Goal: Information Seeking & Learning: Check status

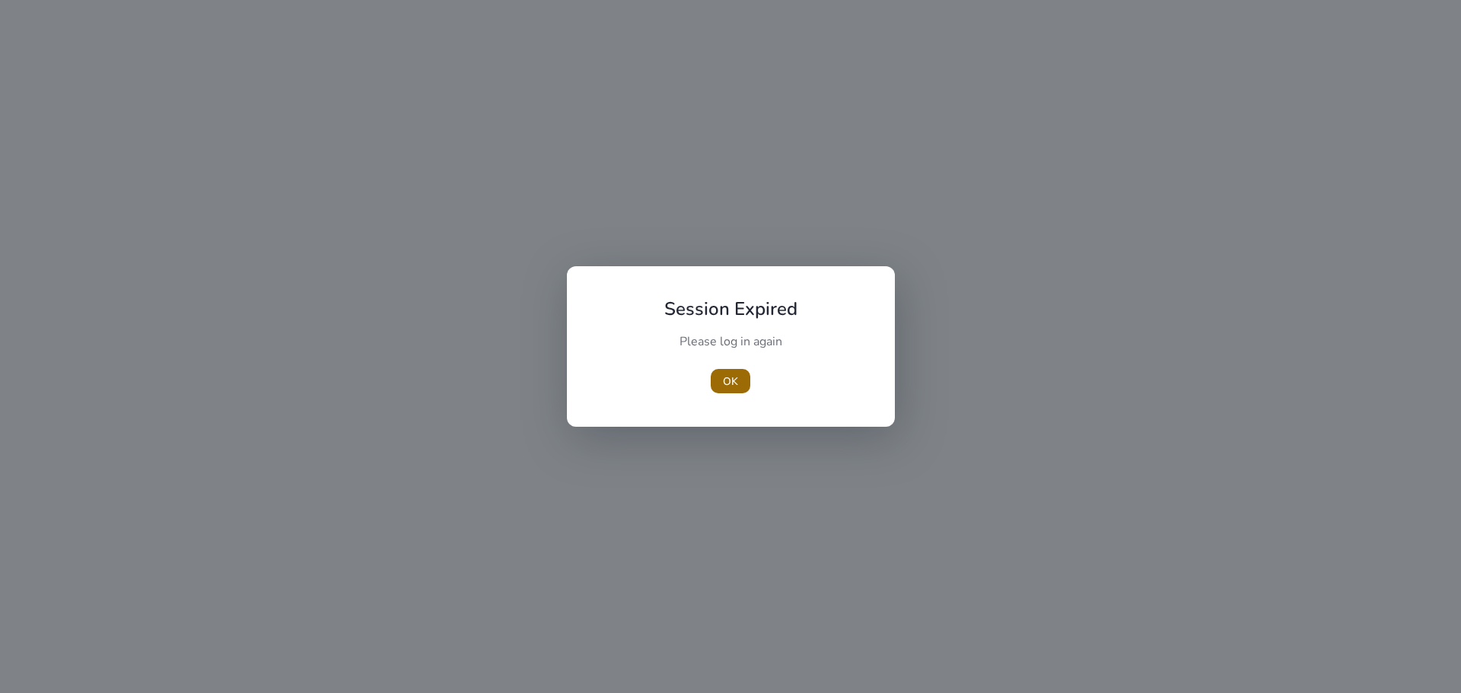
drag, startPoint x: 756, startPoint y: 389, endPoint x: 739, endPoint y: 377, distance: 21.3
click at [753, 387] on div "OK" at bounding box center [731, 381] width 170 height 24
click at [726, 367] on span "button" at bounding box center [730, 381] width 40 height 37
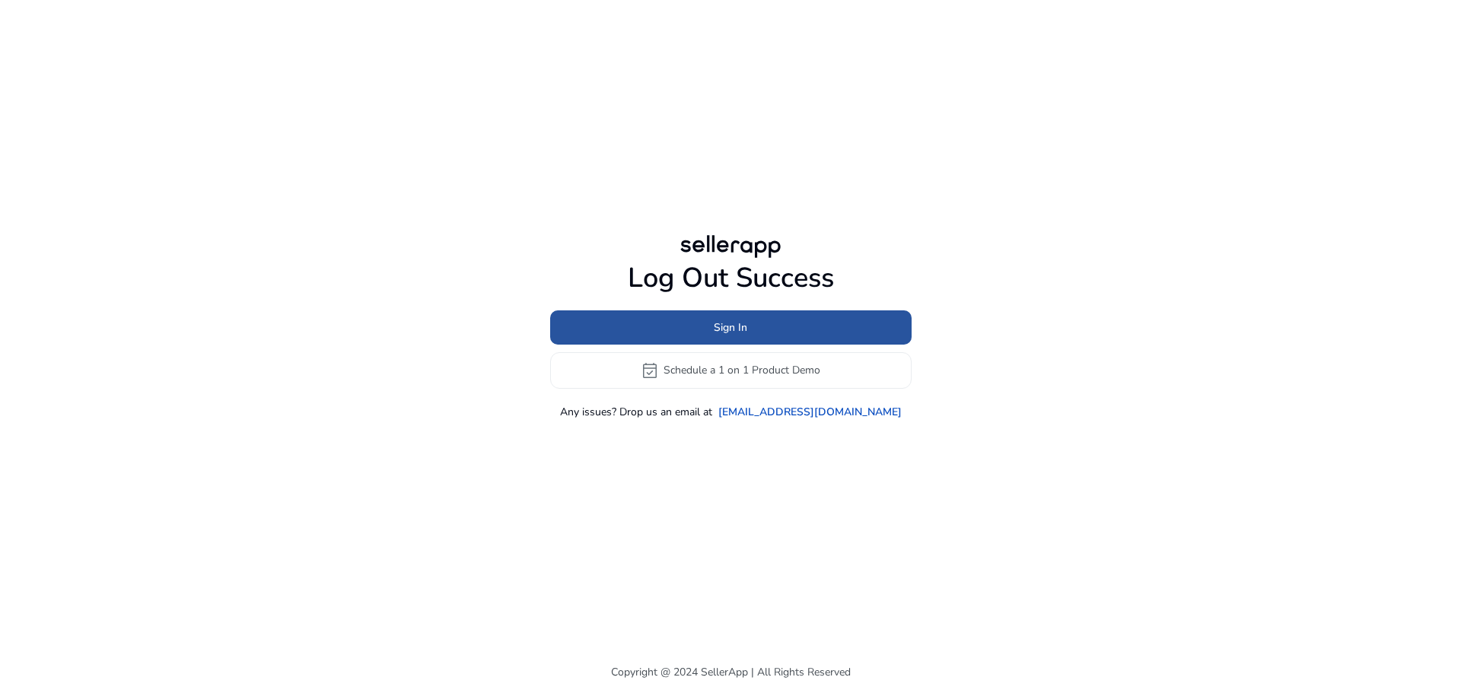
click at [706, 323] on span at bounding box center [730, 327] width 361 height 37
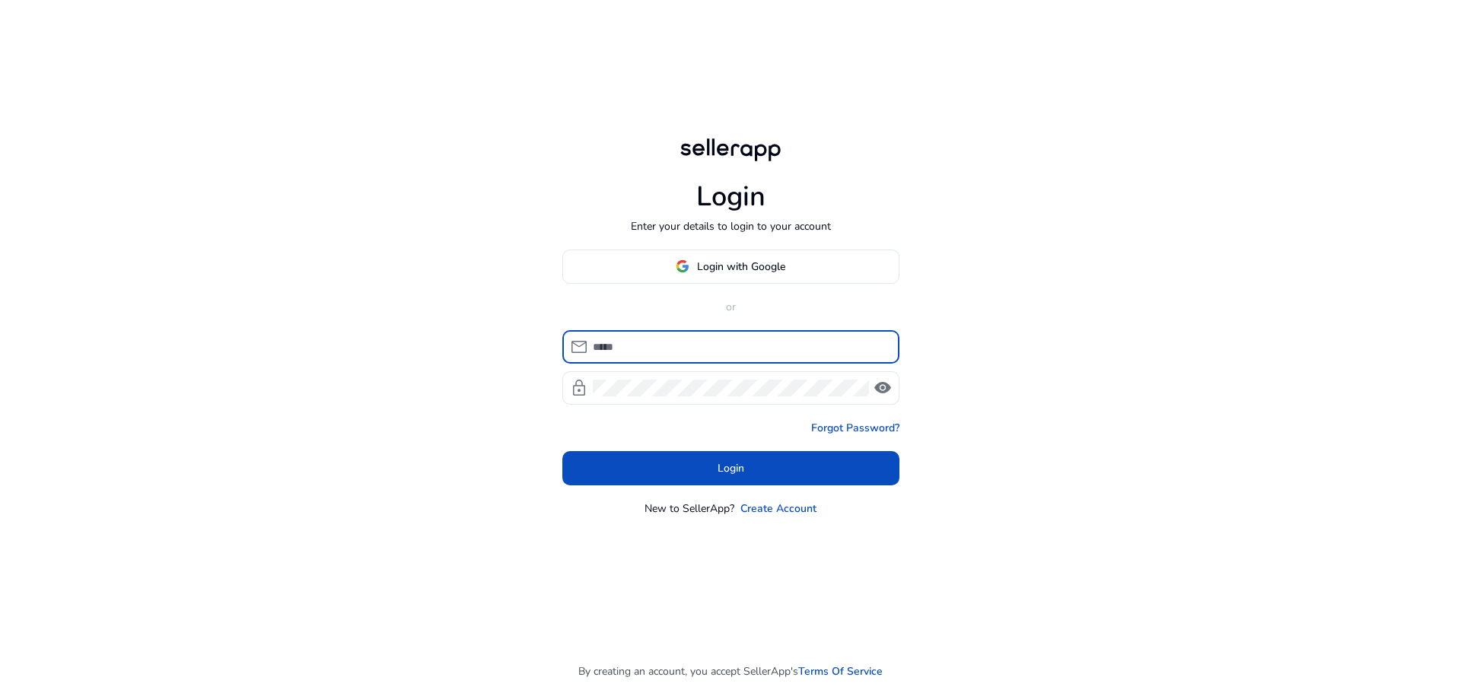
click at [680, 348] on input at bounding box center [740, 347] width 294 height 17
type input "**********"
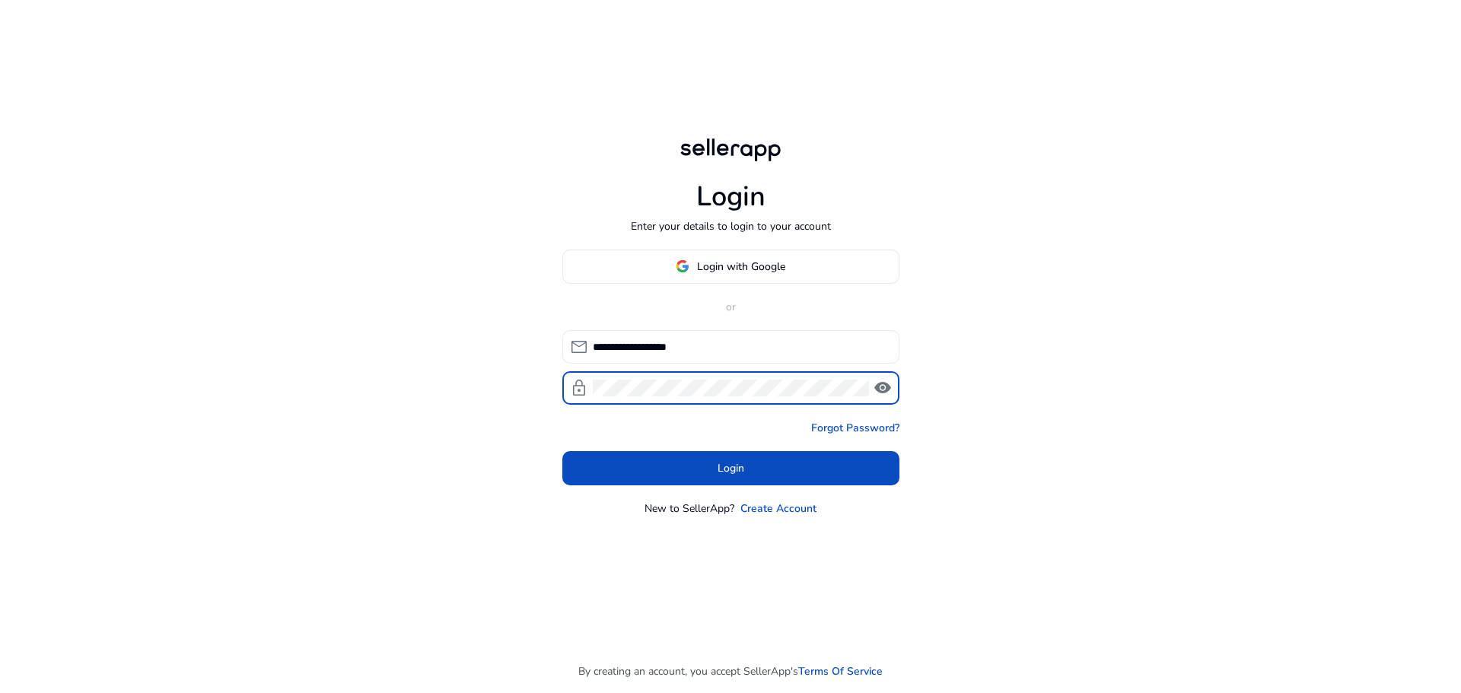
click button "Login" at bounding box center [730, 468] width 337 height 34
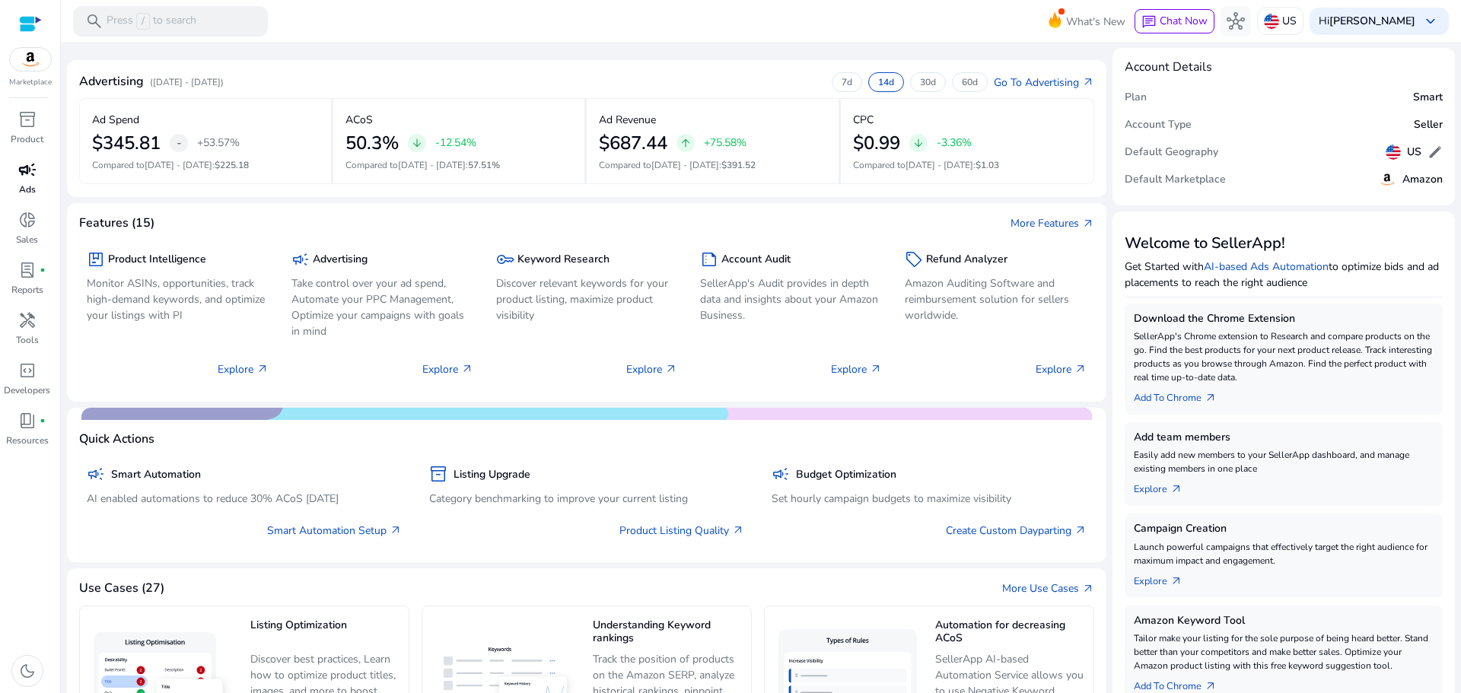
click at [33, 180] on div "campaign" at bounding box center [27, 169] width 43 height 24
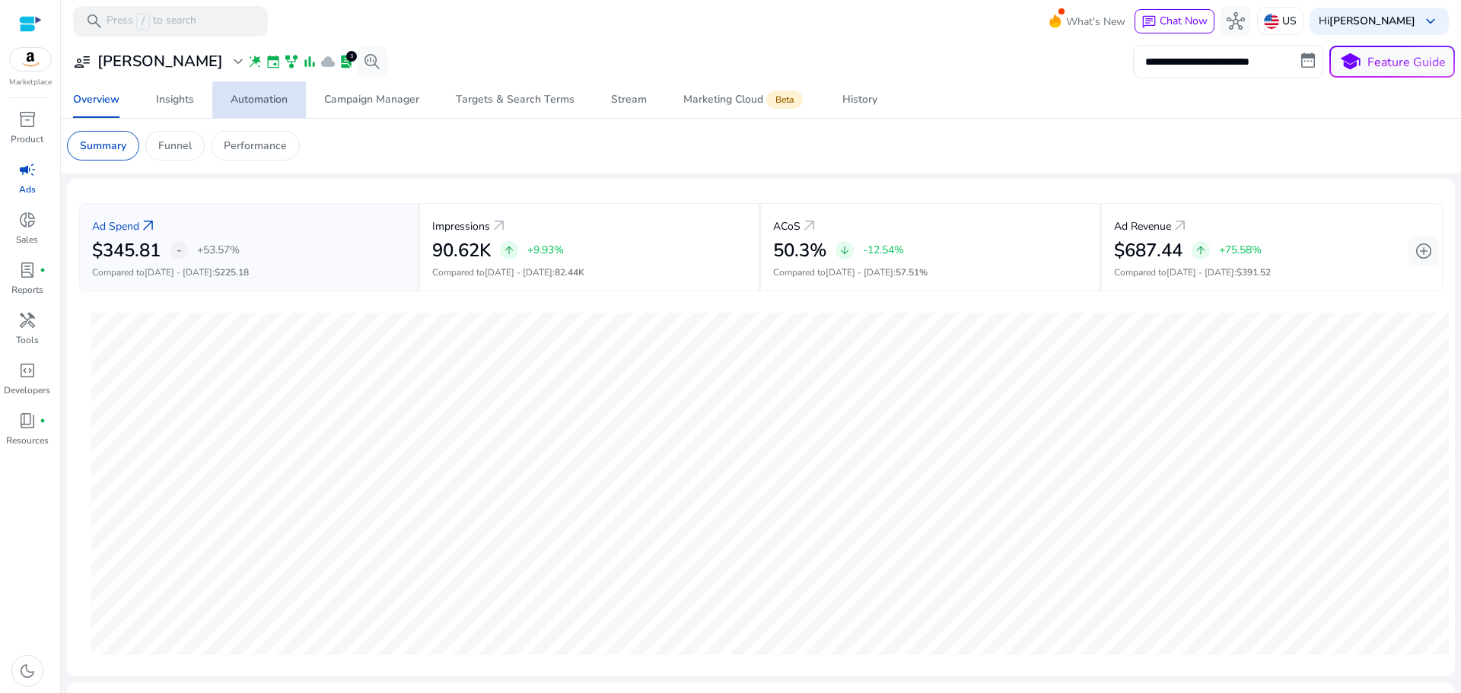
click at [258, 100] on div "Automation" at bounding box center [258, 99] width 57 height 11
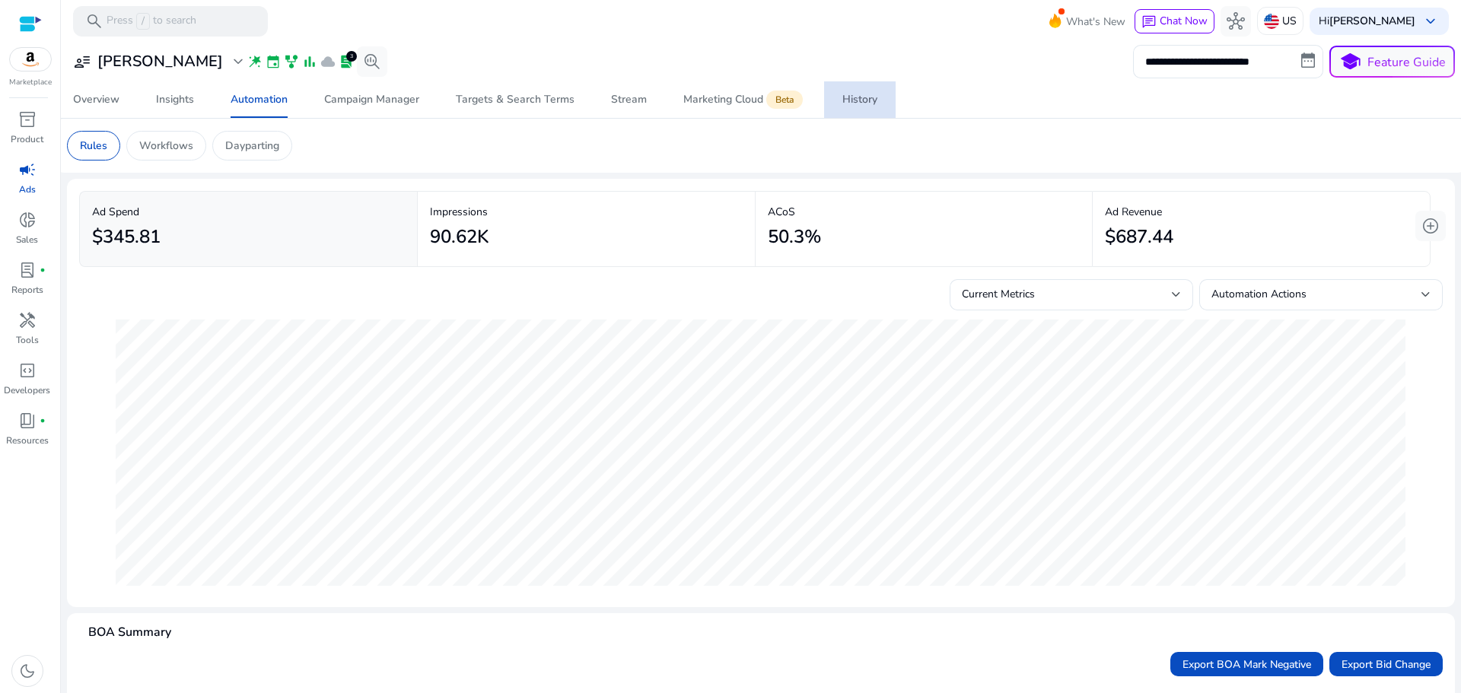
click at [842, 97] on div "History" at bounding box center [859, 99] width 35 height 11
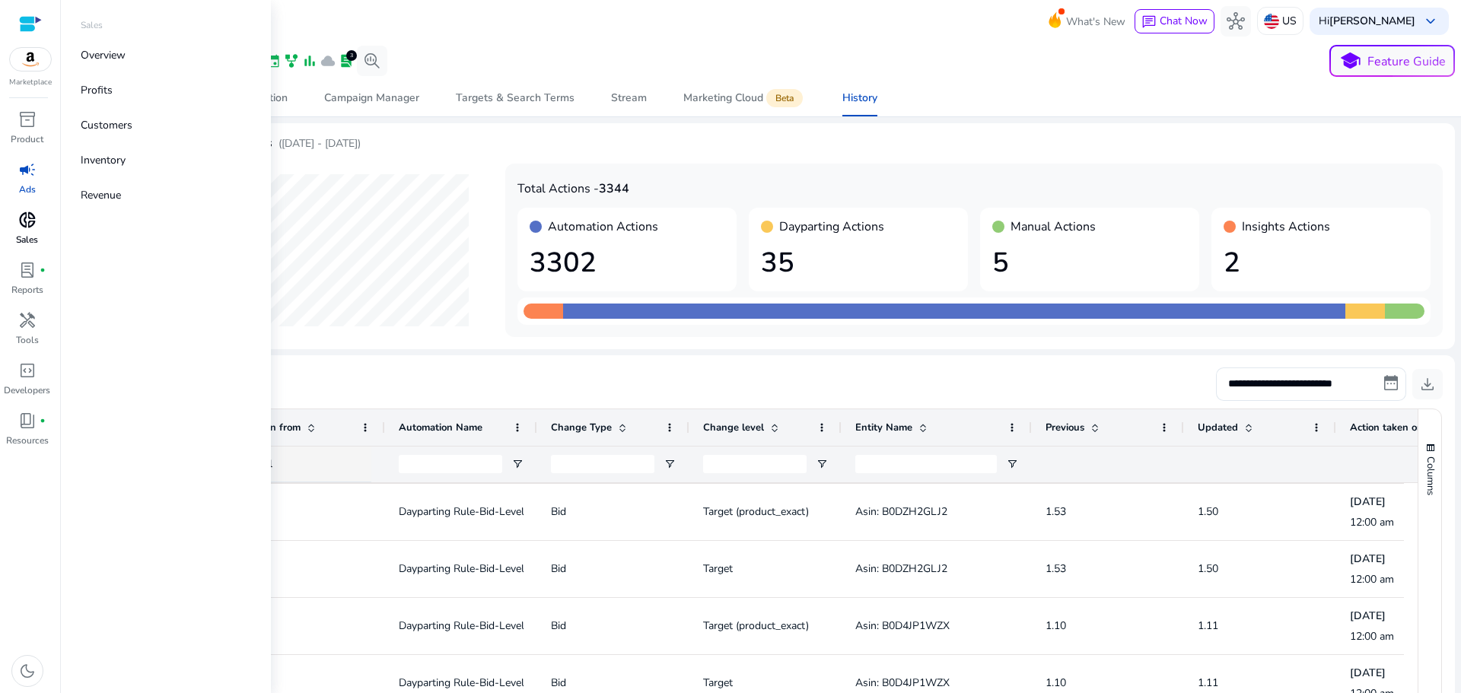
click at [35, 227] on span "donut_small" at bounding box center [27, 220] width 18 height 18
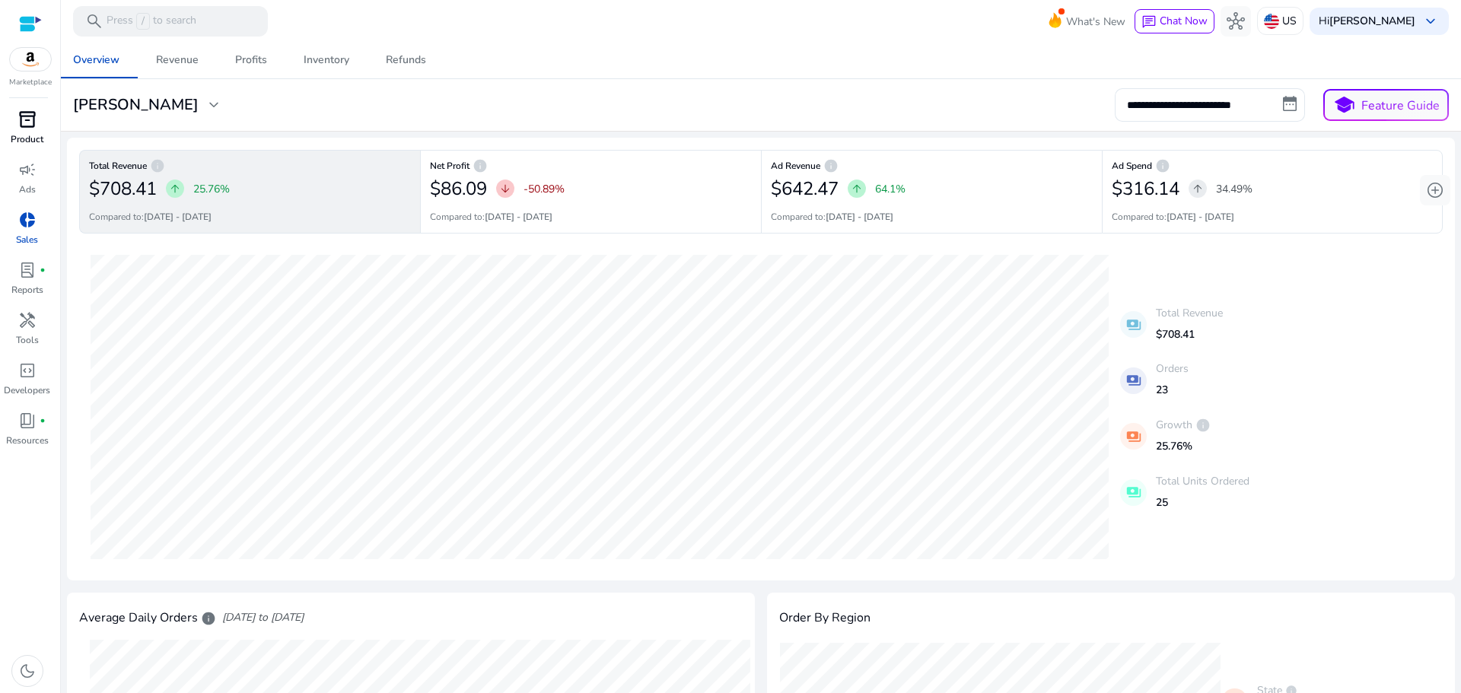
click at [31, 124] on span "inventory_2" at bounding box center [27, 119] width 18 height 18
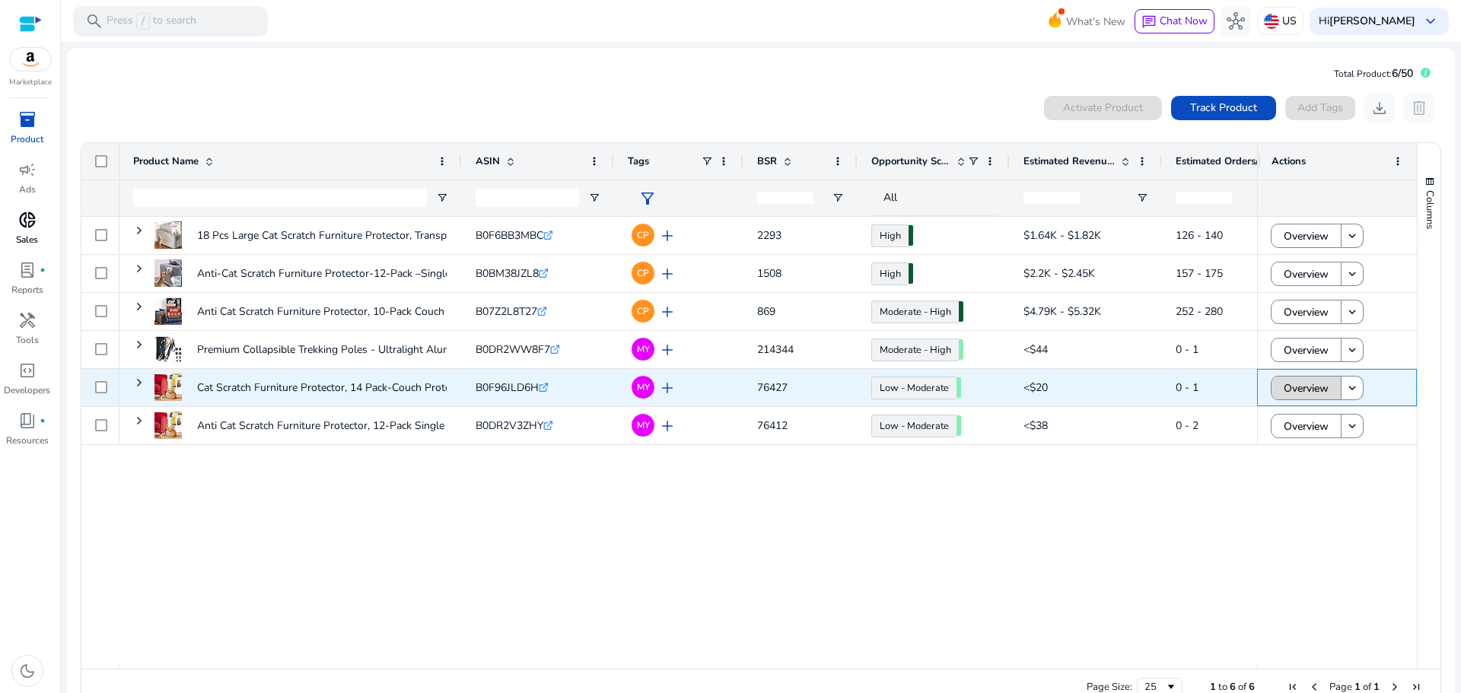
click at [1285, 393] on span "Overview" at bounding box center [1305, 388] width 45 height 31
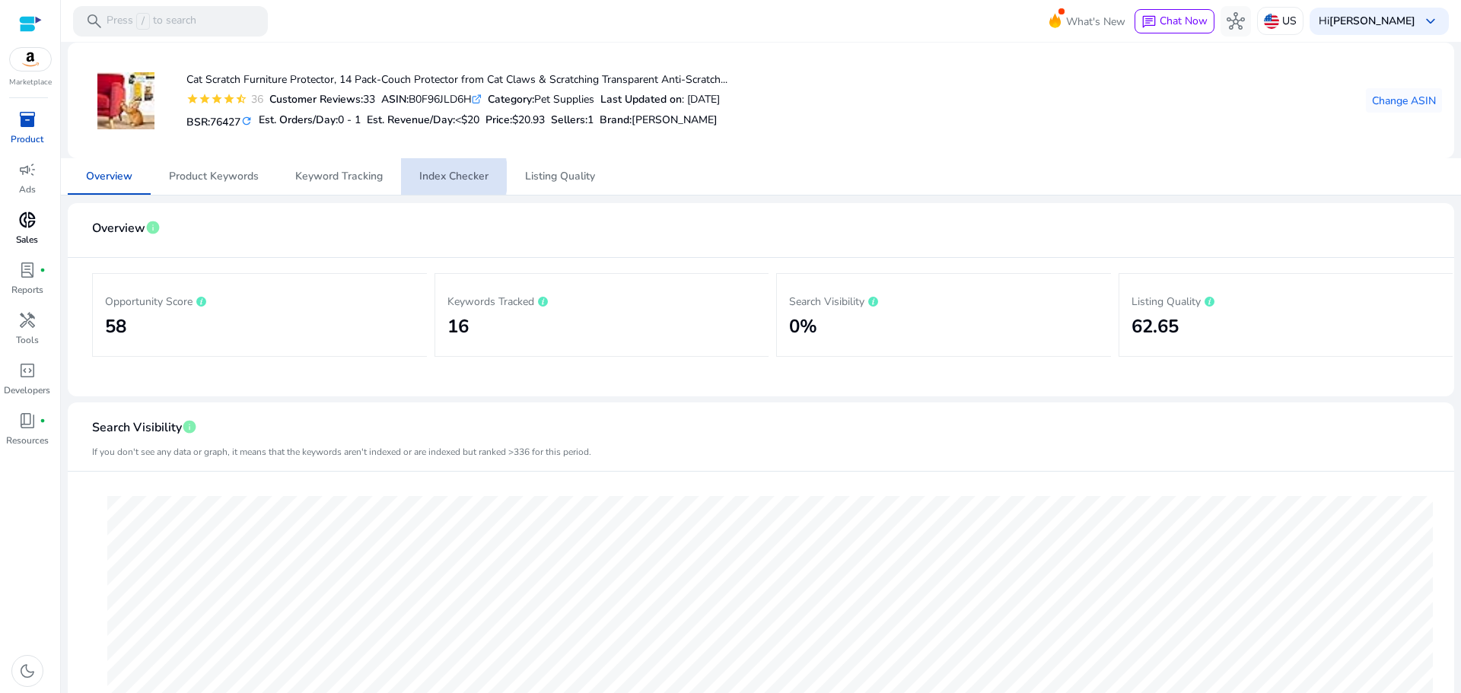
click at [438, 176] on span "Index Checker" at bounding box center [453, 176] width 69 height 11
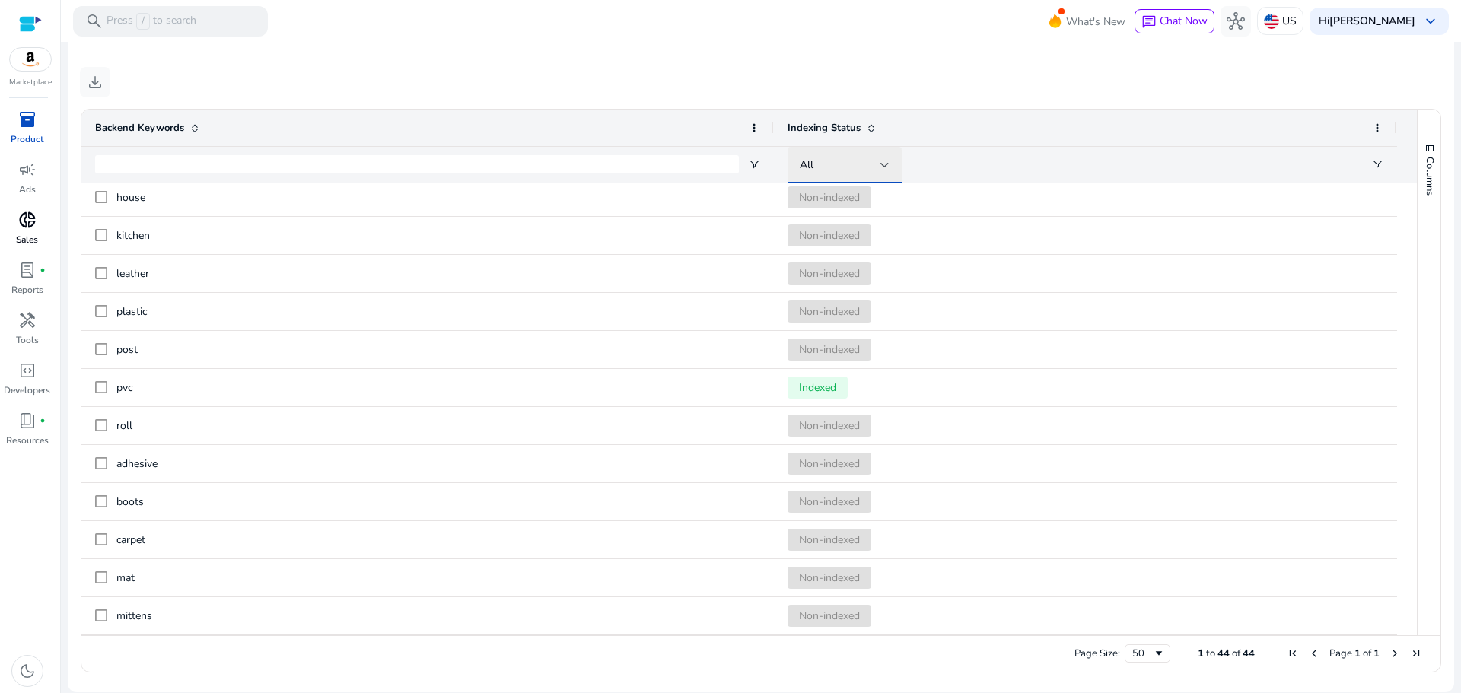
click at [836, 163] on div "All" at bounding box center [839, 165] width 81 height 17
click at [828, 284] on span "Non-indexed" at bounding box center [837, 280] width 61 height 15
drag, startPoint x: 119, startPoint y: 197, endPoint x: 140, endPoint y: 592, distance: 395.3
click at [130, 644] on div "Drag here to set row groups Drag here to set column labels Backend Keywords Ind…" at bounding box center [761, 391] width 1360 height 564
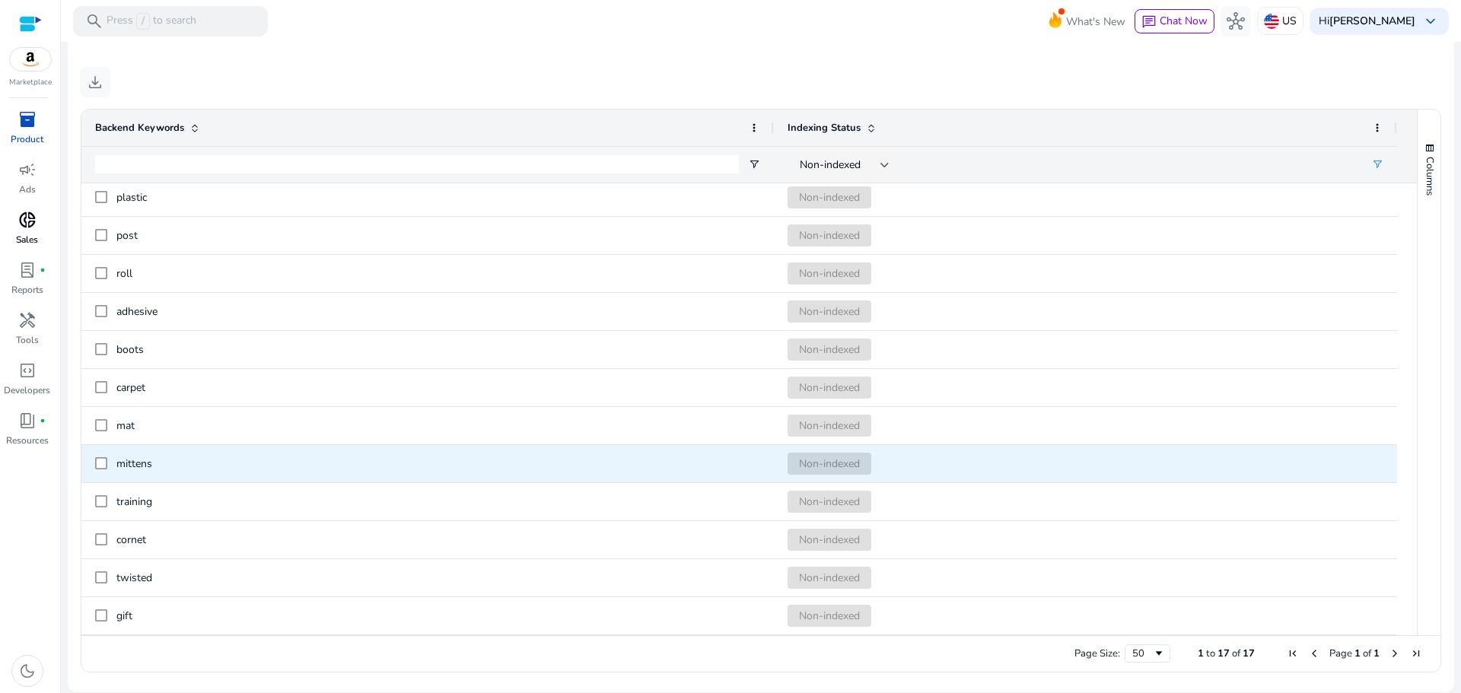
click at [137, 466] on span "mittens" at bounding box center [134, 463] width 36 height 14
click at [137, 464] on span "mittens" at bounding box center [134, 463] width 36 height 14
click at [137, 463] on span "mittens" at bounding box center [134, 463] width 36 height 14
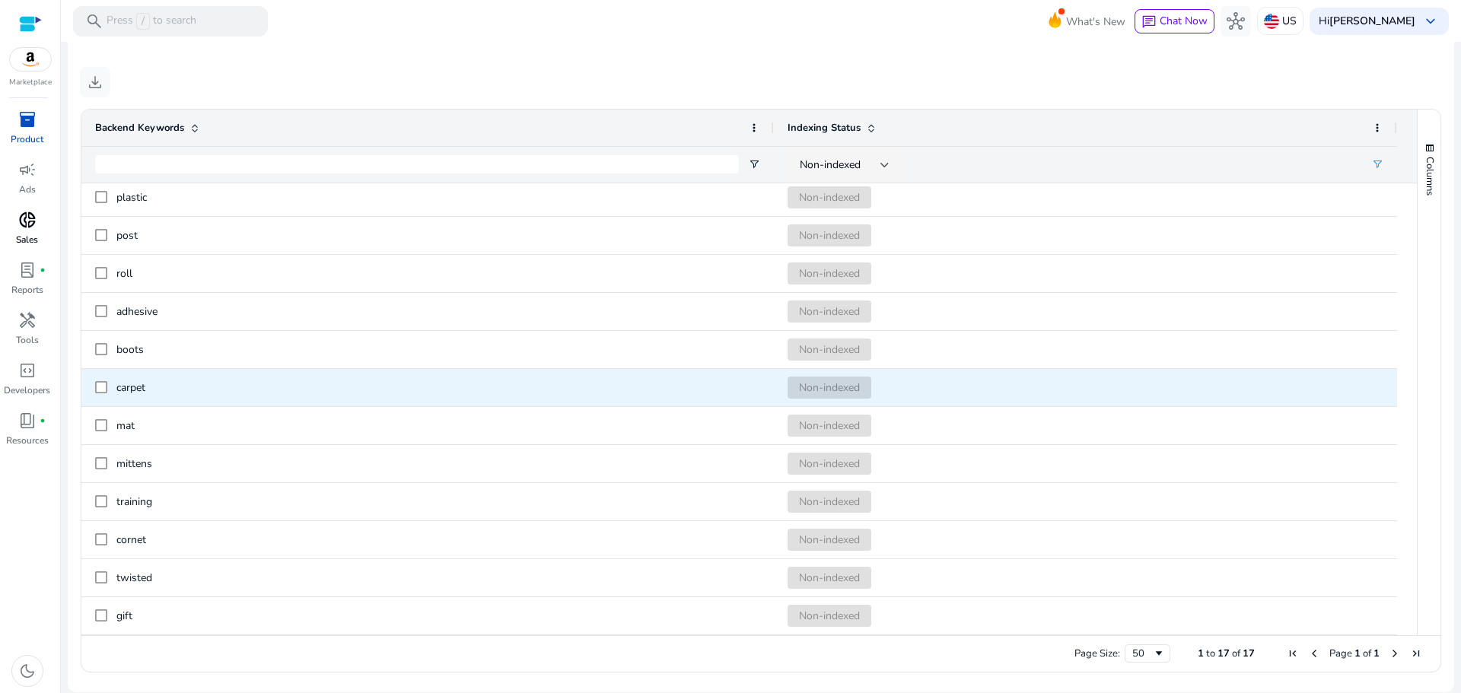
click at [189, 389] on span "carpet" at bounding box center [438, 387] width 644 height 31
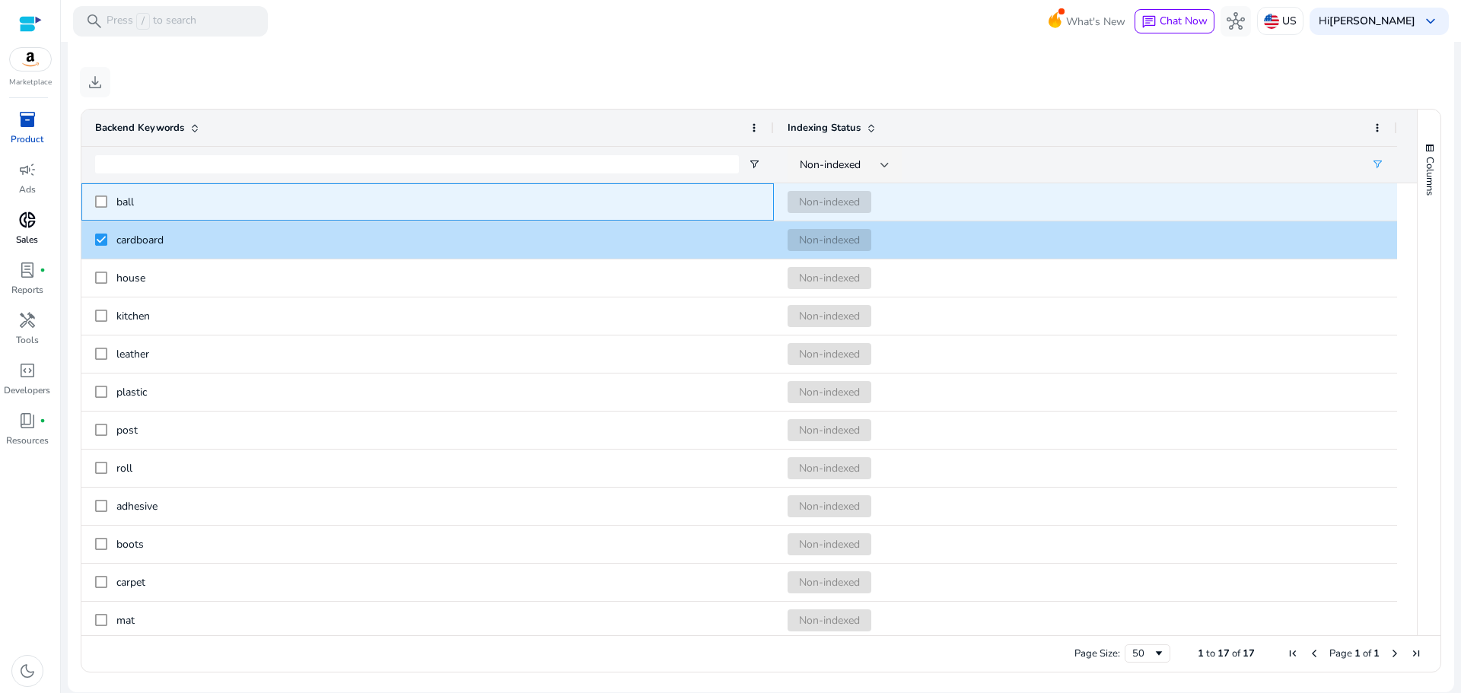
click at [110, 201] on div "ball" at bounding box center [427, 202] width 665 height 36
click at [93, 201] on div "ball" at bounding box center [427, 201] width 692 height 37
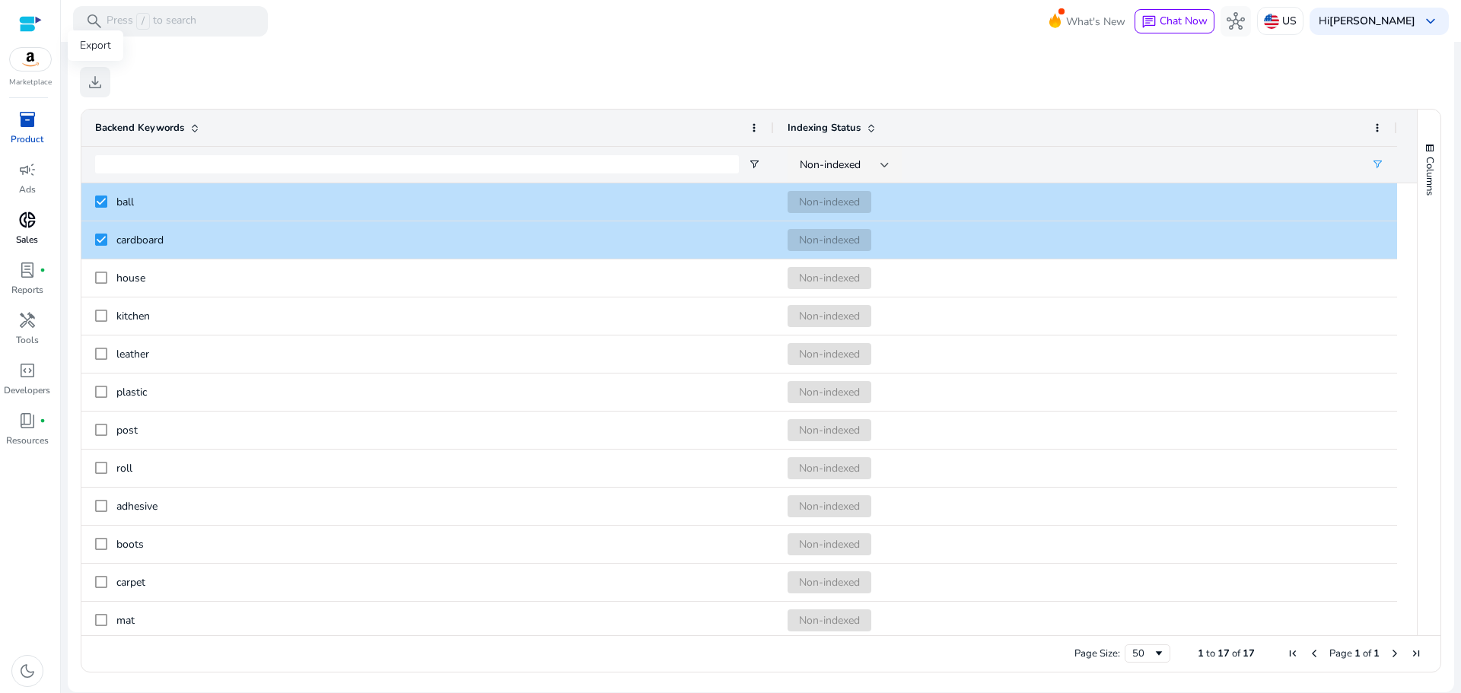
click at [86, 80] on span "download" at bounding box center [95, 82] width 18 height 18
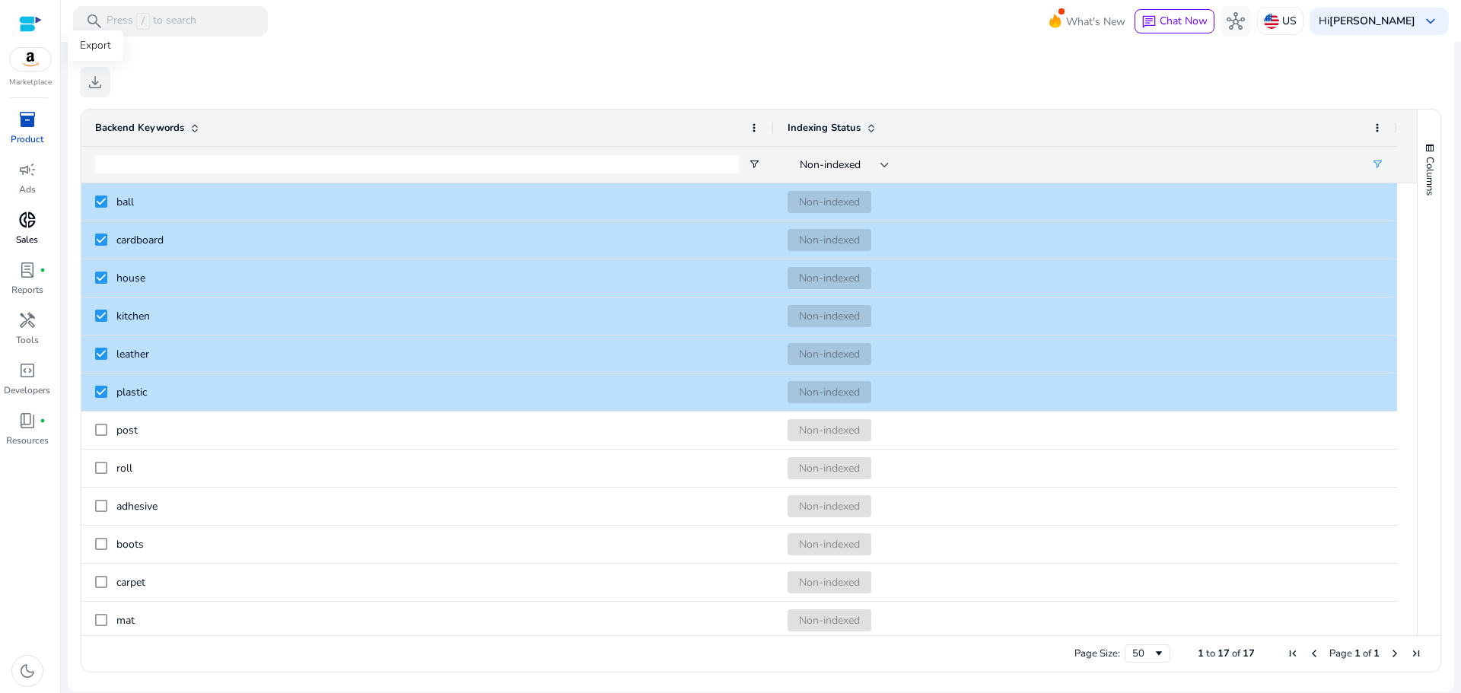
click at [91, 75] on span "download" at bounding box center [95, 82] width 18 height 18
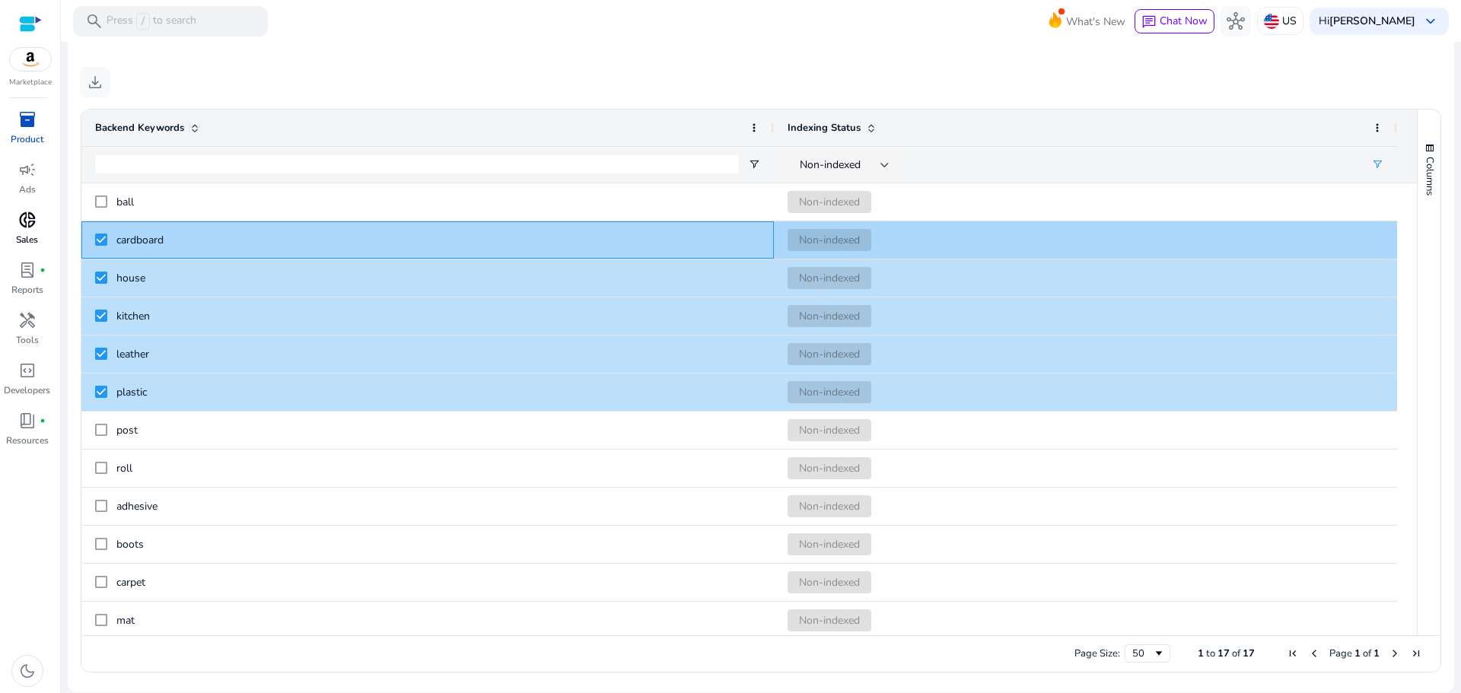
click at [91, 245] on div "cardboard" at bounding box center [427, 239] width 692 height 37
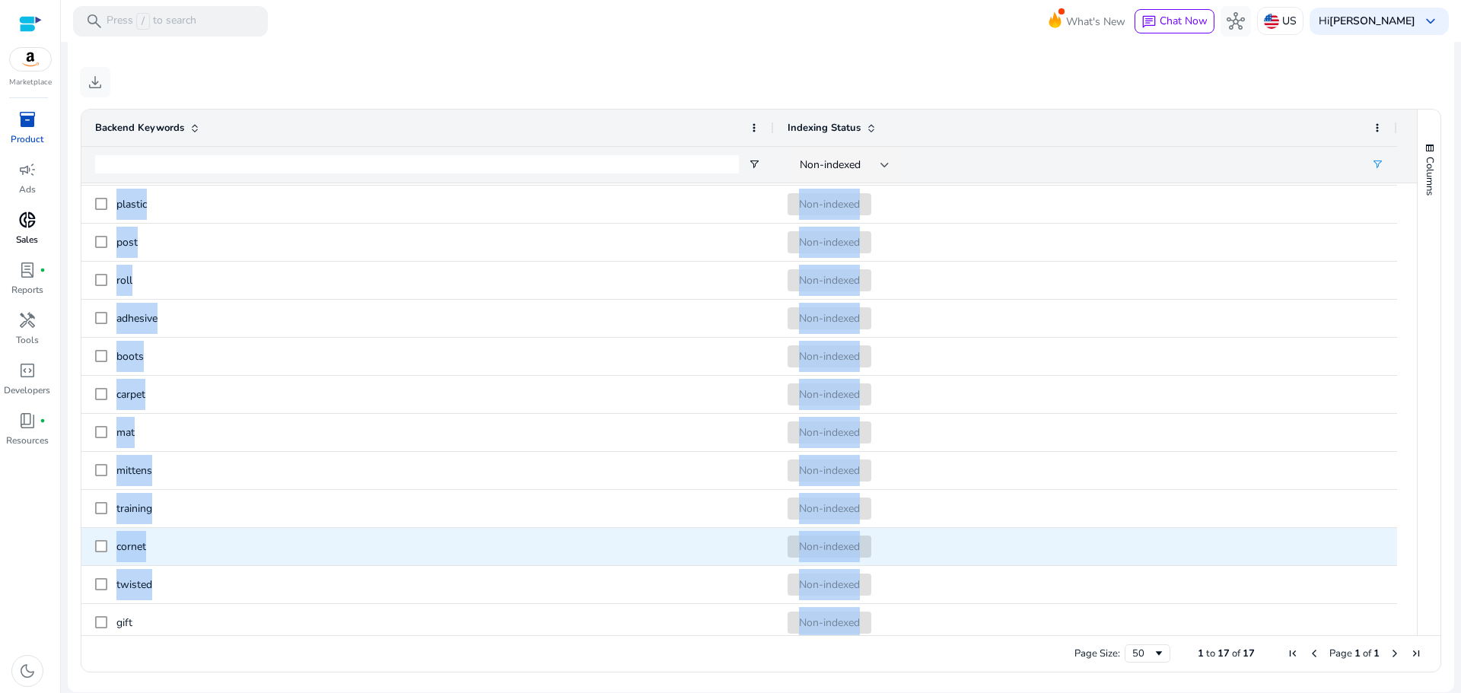
scroll to position [195, 0]
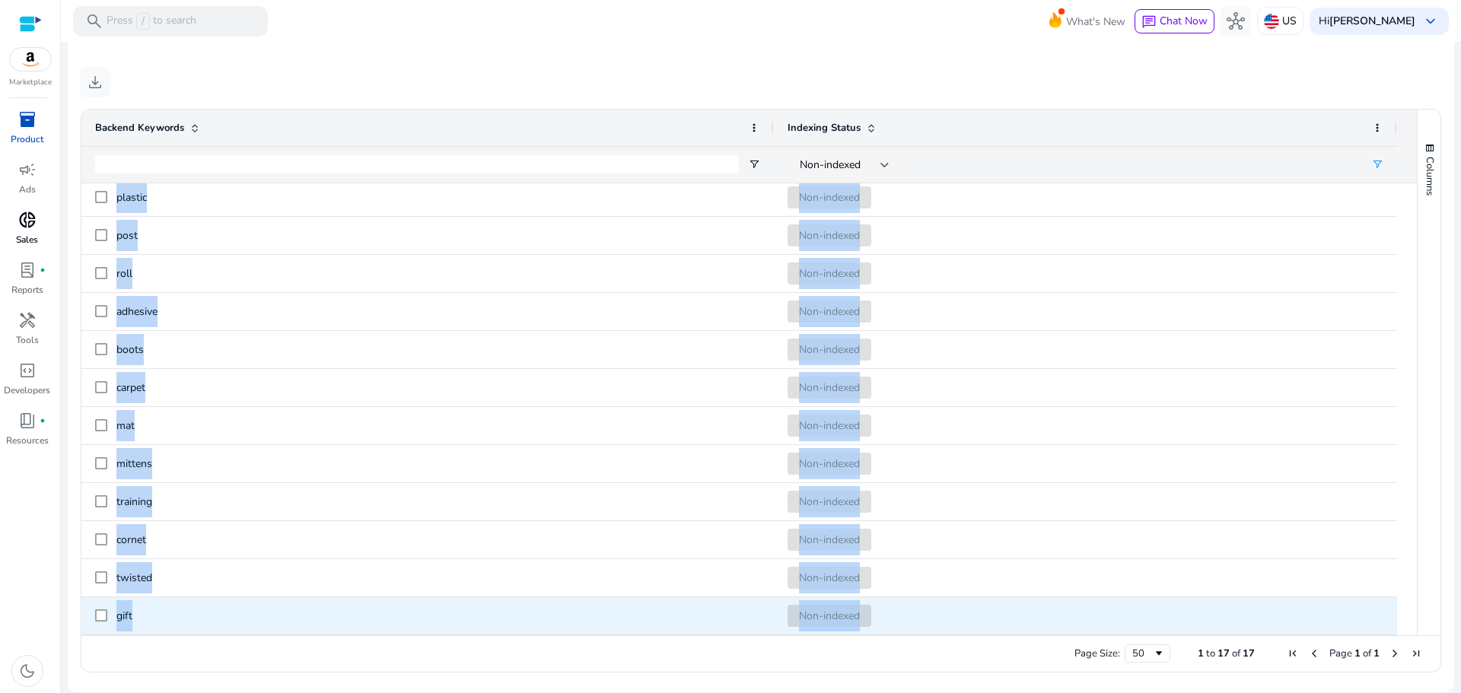
drag, startPoint x: 116, startPoint y: 197, endPoint x: 107, endPoint y: 622, distance: 425.3
click at [107, 622] on div "gift Non-indexed twisted Non-indexed cornet Non-indexed training Non-indexed mi…" at bounding box center [738, 312] width 1315 height 647
copy div "gift Non-indexed twisted Non-indexed cornet Non-indexed training Non-indexed mi…"
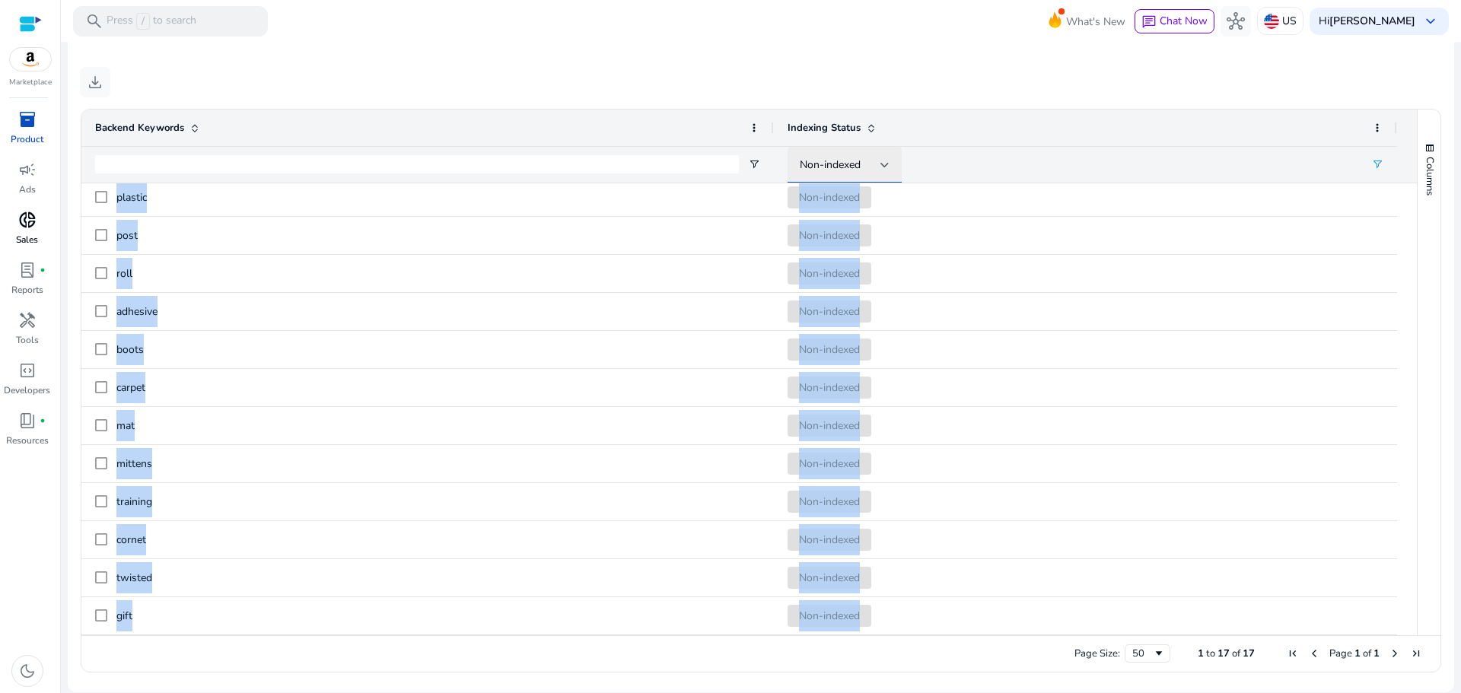
click at [853, 161] on span "Non-indexed" at bounding box center [829, 164] width 61 height 14
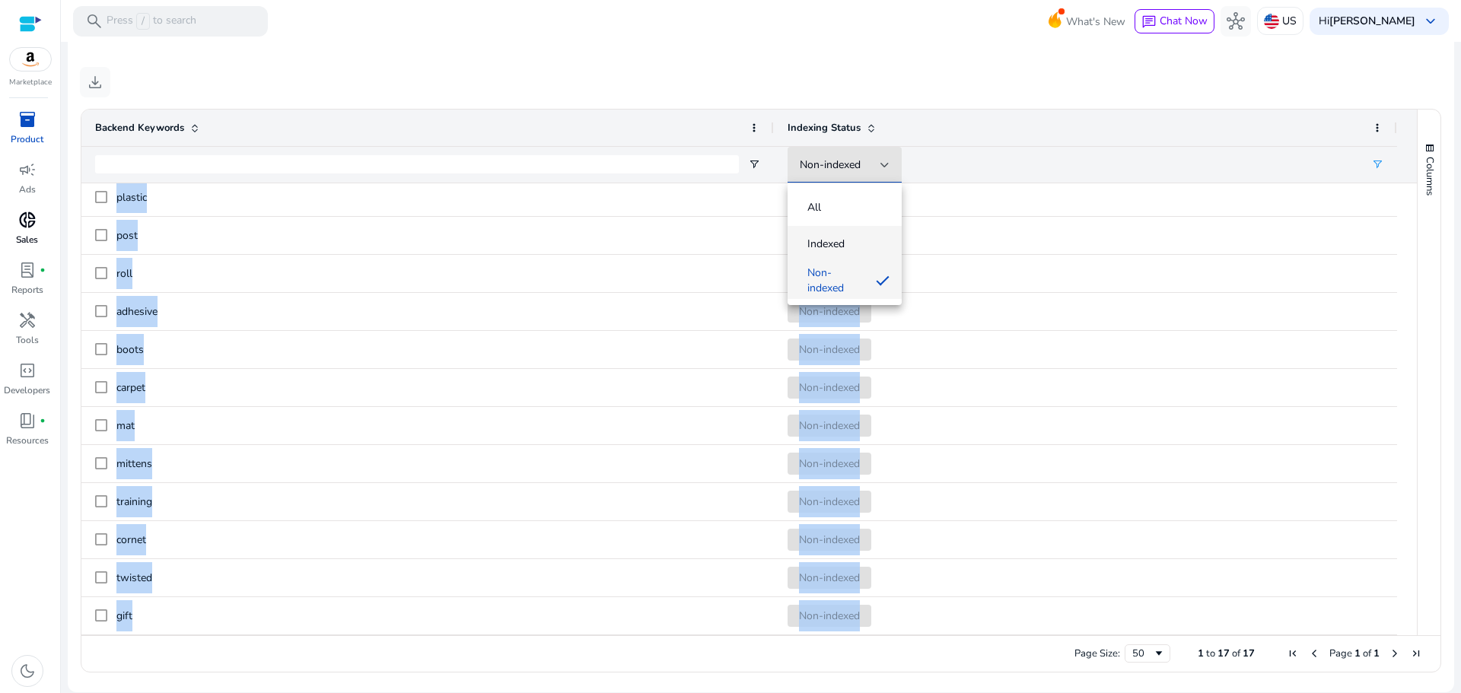
click at [834, 242] on span "Indexed" at bounding box center [825, 244] width 37 height 15
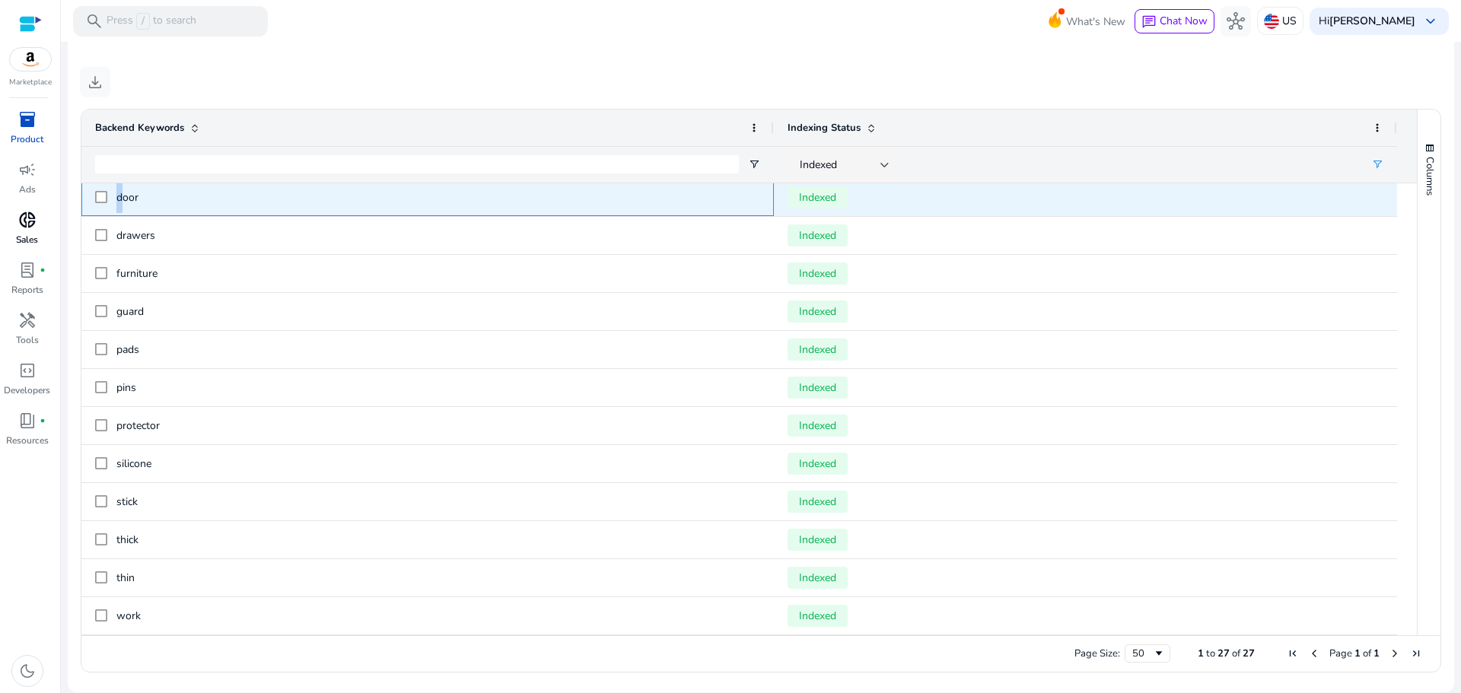
scroll to position [193, 0]
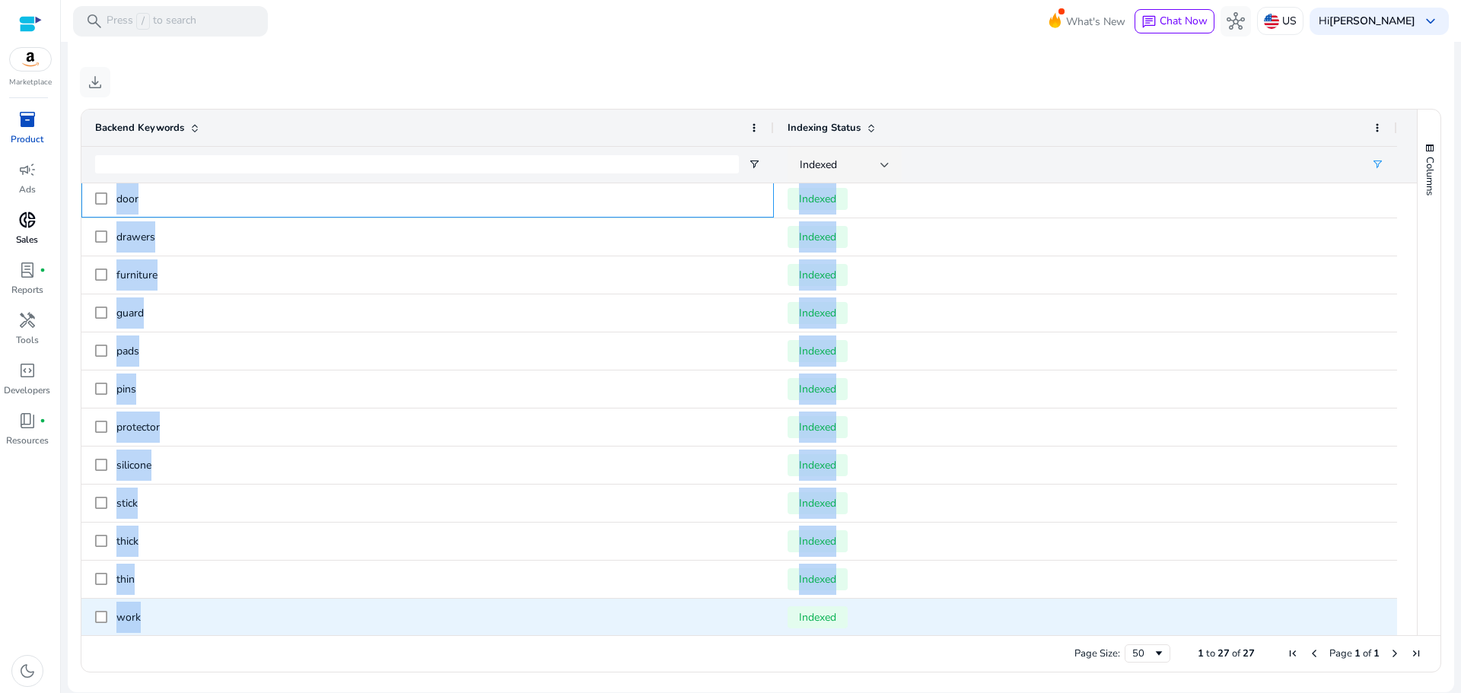
drag, startPoint x: 117, startPoint y: 193, endPoint x: 138, endPoint y: 614, distance: 421.2
click at [138, 614] on div "car Indexed cat Indexed pvc Indexed couch Indexed bumper Indexed door Indexed d…" at bounding box center [738, 503] width 1315 height 1027
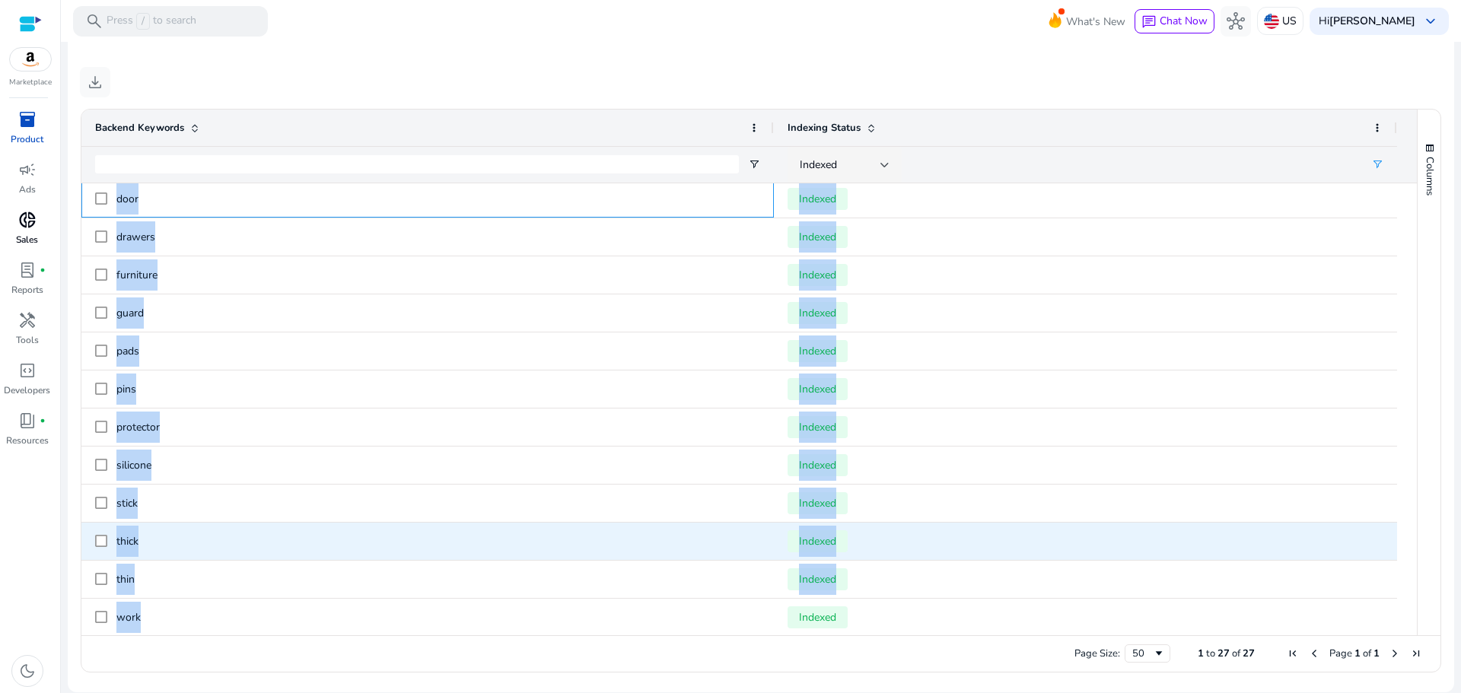
copy div "door Indexed drawers Indexed furniture Indexed guard Indexed pads Indexed pins …"
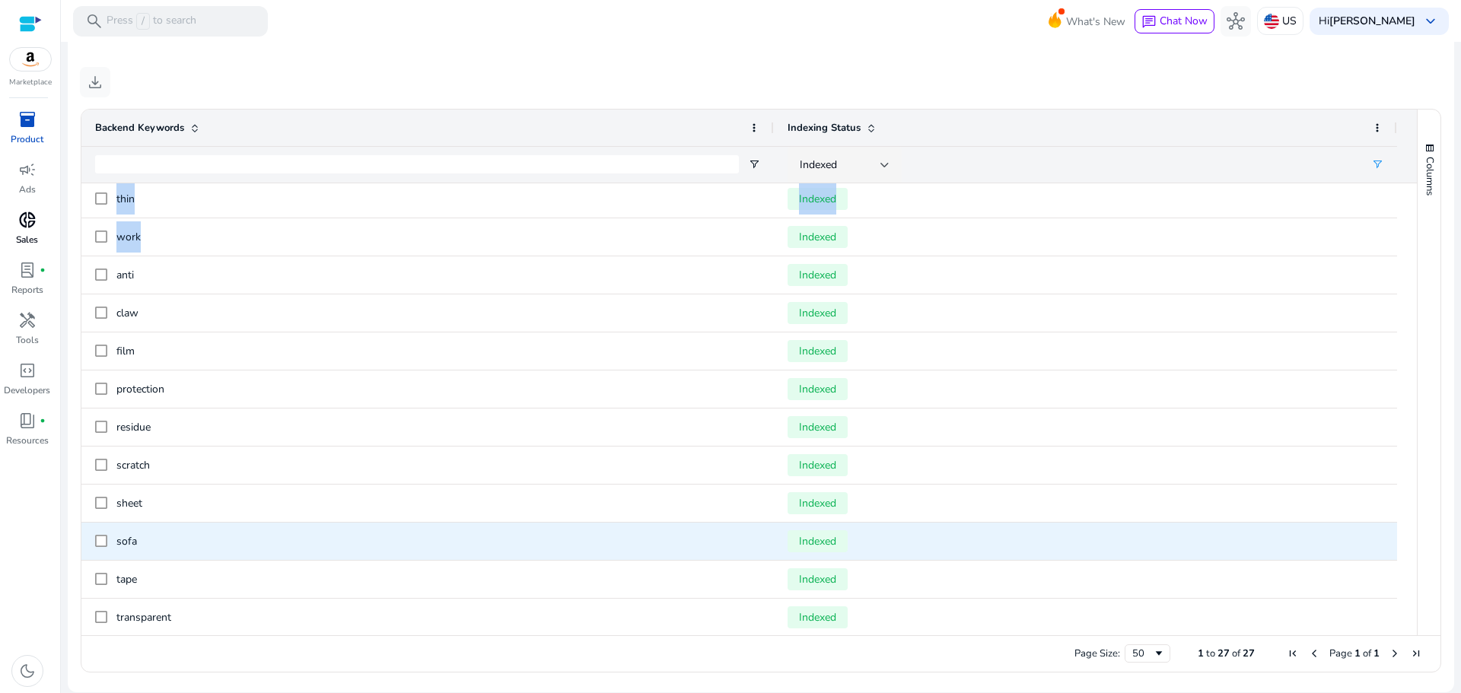
scroll to position [575, 0]
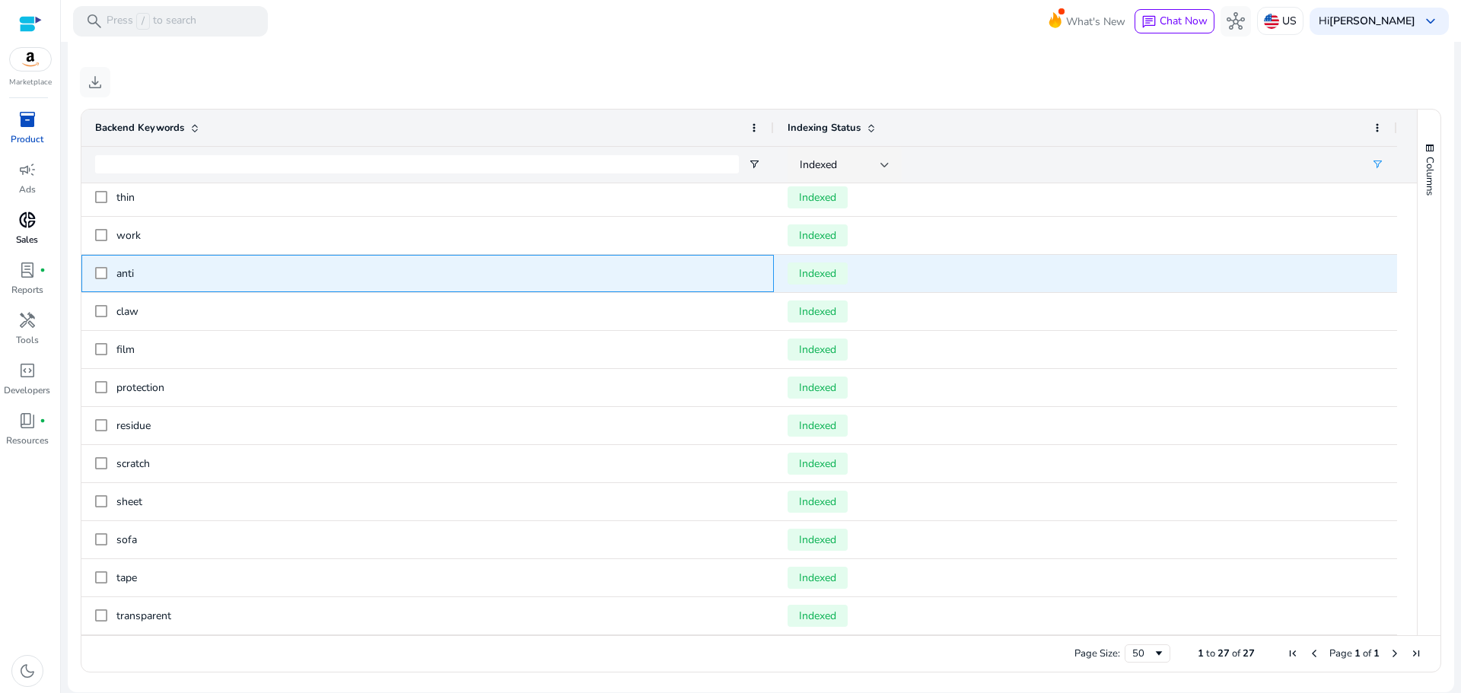
click at [118, 260] on span "anti" at bounding box center [438, 273] width 644 height 31
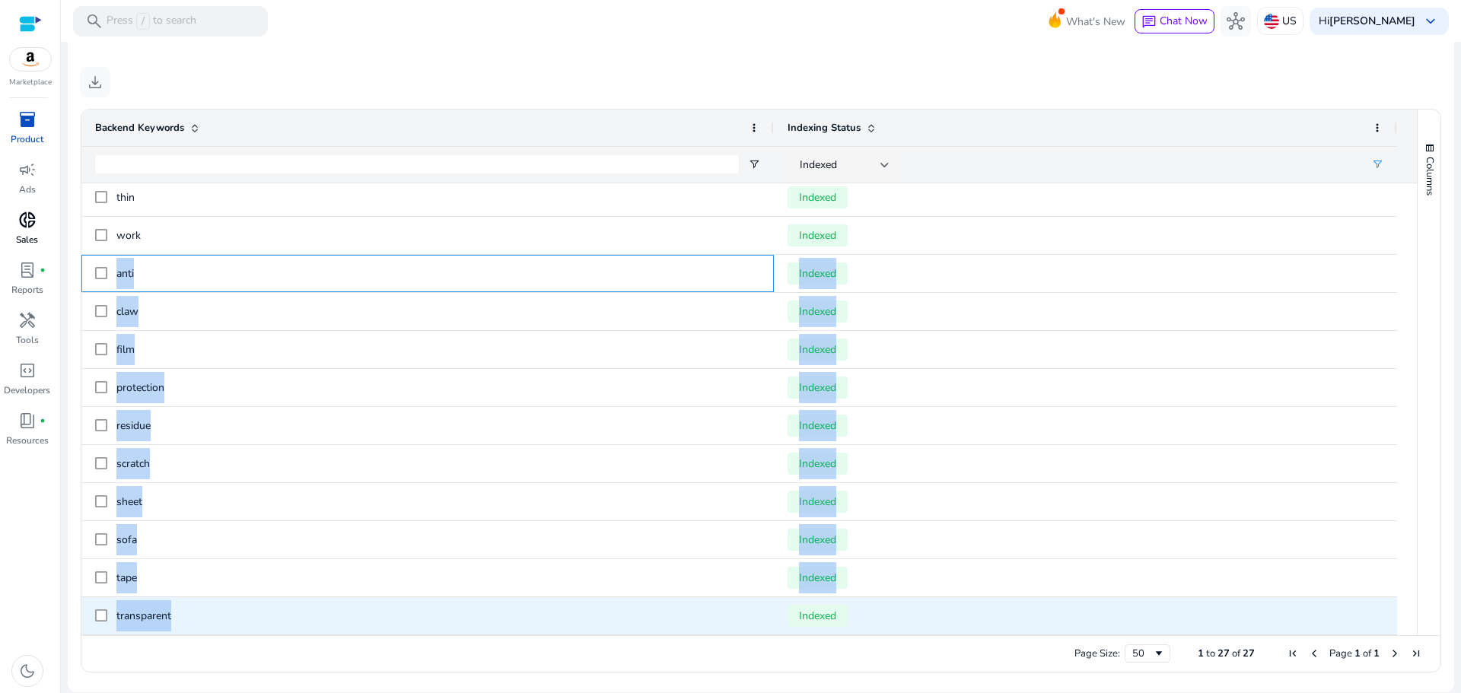
drag, startPoint x: 119, startPoint y: 256, endPoint x: 195, endPoint y: 585, distance: 337.5
click at [198, 601] on div "door Indexed drawers Indexed furniture Indexed guard Indexed pads Indexed pins …" at bounding box center [738, 121] width 1315 height 1027
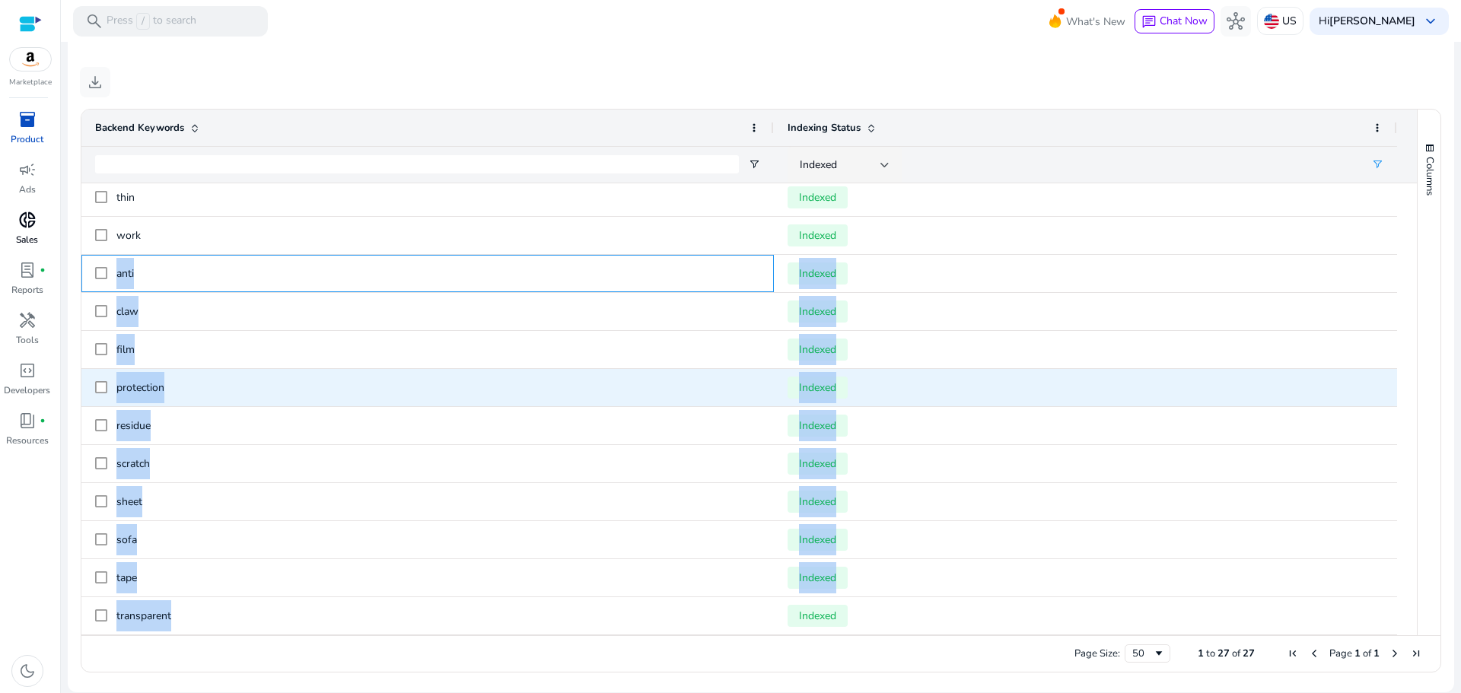
copy div "anti Indexed claw Indexed film Indexed protection Indexed residue Indexed scrat…"
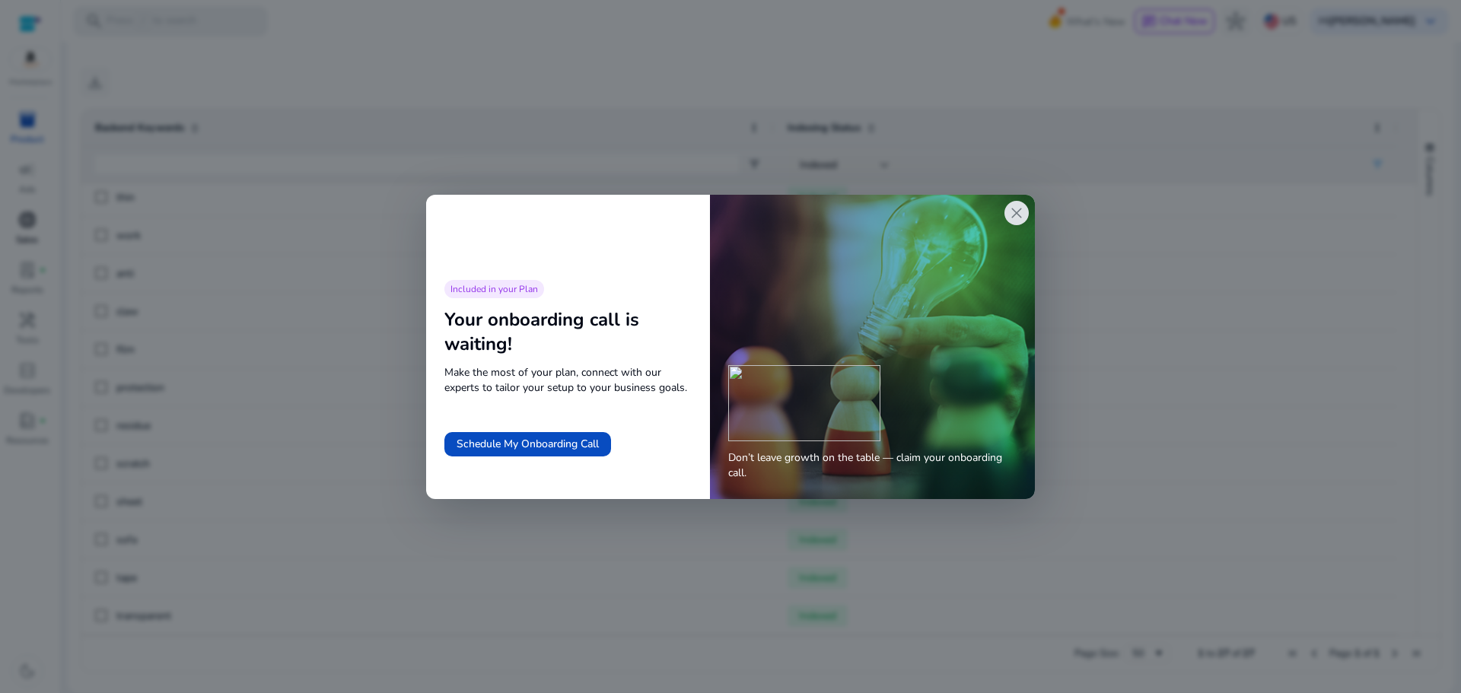
click at [1020, 214] on span "close" at bounding box center [1016, 213] width 18 height 18
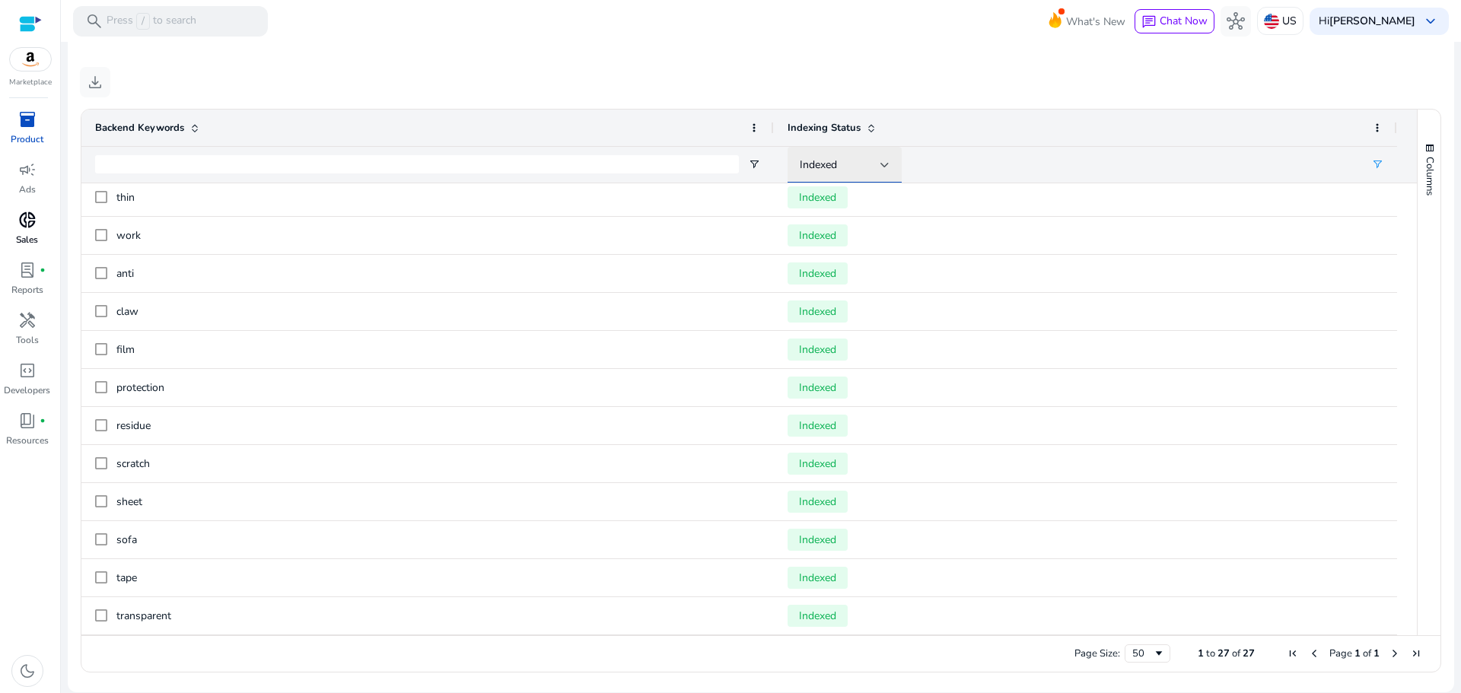
click at [861, 169] on div "Indexed" at bounding box center [839, 165] width 81 height 17
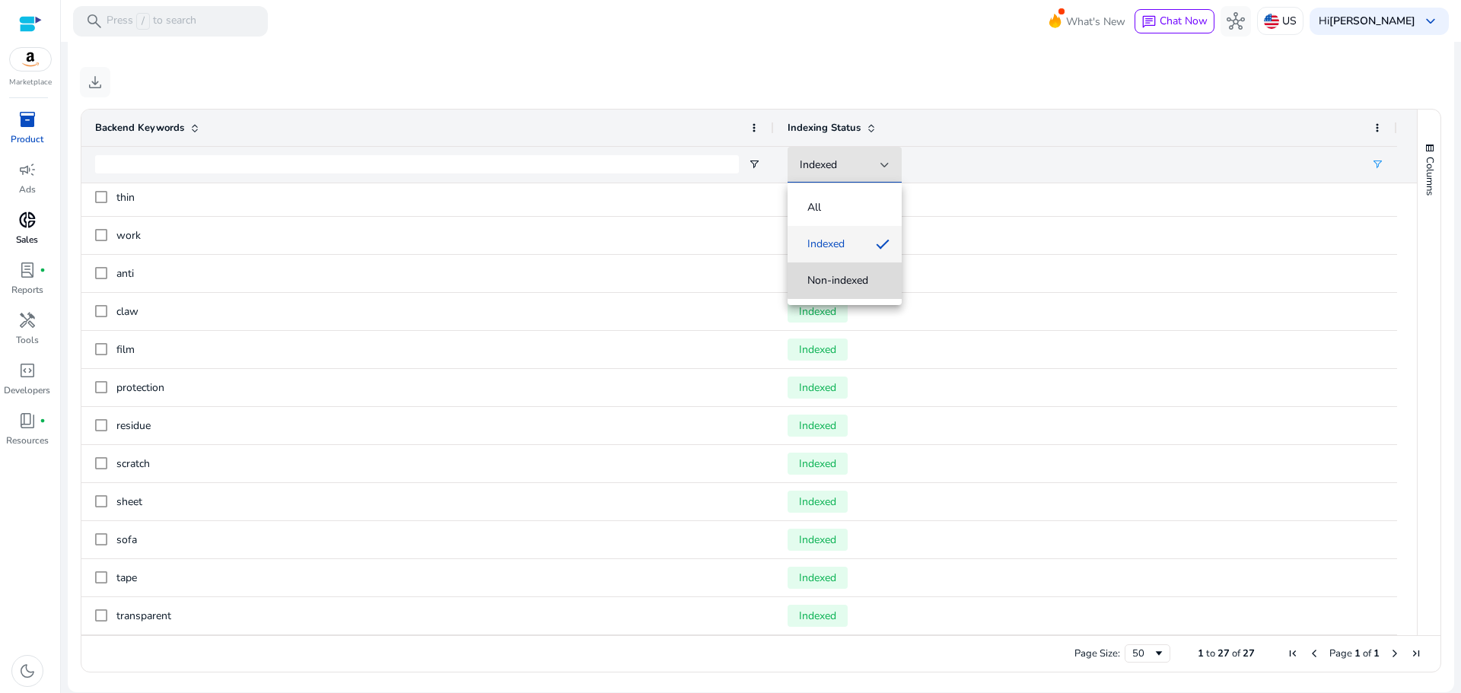
click at [855, 281] on span "Non-indexed" at bounding box center [837, 280] width 61 height 15
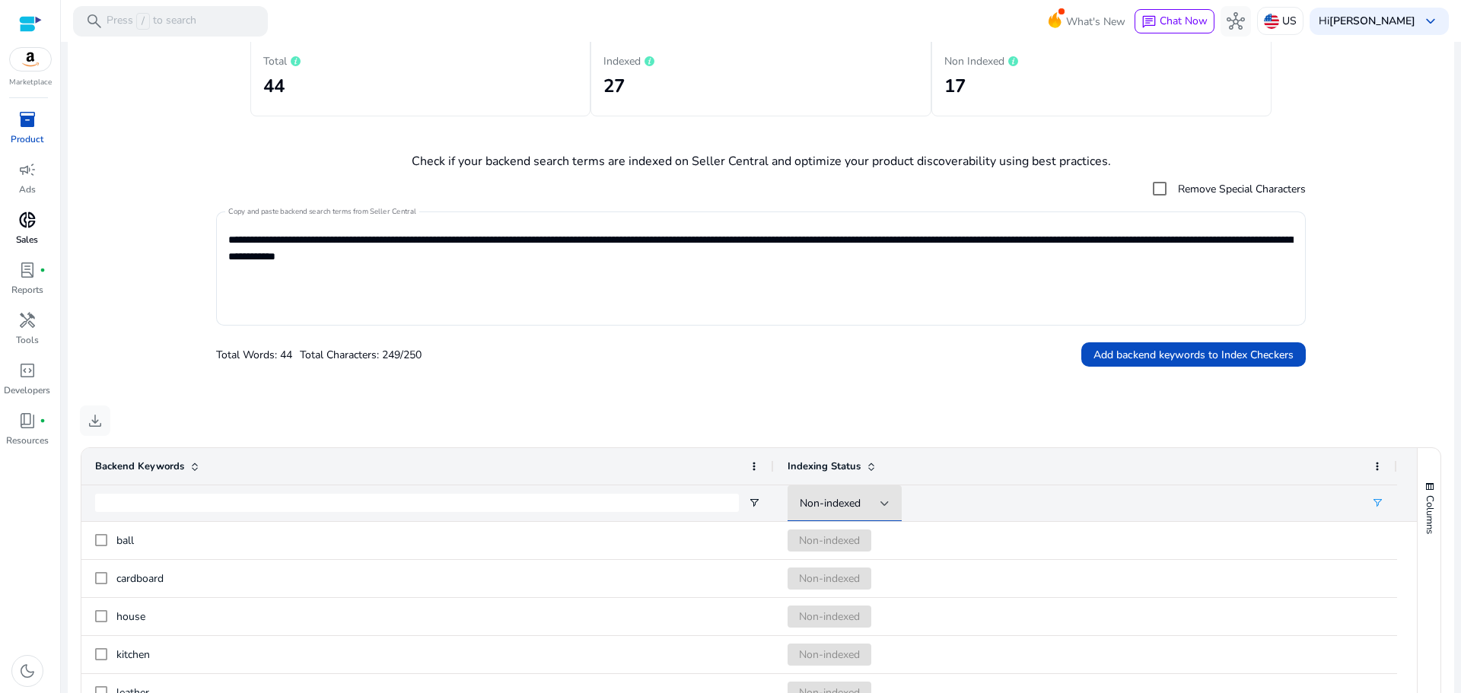
scroll to position [304, 0]
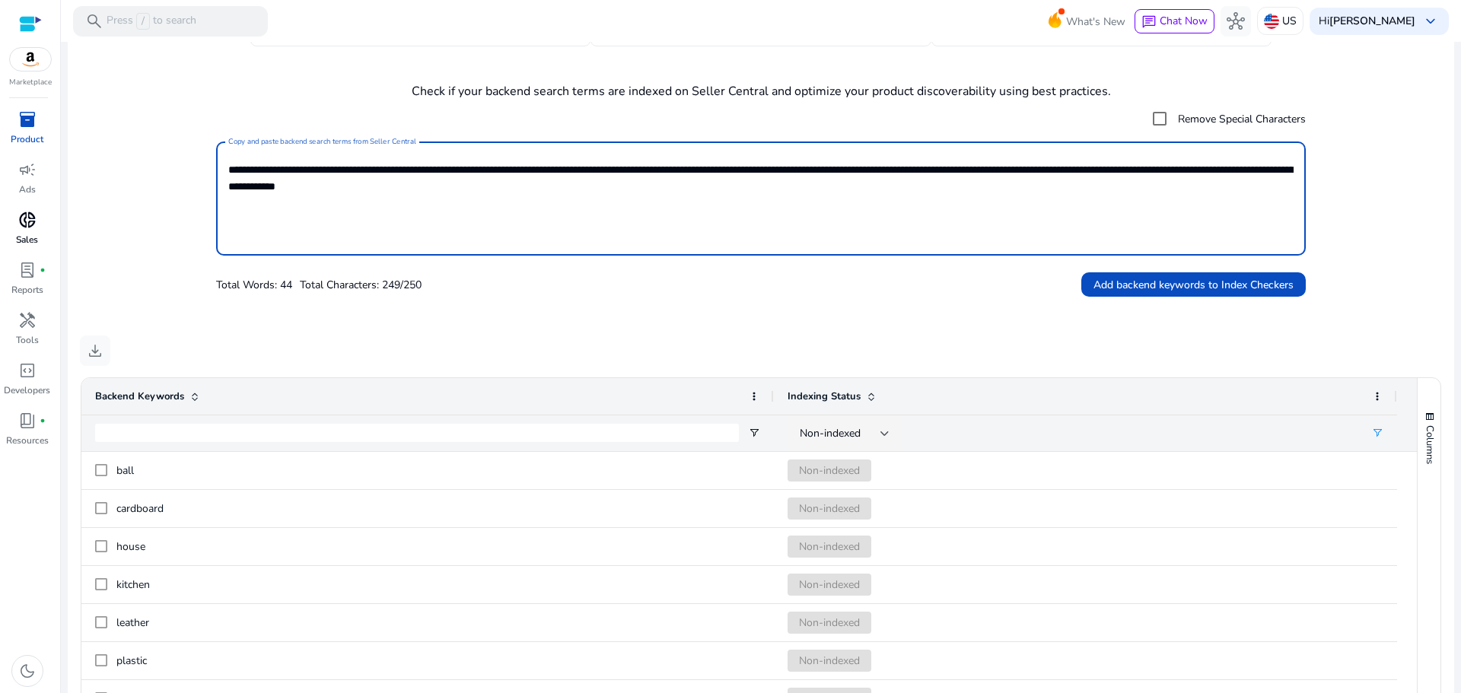
drag, startPoint x: 577, startPoint y: 237, endPoint x: 54, endPoint y: 106, distance: 538.5
click at [56, 110] on mat-sidenav-container "Marketplace inventory_2 Product campaign Ads donut_small Sales lab_profile fibe…" at bounding box center [730, 346] width 1461 height 693
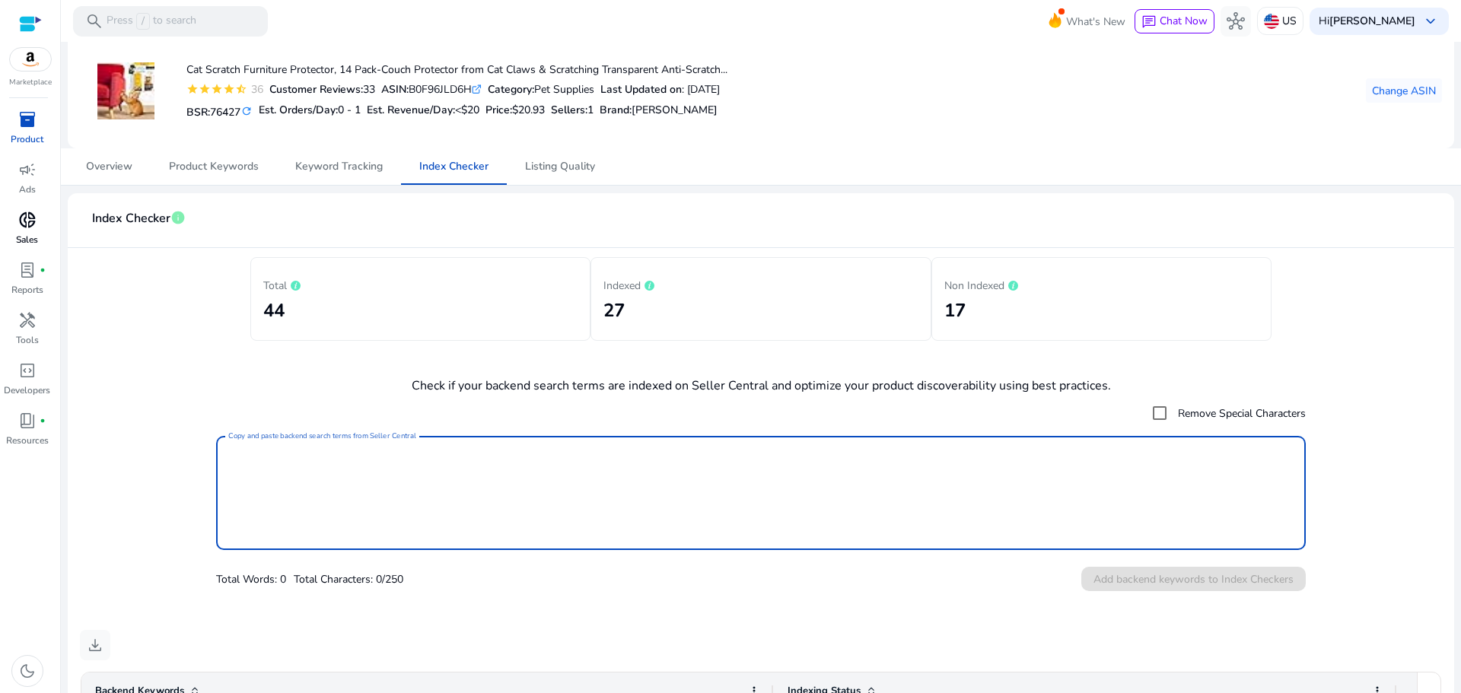
scroll to position [0, 0]
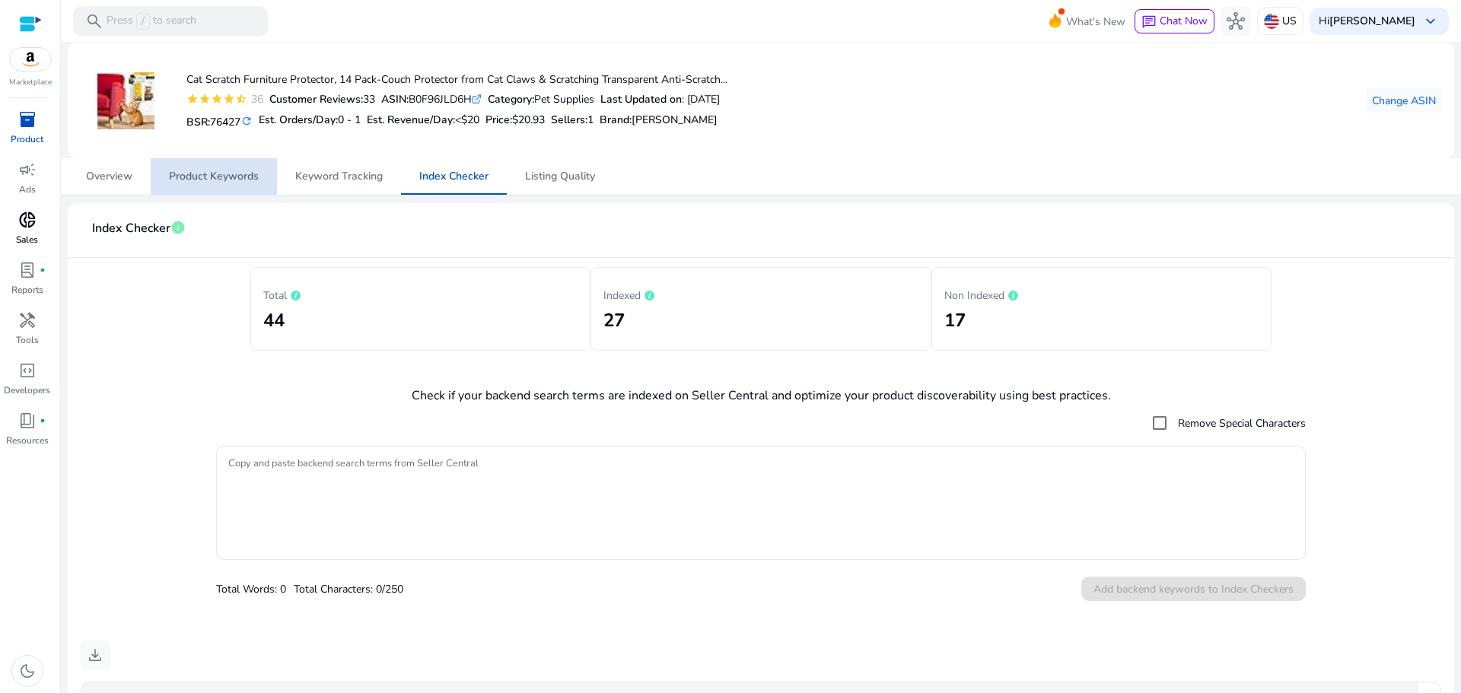
click at [218, 179] on span "Product Keywords" at bounding box center [214, 176] width 90 height 11
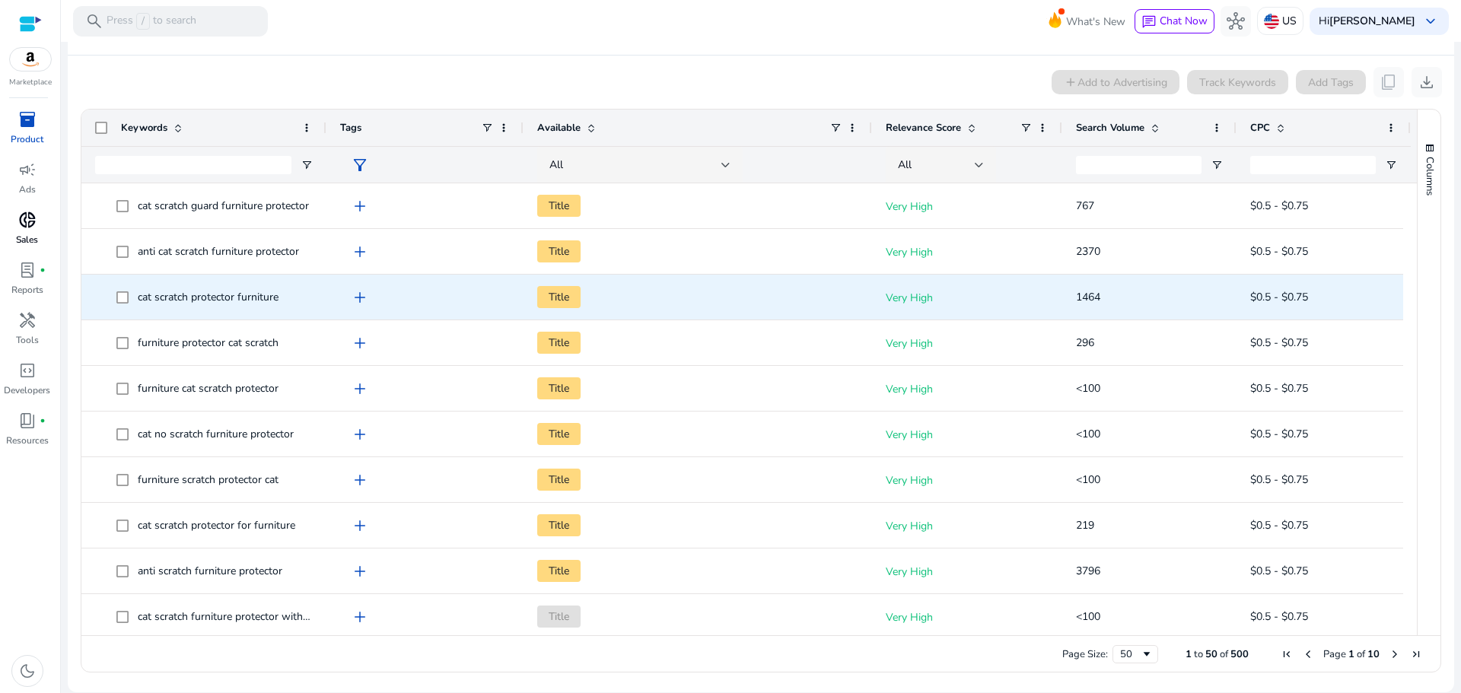
scroll to position [75, 0]
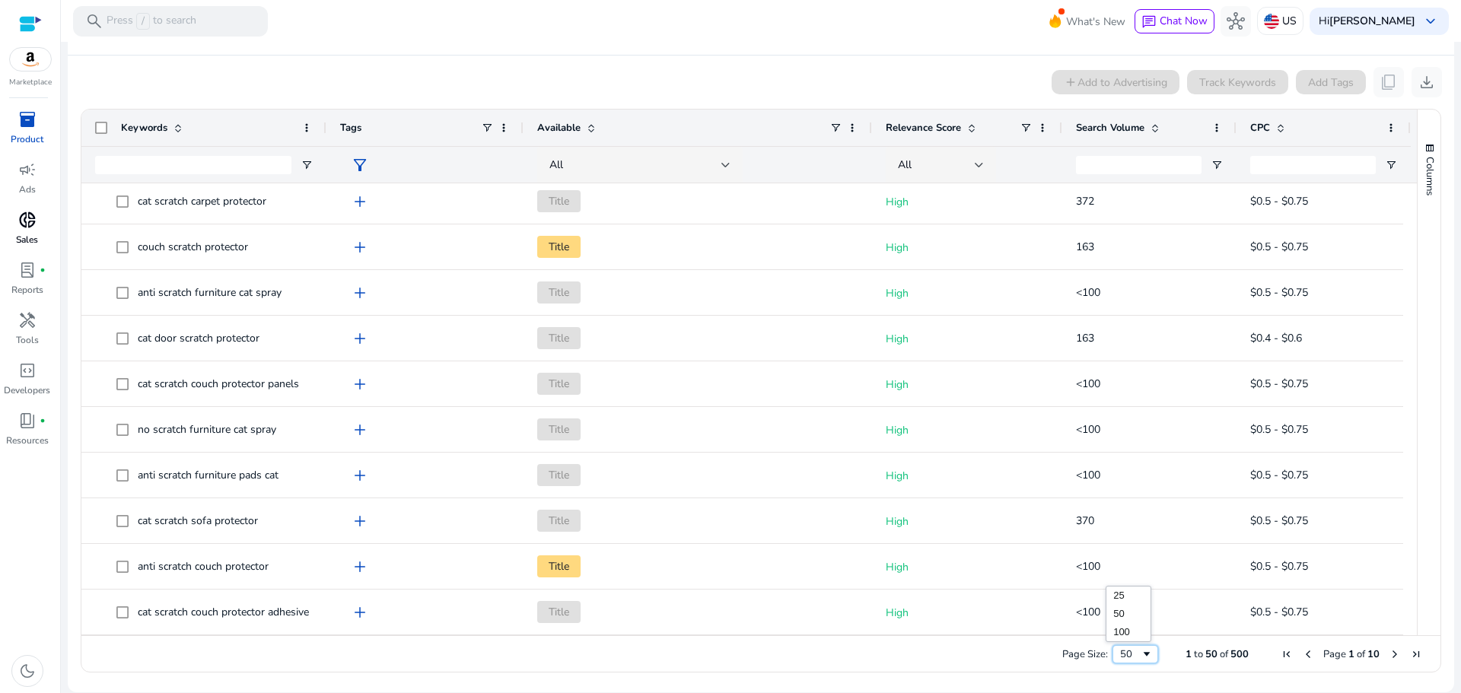
click at [1140, 650] on span "Page Size" at bounding box center [1146, 654] width 12 height 12
drag, startPoint x: 1403, startPoint y: 387, endPoint x: 1402, endPoint y: 459, distance: 71.5
click at [1403, 459] on div at bounding box center [1410, 635] width 14 height 4564
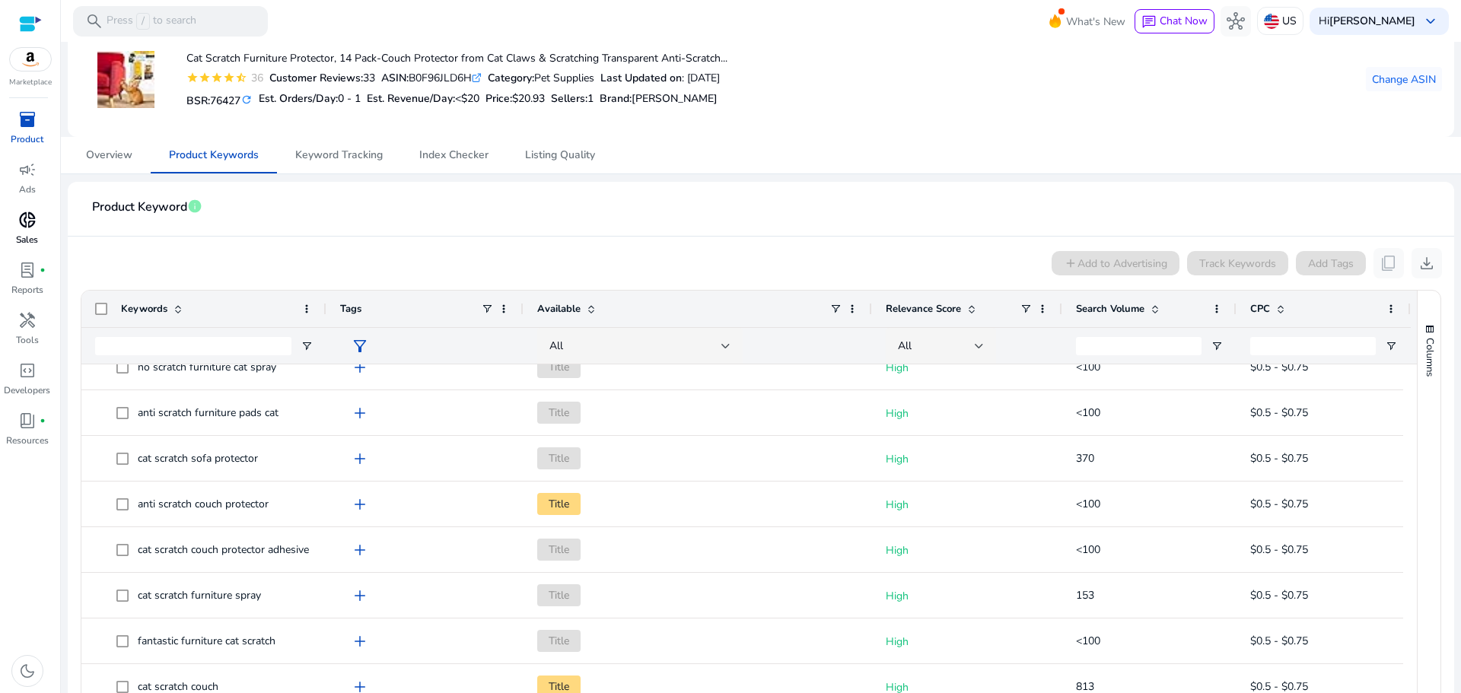
scroll to position [0, 0]
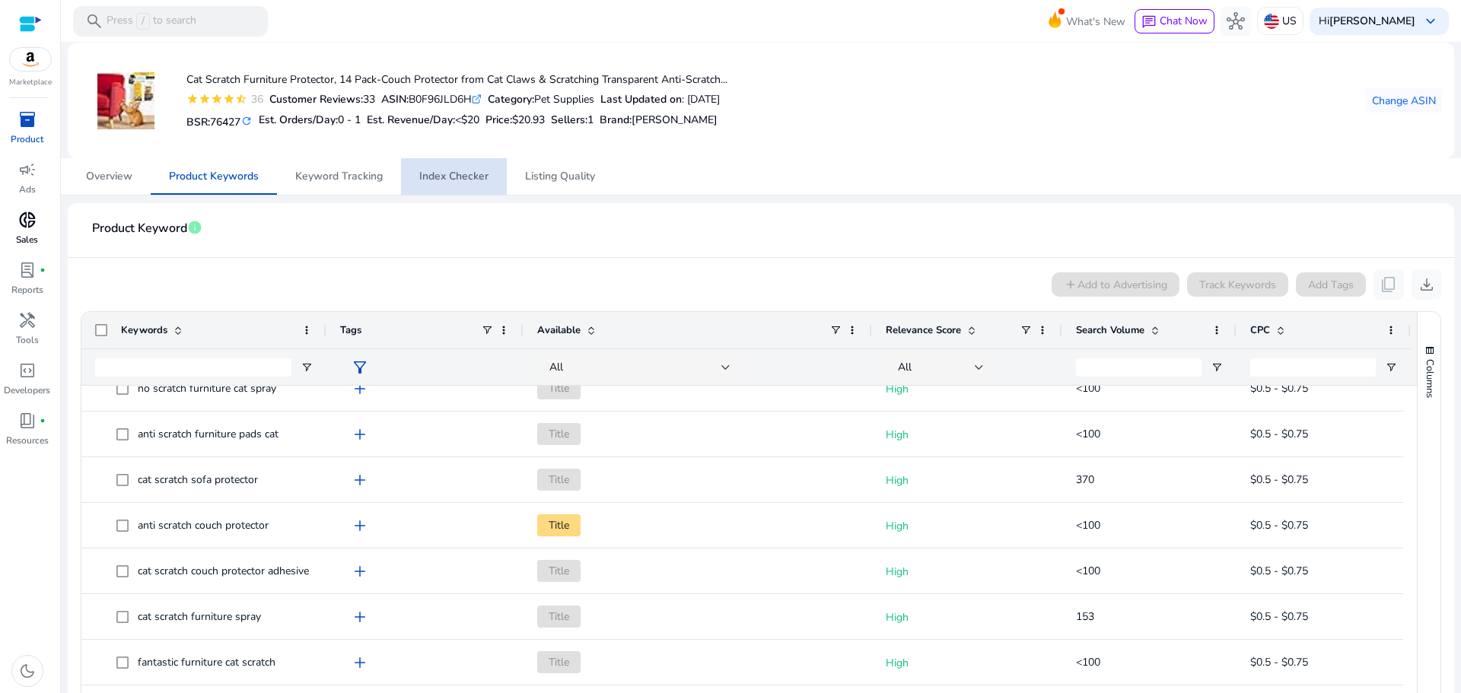
click at [461, 181] on span "Index Checker" at bounding box center [453, 176] width 69 height 11
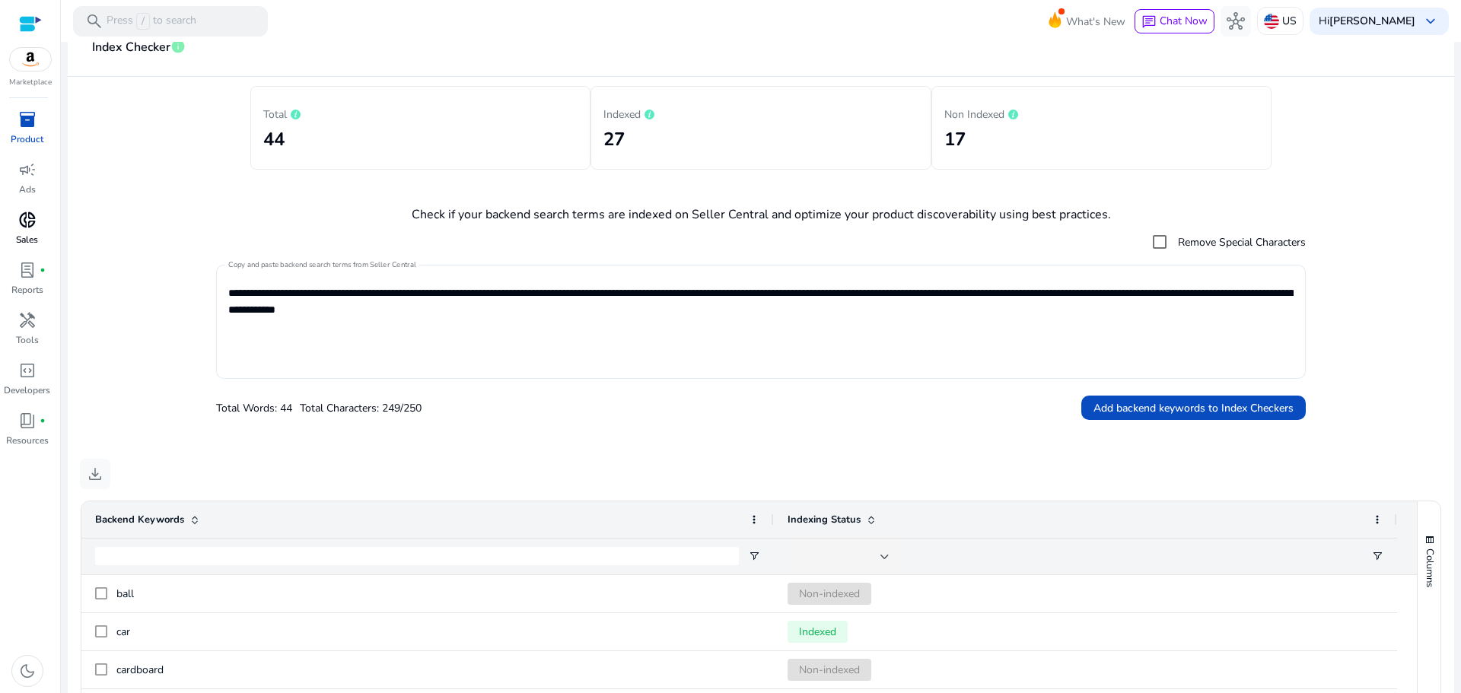
scroll to position [180, 0]
click at [419, 336] on textarea "**********" at bounding box center [760, 323] width 1065 height 99
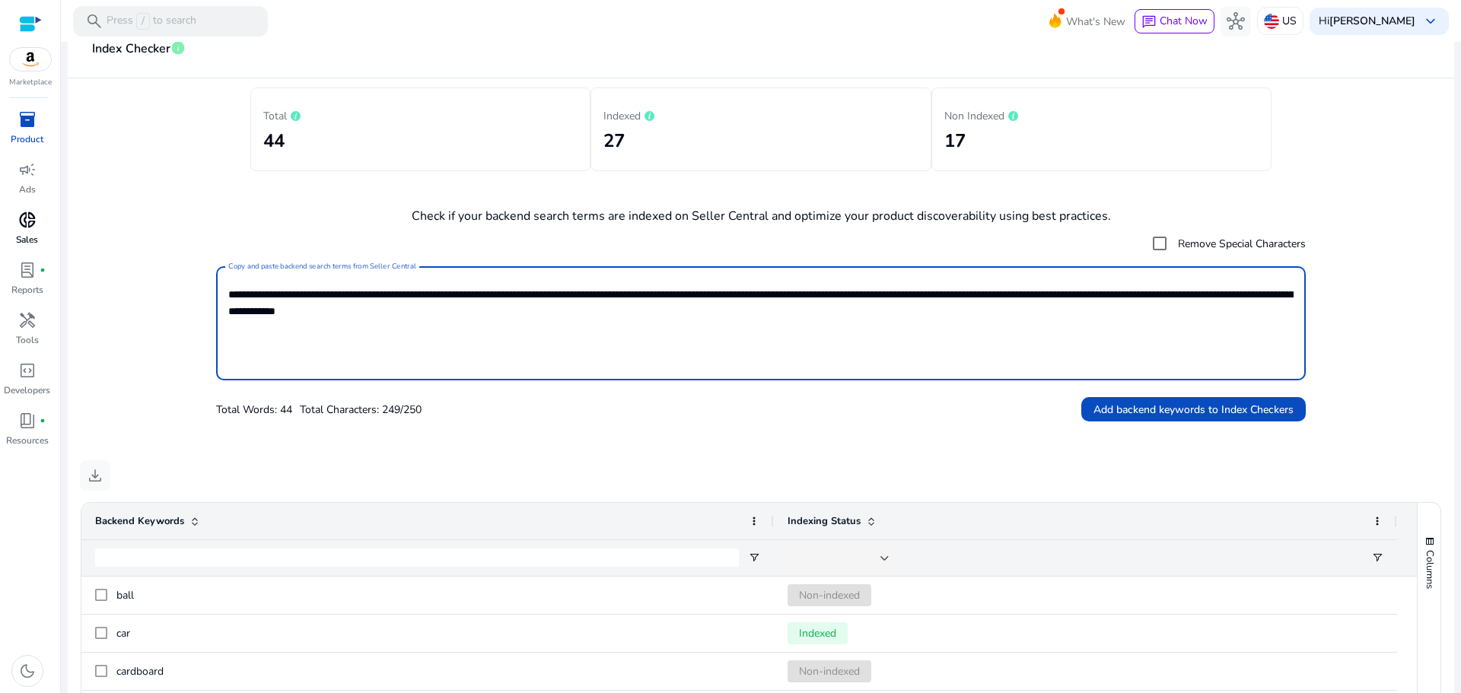
click at [419, 336] on textarea "**********" at bounding box center [760, 323] width 1065 height 99
paste textarea
type textarea "**********"
click at [1161, 417] on span "Add backend keywords to Index Checkers" at bounding box center [1193, 410] width 200 height 16
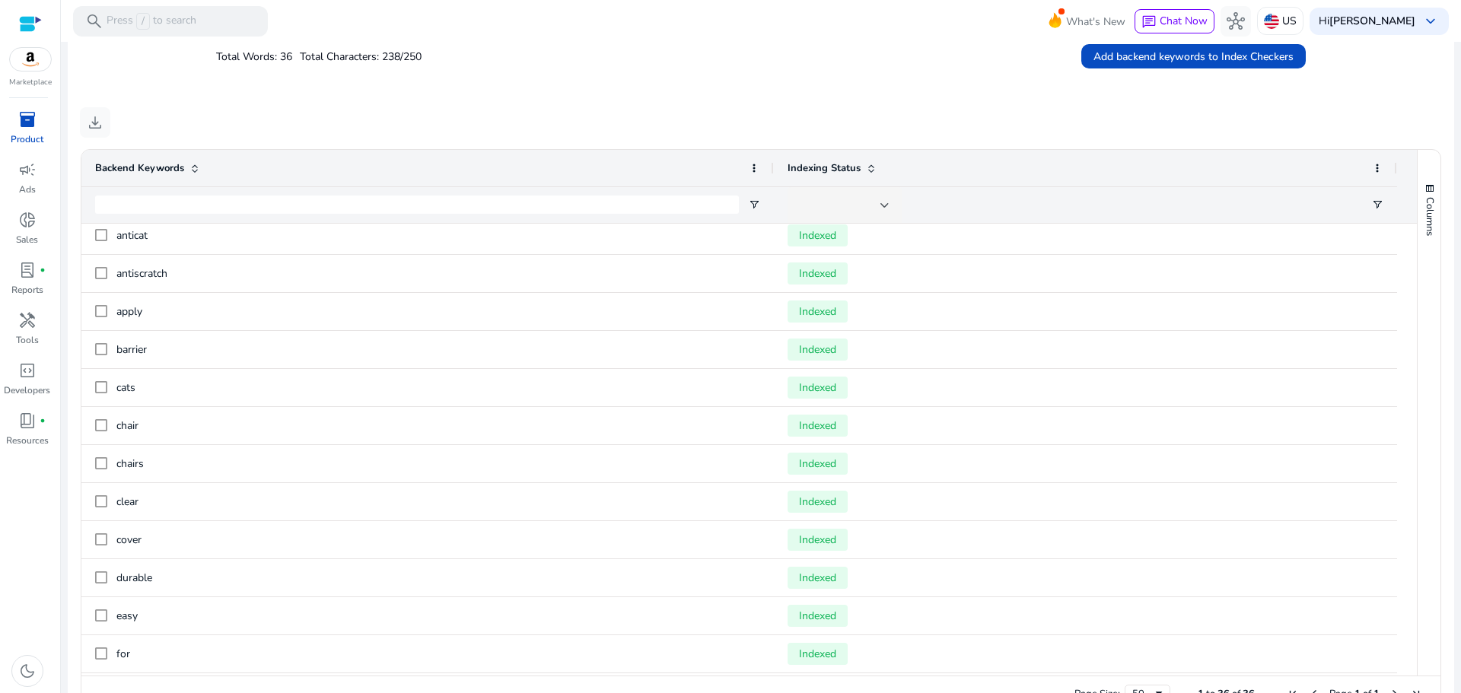
scroll to position [9, 0]
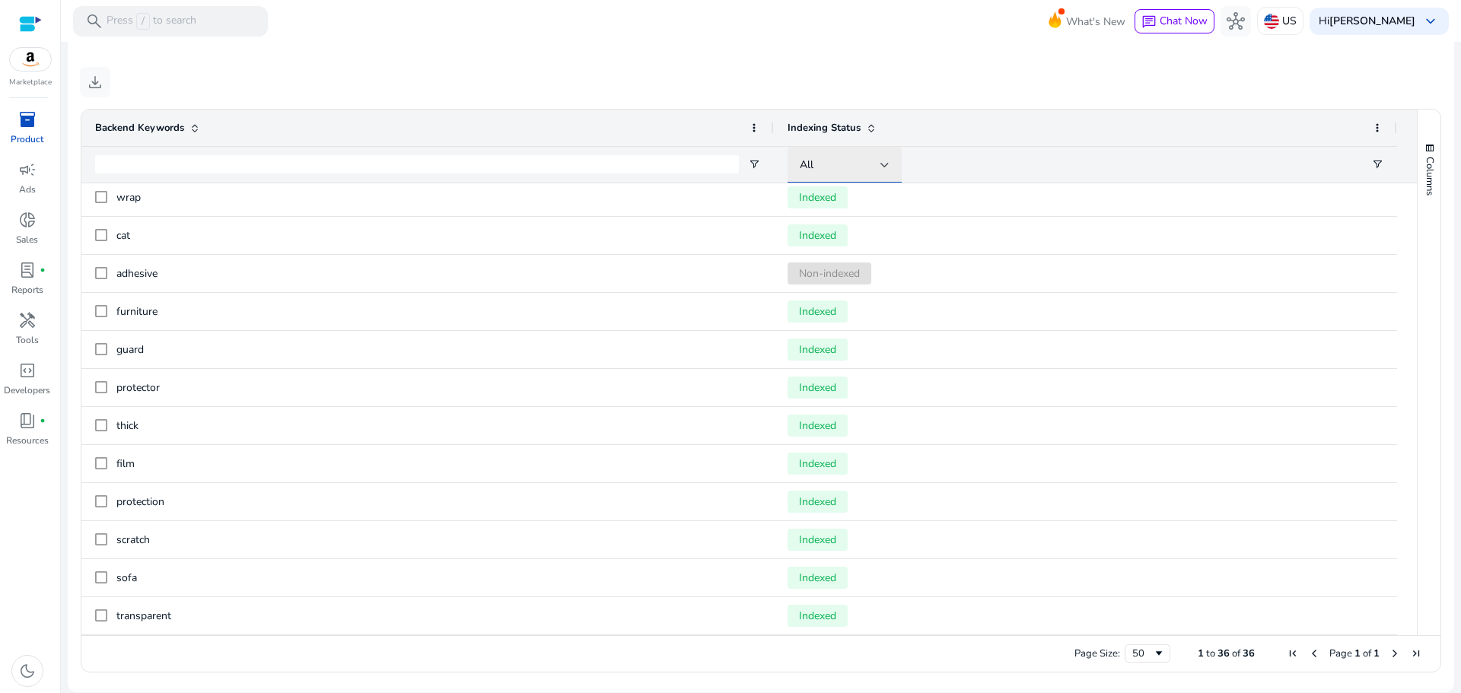
click at [846, 173] on div "All" at bounding box center [839, 165] width 81 height 17
click at [829, 246] on span "Indexed" at bounding box center [825, 244] width 37 height 15
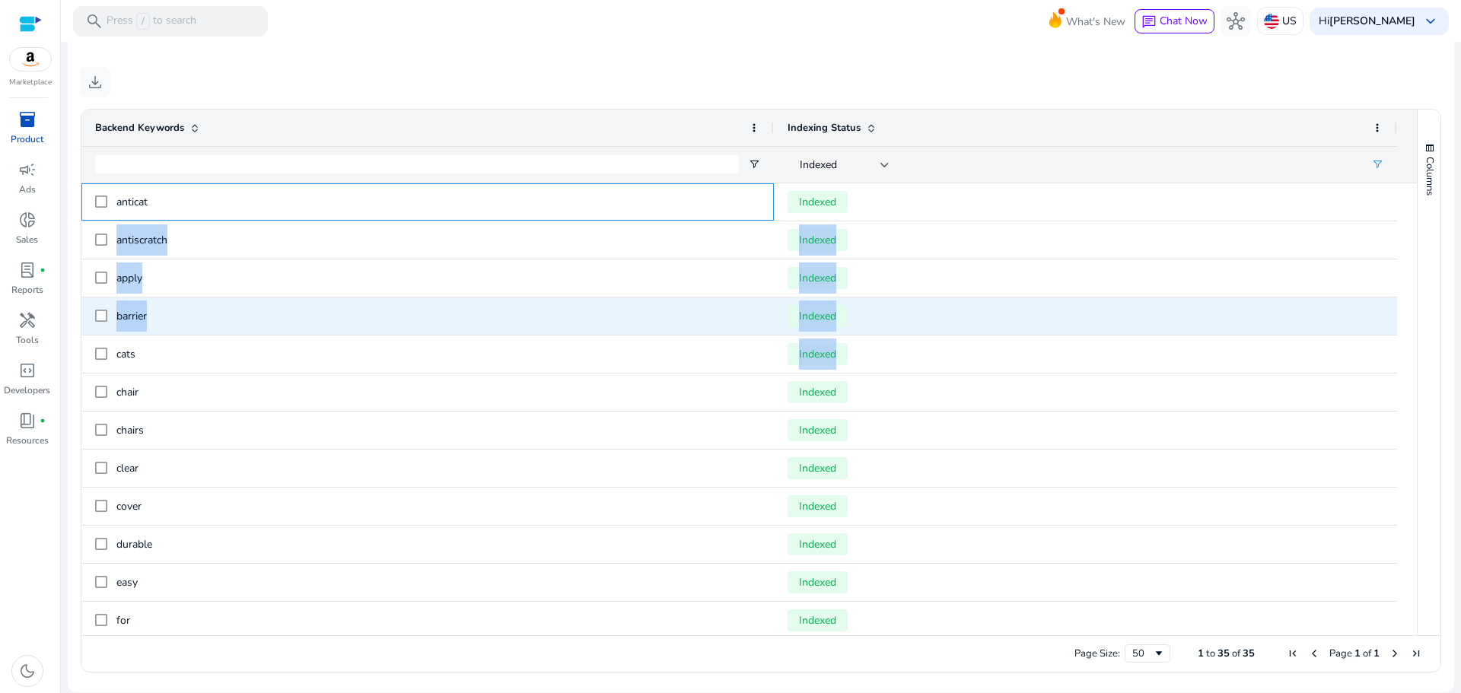
drag, startPoint x: 116, startPoint y: 193, endPoint x: 140, endPoint y: 339, distance: 148.1
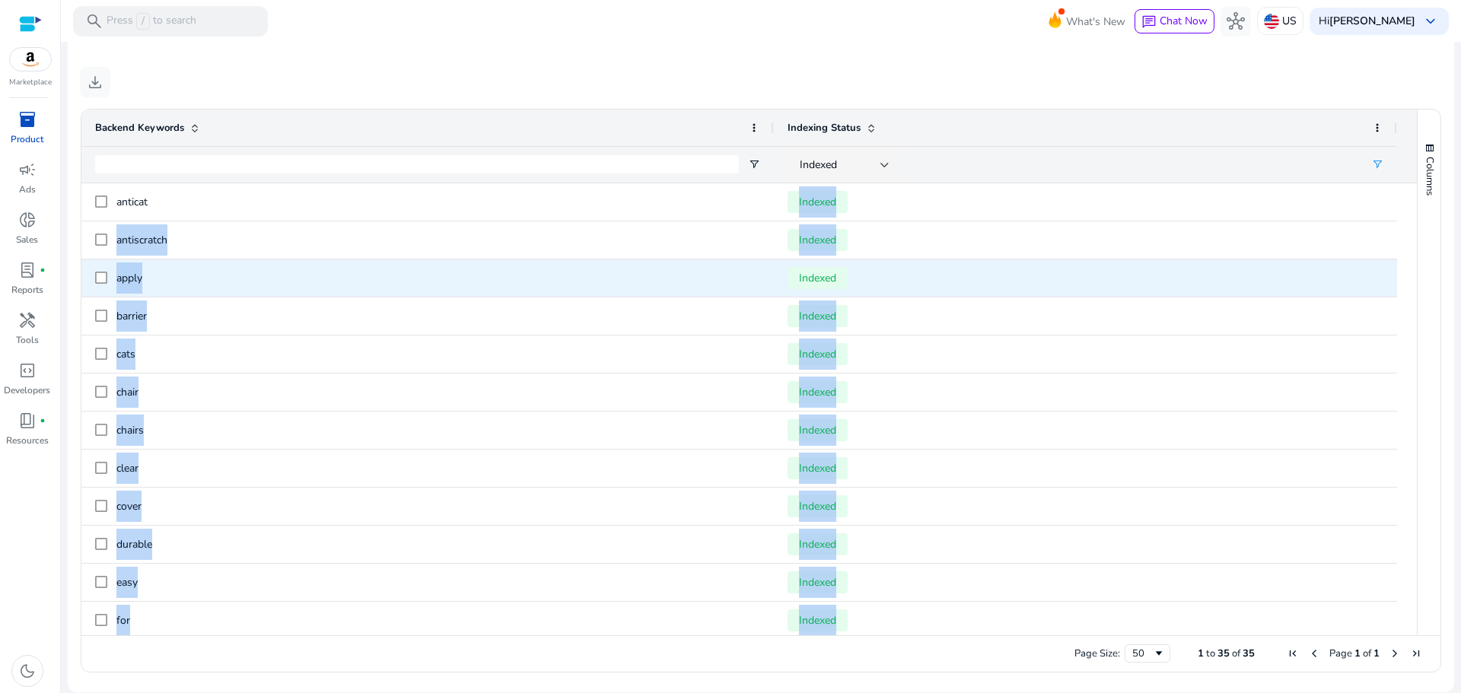
drag, startPoint x: 157, startPoint y: 190, endPoint x: 198, endPoint y: 266, distance: 86.5
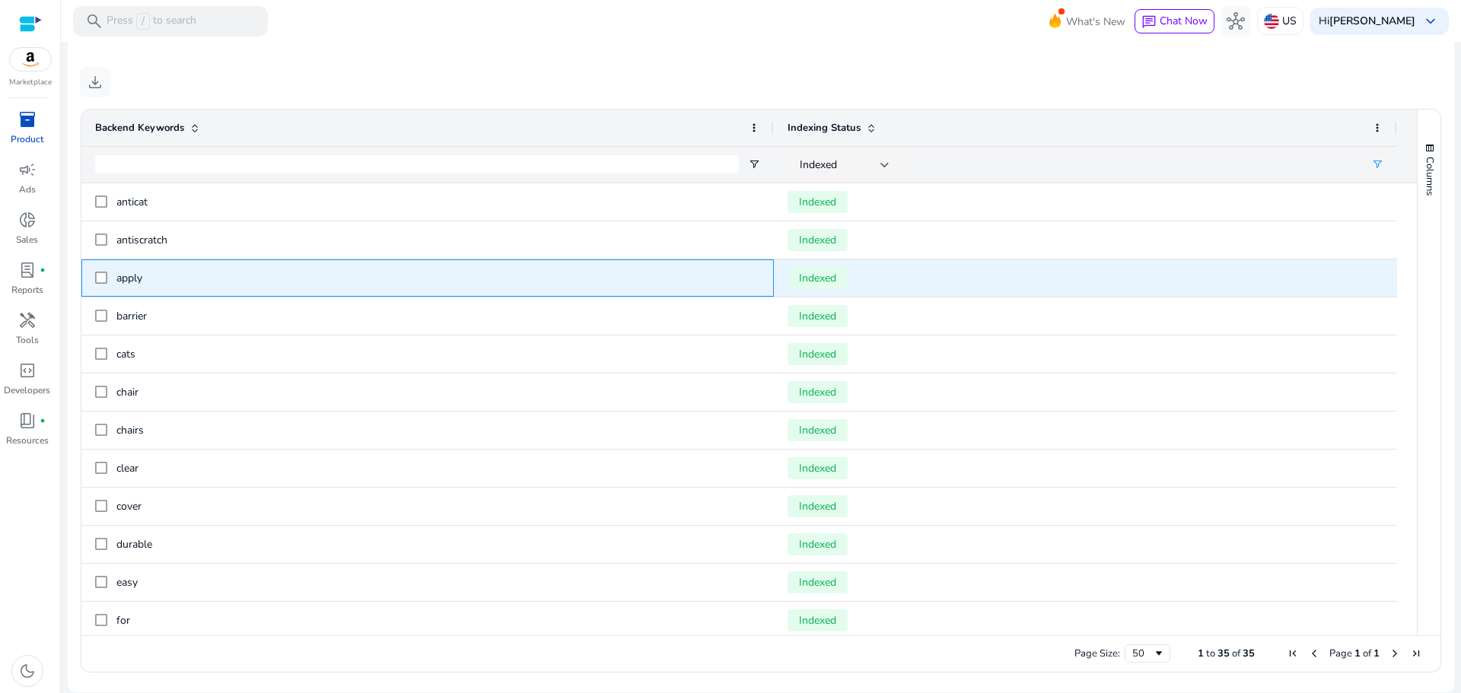
click at [221, 265] on span "apply" at bounding box center [438, 277] width 644 height 31
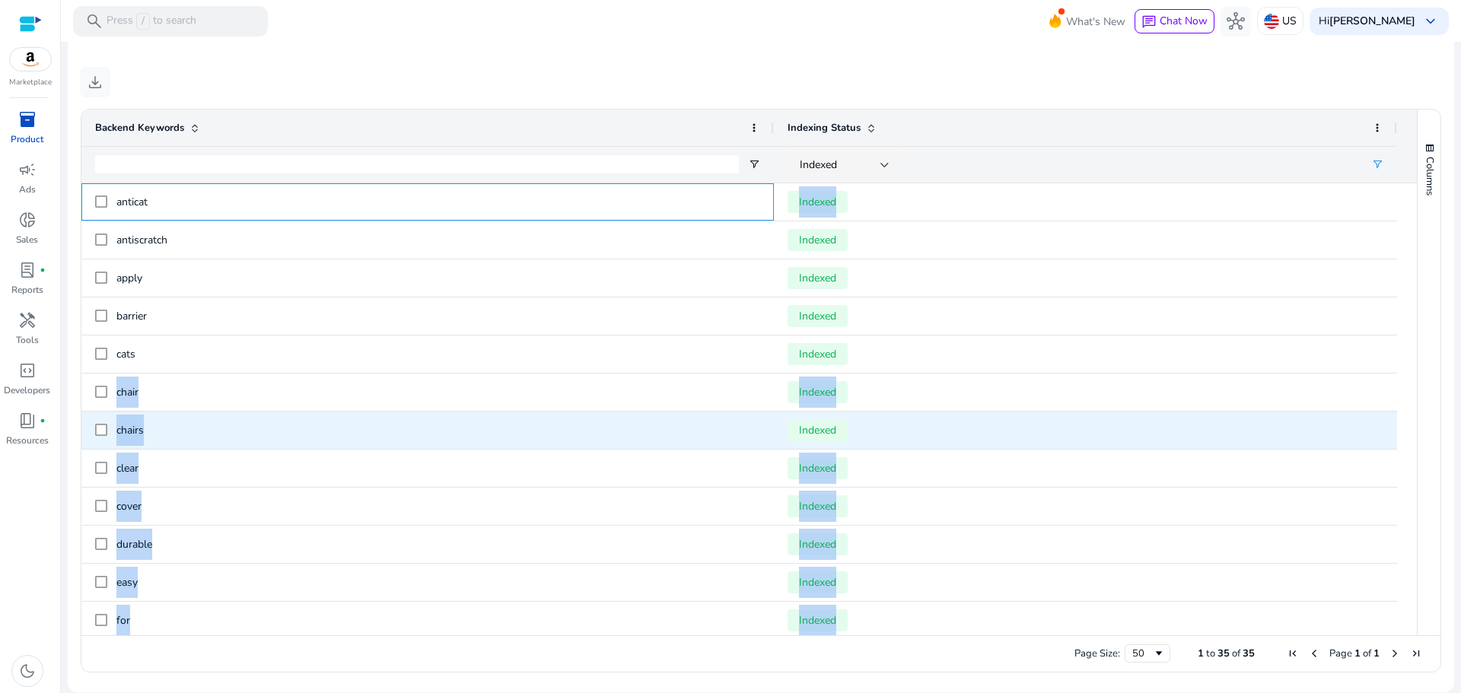
drag, startPoint x: 161, startPoint y: 191, endPoint x: 165, endPoint y: 416, distance: 225.2
drag, startPoint x: 165, startPoint y: 412, endPoint x: 161, endPoint y: 301, distance: 110.4
click at [165, 412] on div "chairs" at bounding box center [427, 430] width 692 height 37
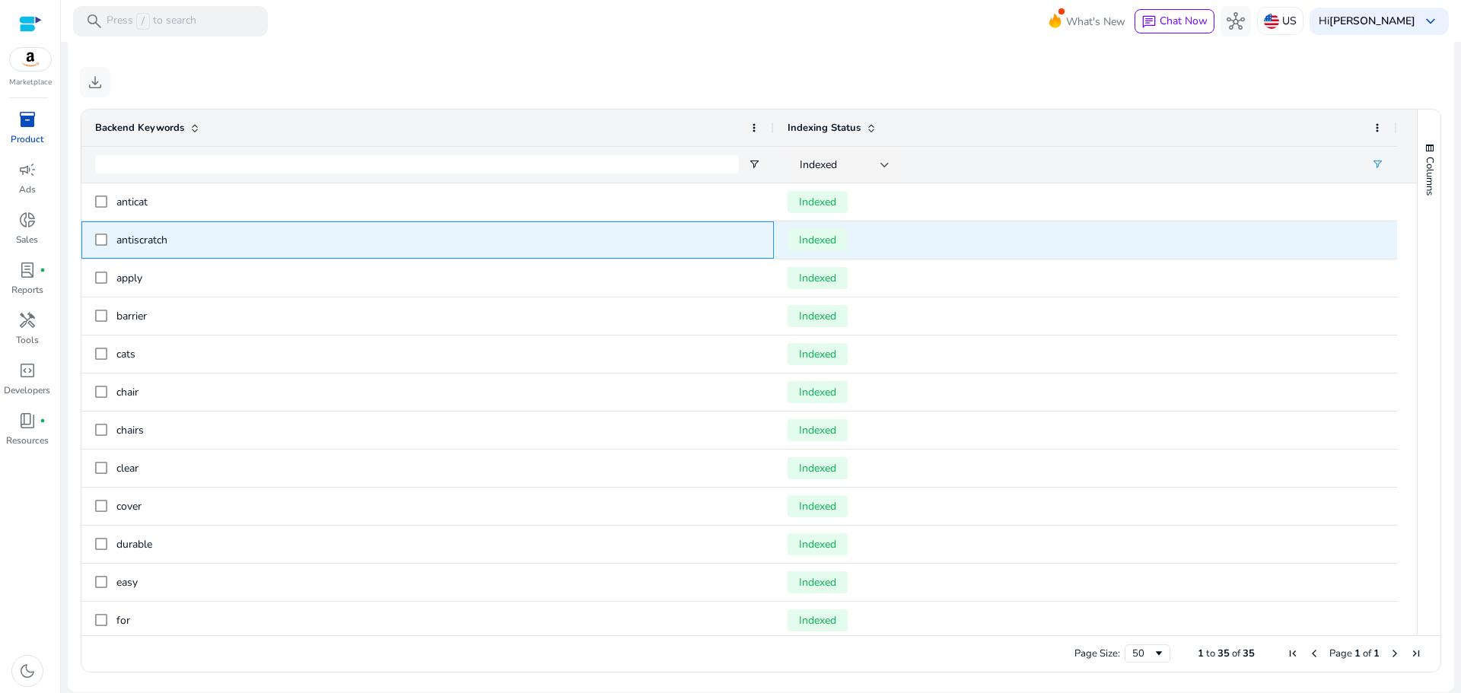
click at [162, 230] on span "antiscratch" at bounding box center [438, 239] width 644 height 31
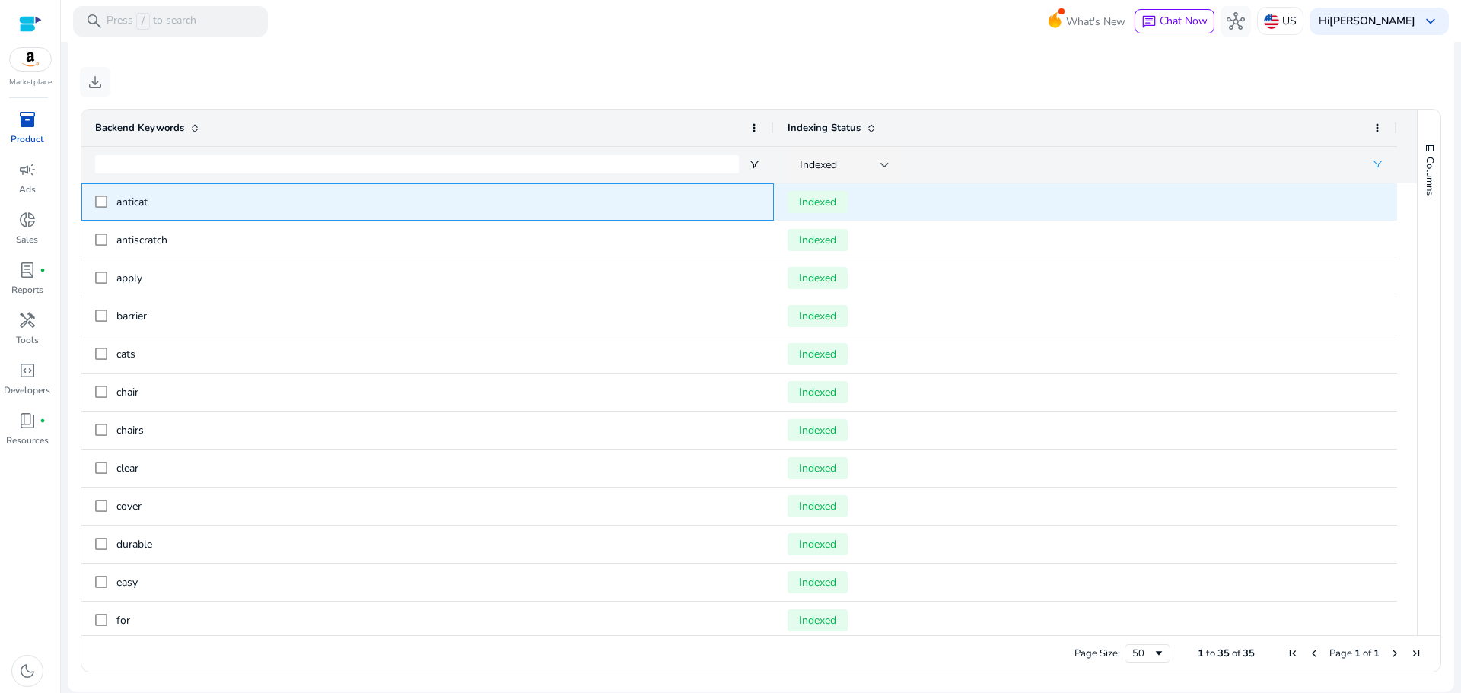
drag, startPoint x: 171, startPoint y: 236, endPoint x: 163, endPoint y: 182, distance: 54.7
click at [176, 201] on span "anticat" at bounding box center [438, 201] width 644 height 31
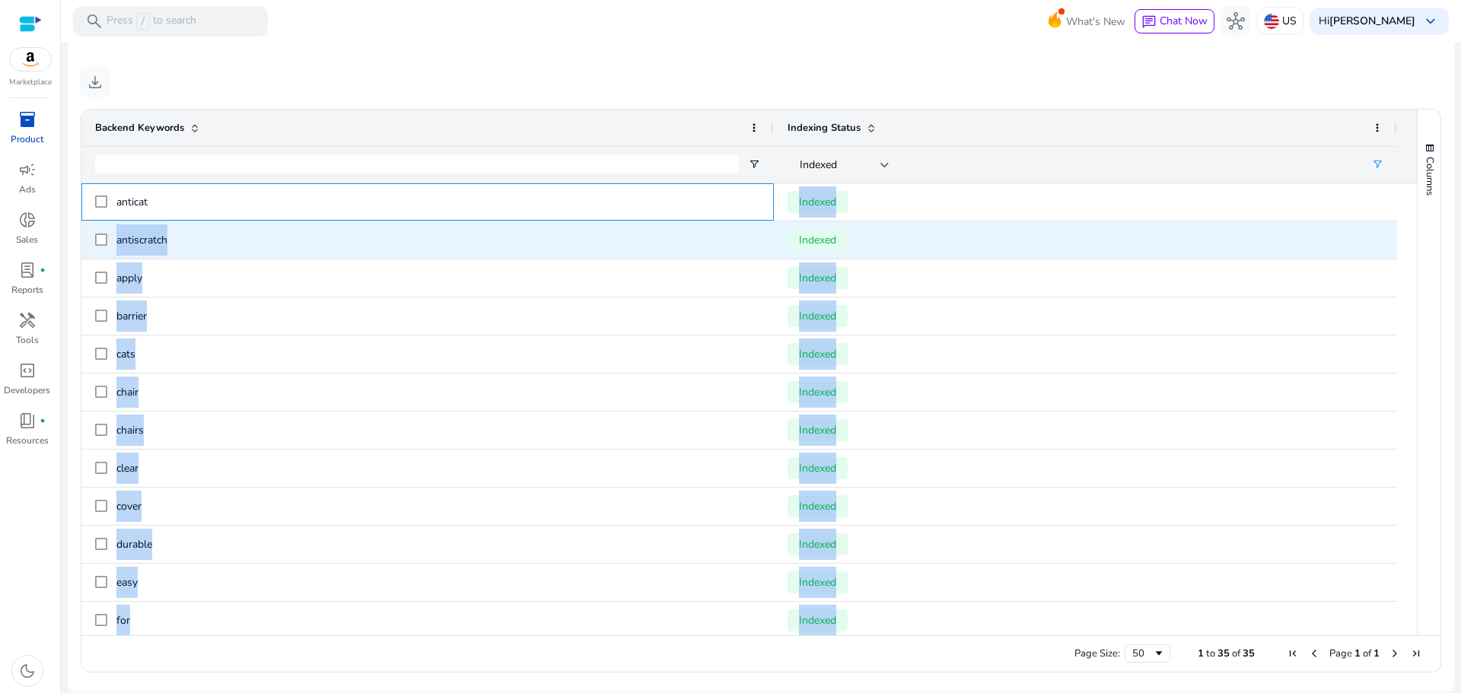
drag, startPoint x: 156, startPoint y: 185, endPoint x: 167, endPoint y: 237, distance: 52.8
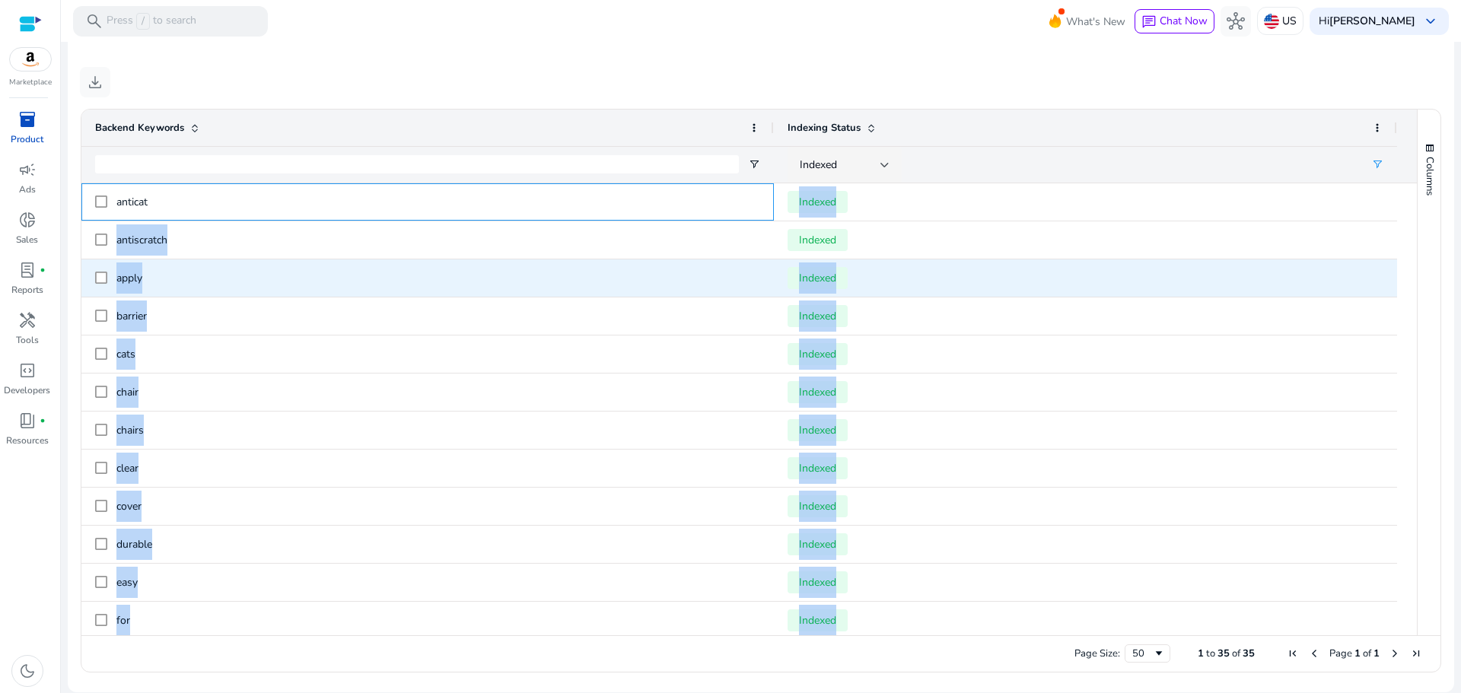
scroll to position [50, 0]
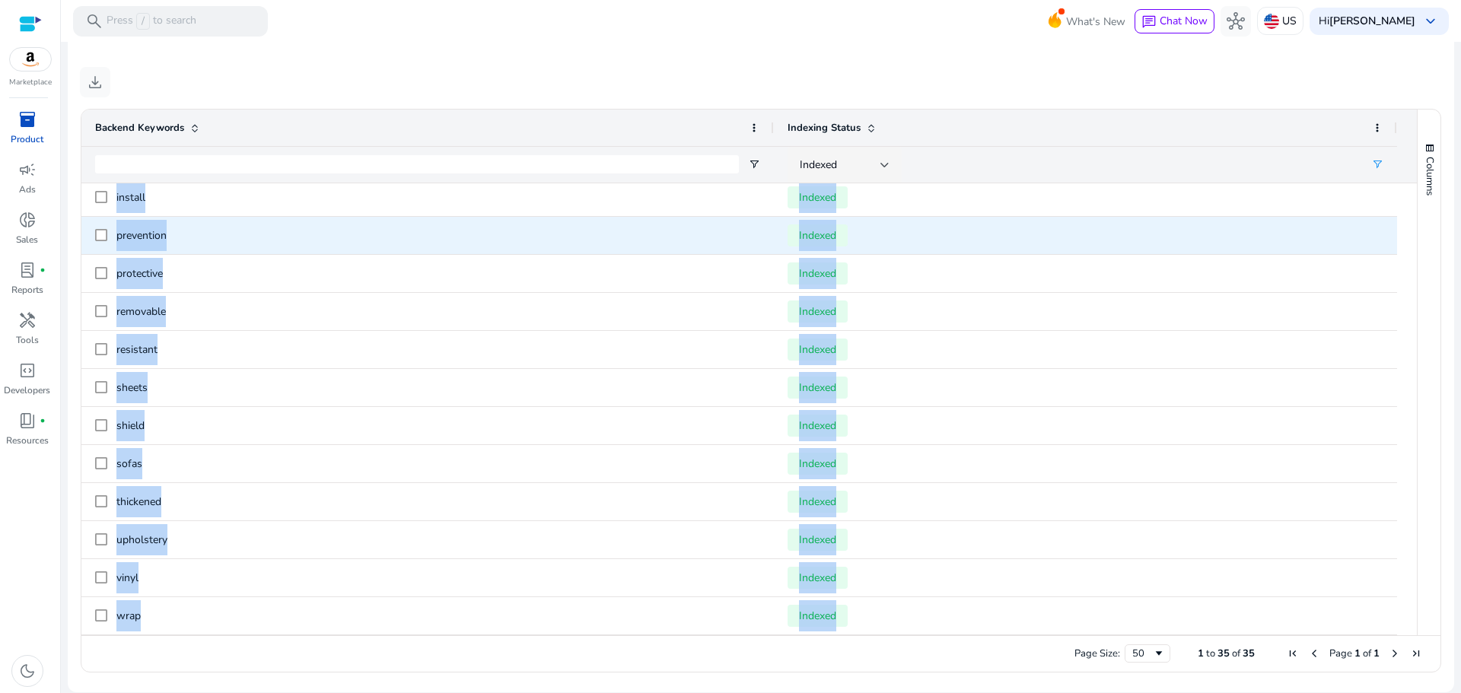
drag, startPoint x: 186, startPoint y: 615, endPoint x: 115, endPoint y: 236, distance: 386.1
click at [115, 236] on div "prevention Indexed protective Indexed removable Indexed resistant Indexed sheet…" at bounding box center [738, 349] width 1315 height 1331
copy div "prevention Indexed protective Indexed removable Indexed resistant Indexed sheet…"
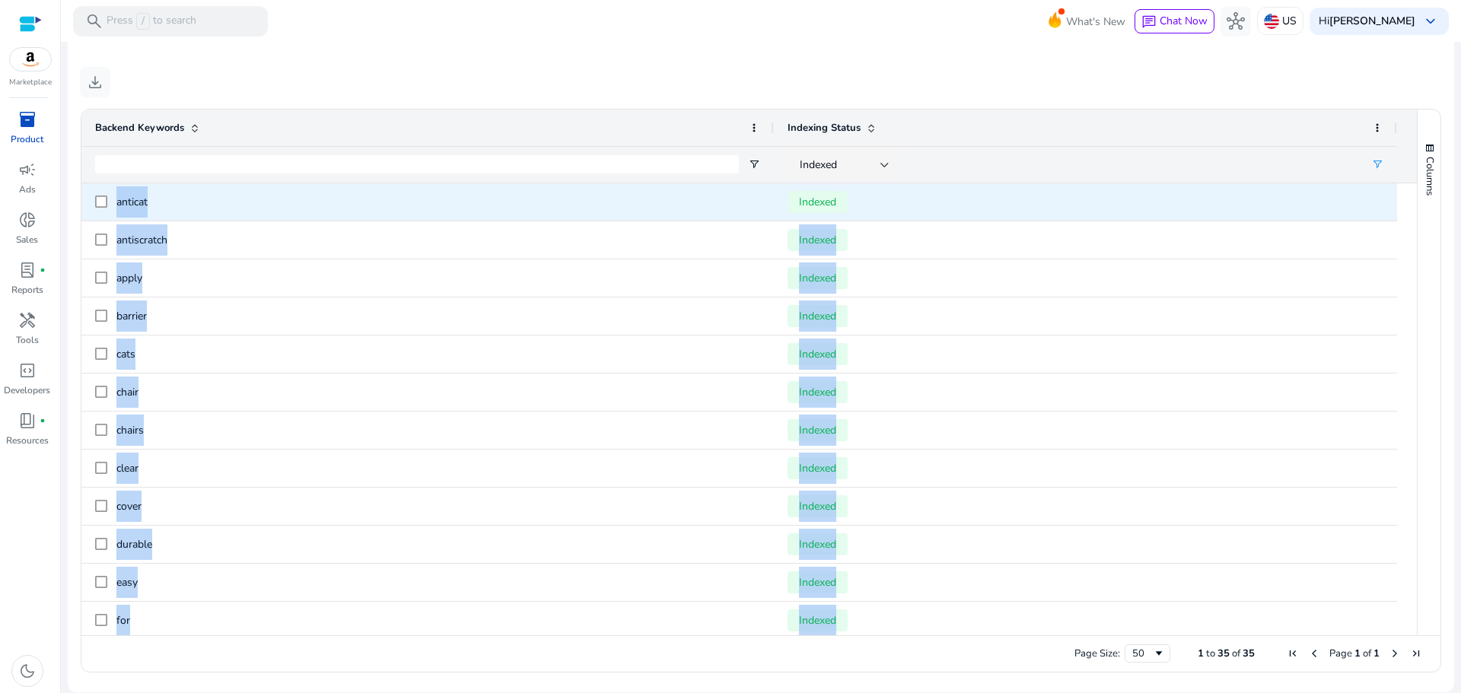
drag, startPoint x: 176, startPoint y: 434, endPoint x: 151, endPoint y: 202, distance: 234.1
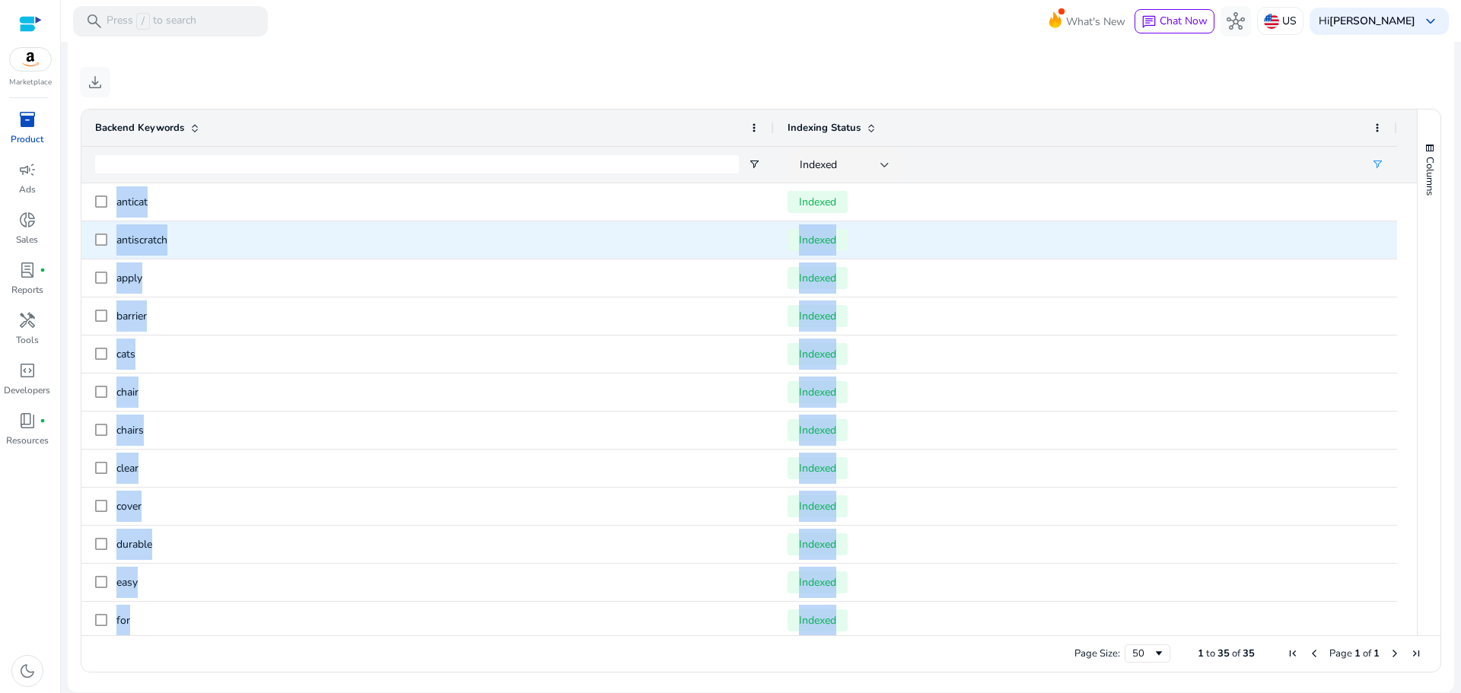
copy div "Indexed for Indexed easy Indexed durable Indexed cover Indexed clear Indexed ch…"
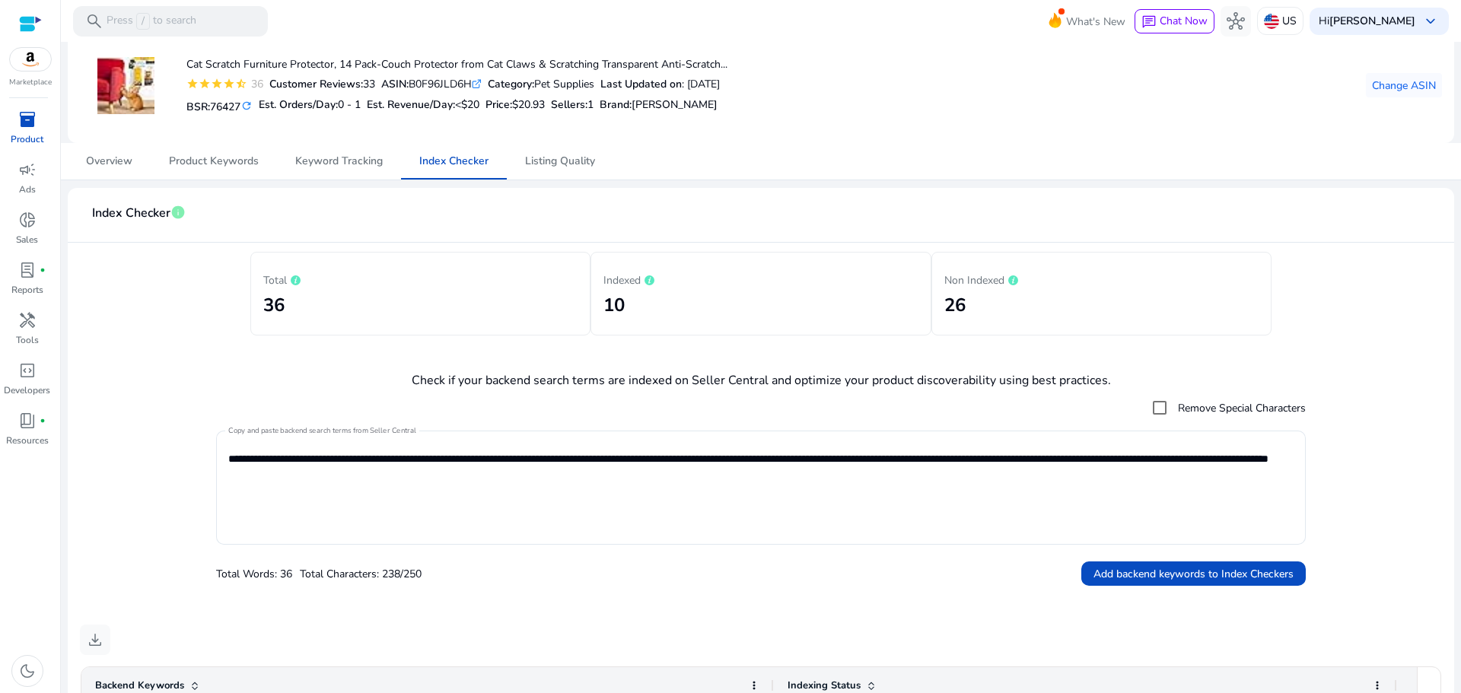
scroll to position [0, 0]
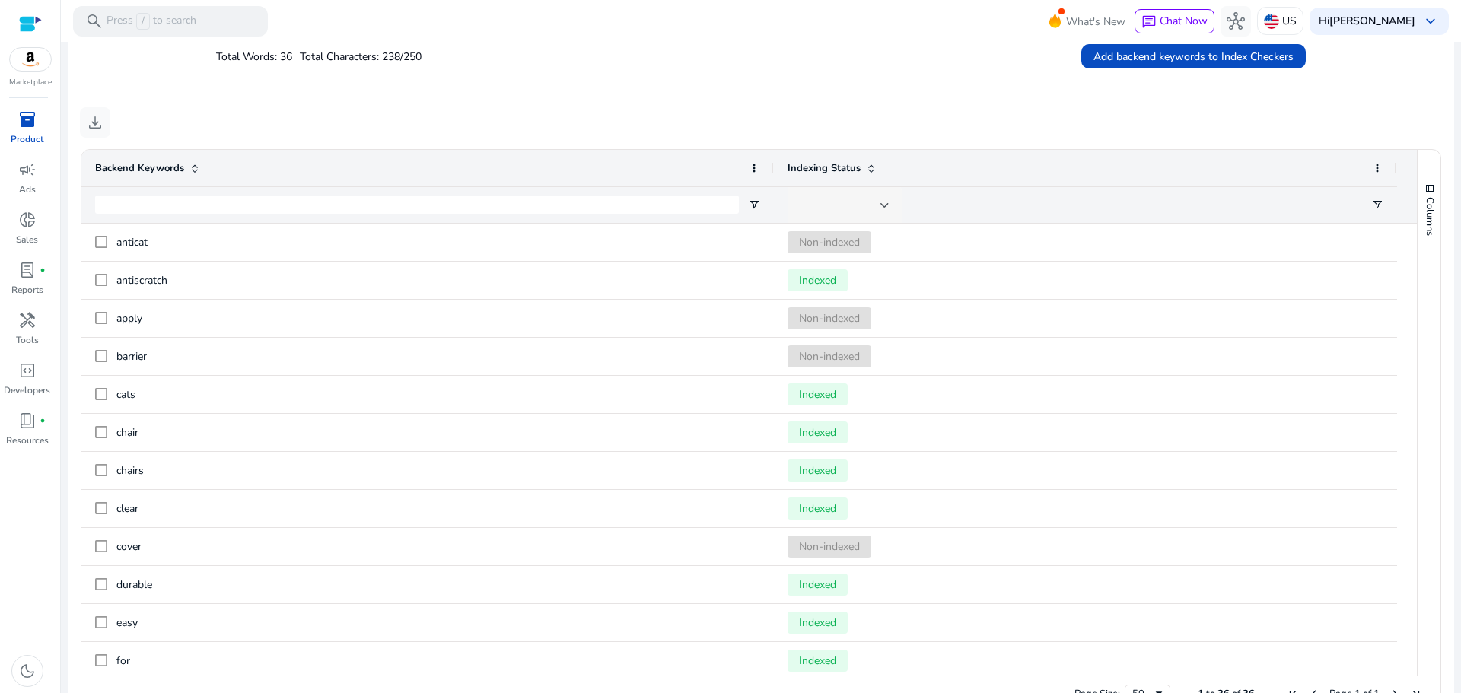
click at [857, 206] on div at bounding box center [839, 205] width 81 height 17
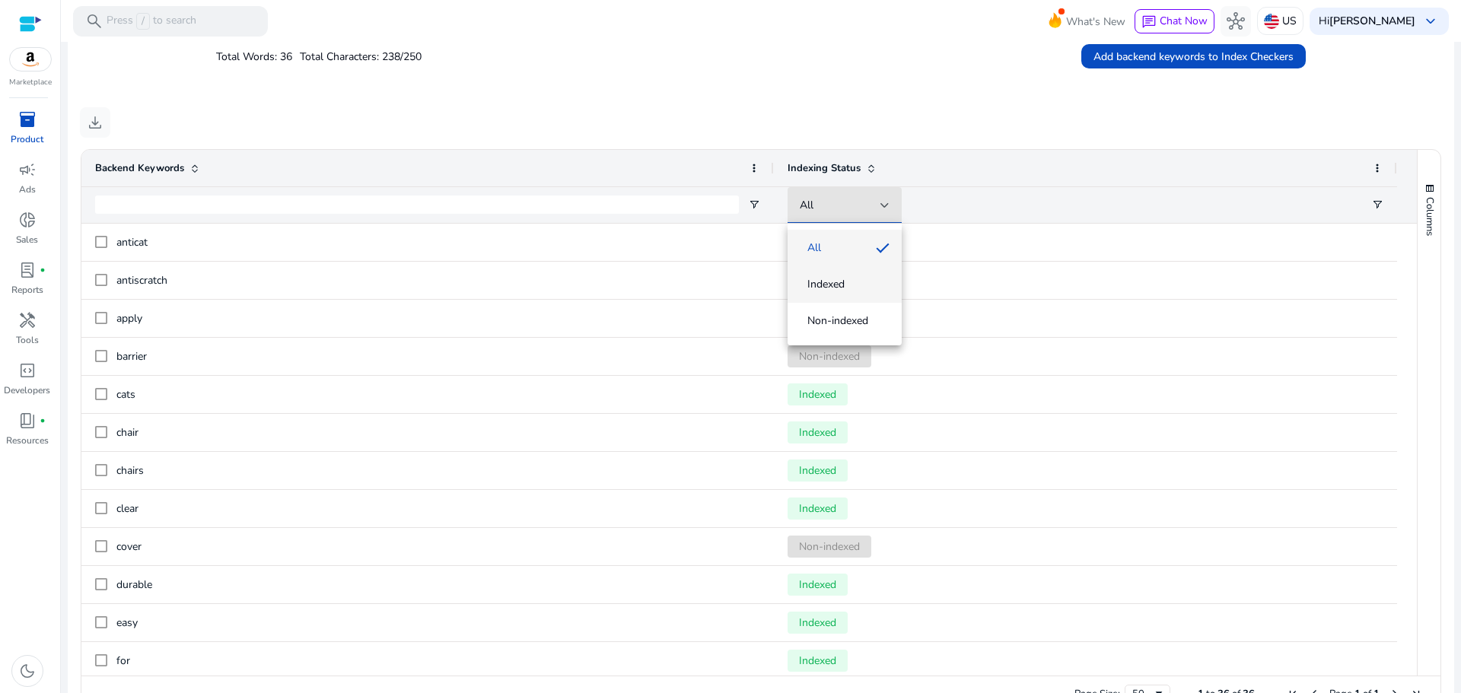
click at [858, 289] on span "Indexed" at bounding box center [844, 284] width 90 height 15
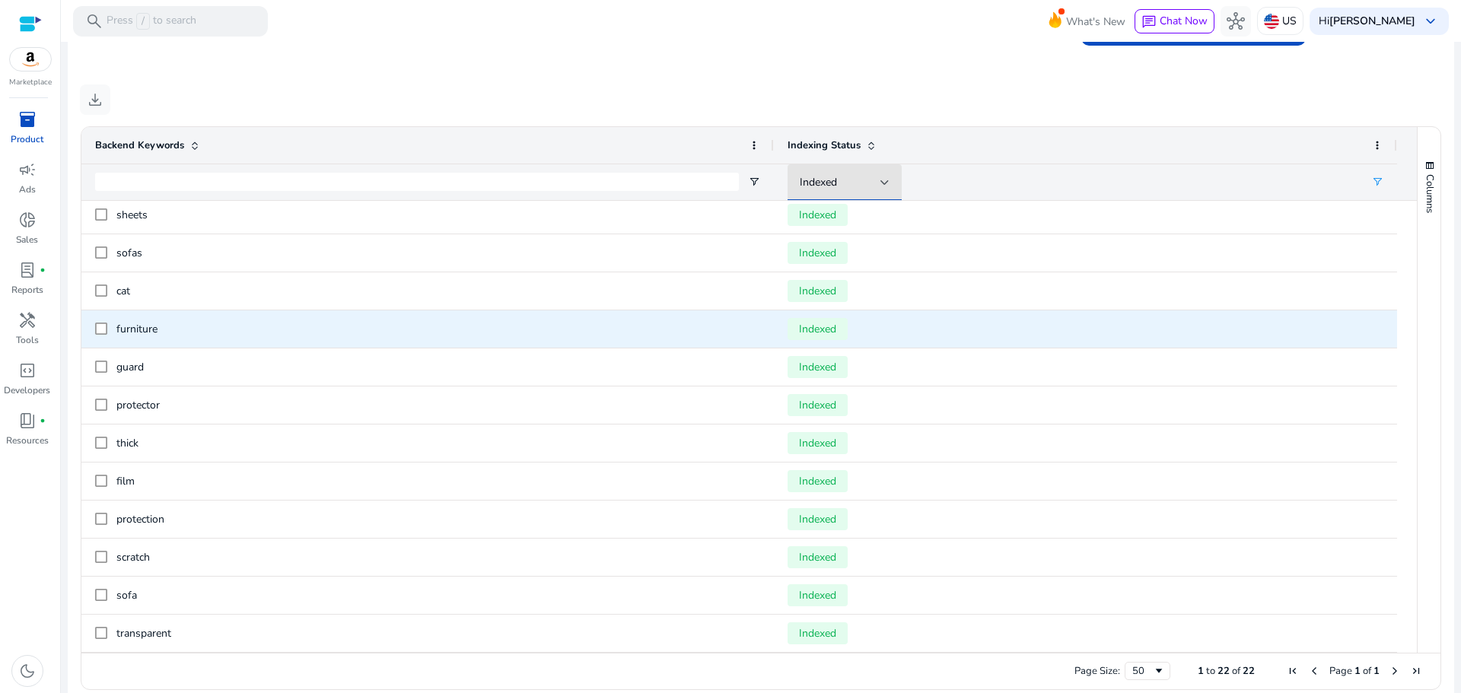
scroll to position [573, 0]
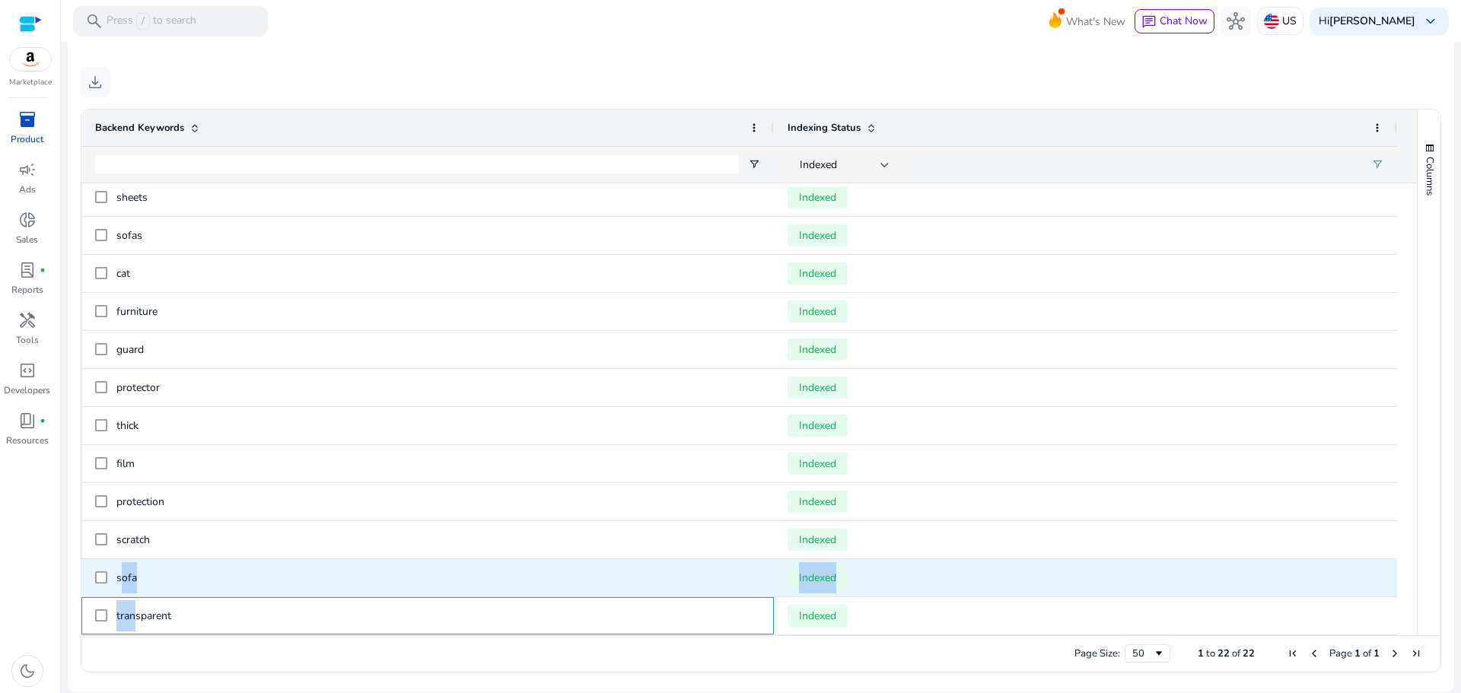
drag, startPoint x: 134, startPoint y: 631, endPoint x: 119, endPoint y: 577, distance: 55.9
click at [119, 578] on div "cats Indexed chair Indexed chairs Indexed clear Indexed durable Indexed easy In…" at bounding box center [738, 216] width 1315 height 837
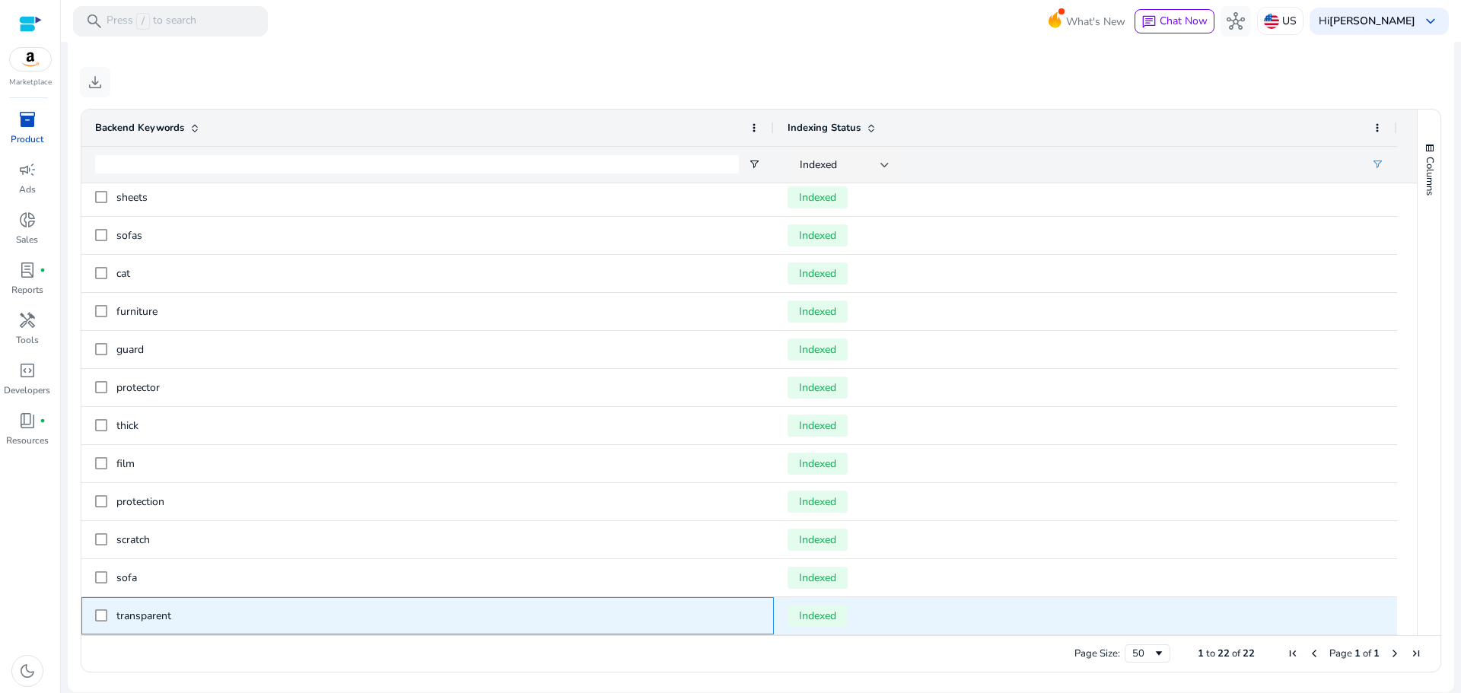
click at [176, 625] on span "transparent" at bounding box center [438, 615] width 644 height 31
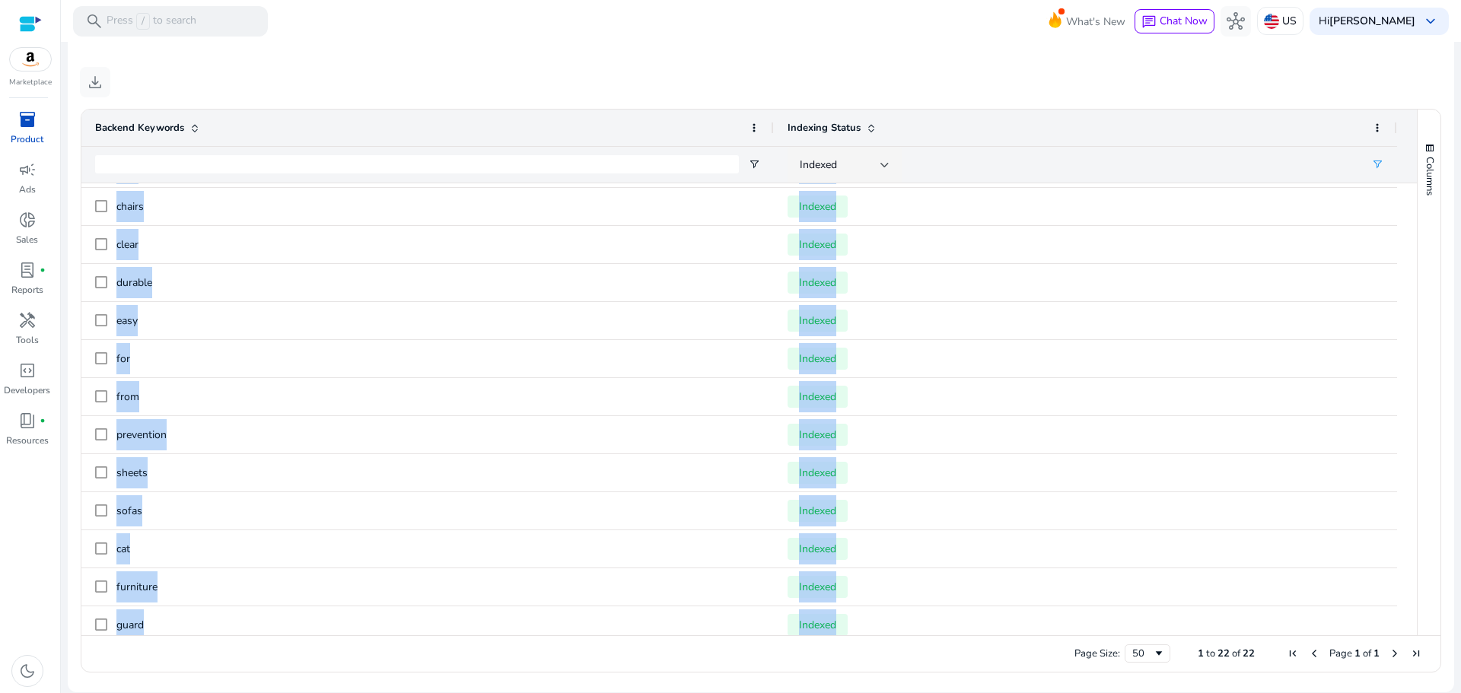
scroll to position [0, 0]
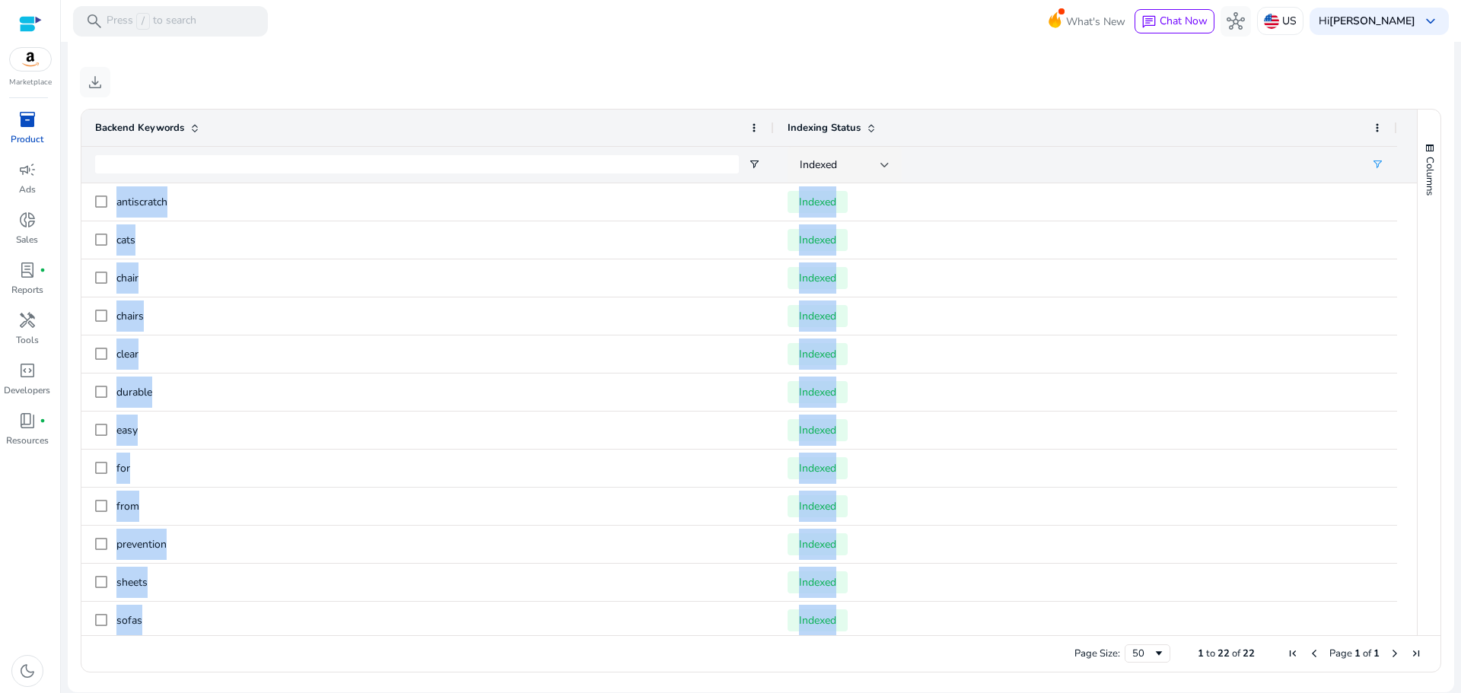
drag, startPoint x: 178, startPoint y: 618, endPoint x: 125, endPoint y: 176, distance: 445.2
click at [122, 172] on div "Backend Keywords Indexing Status Indexed cats" at bounding box center [748, 373] width 1335 height 526
copy ag-grid-angular "Drag here to set row groups Drag here to set column labels Backend Keywords Ind…"
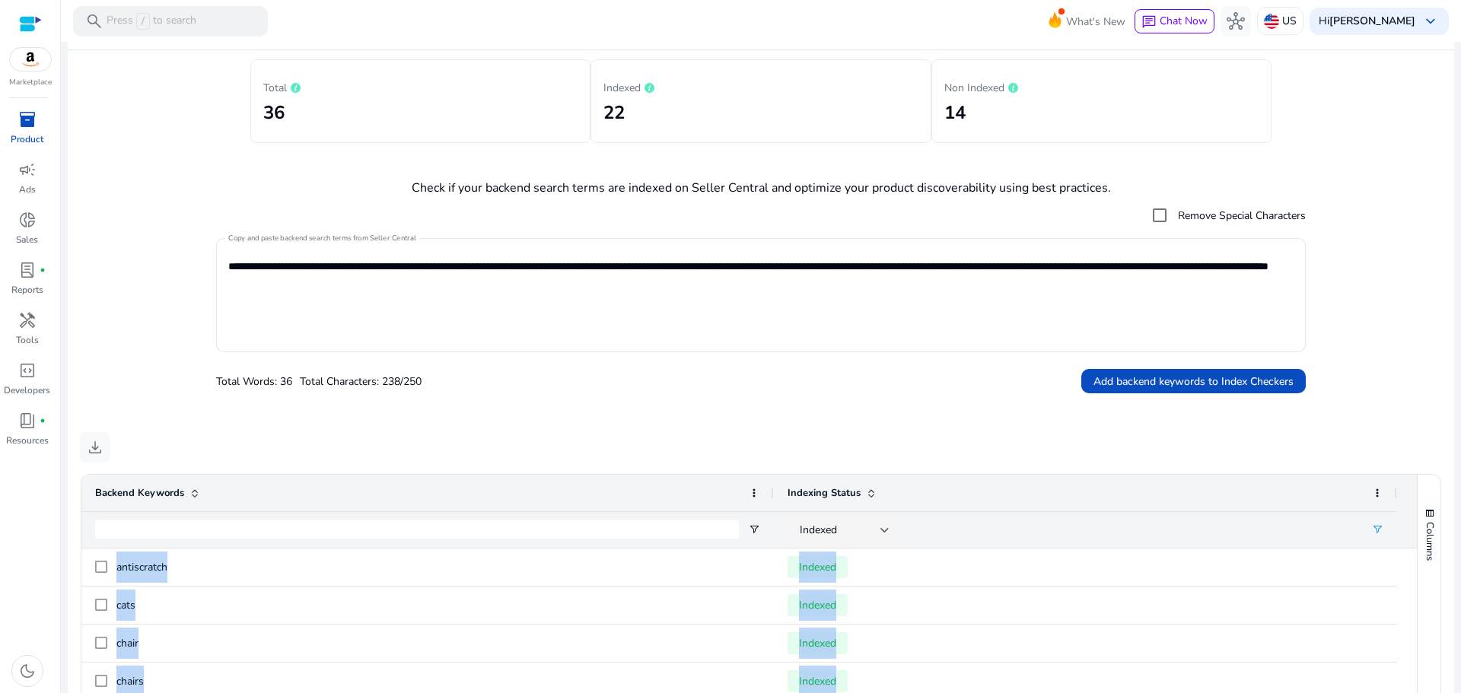
scroll to position [192, 0]
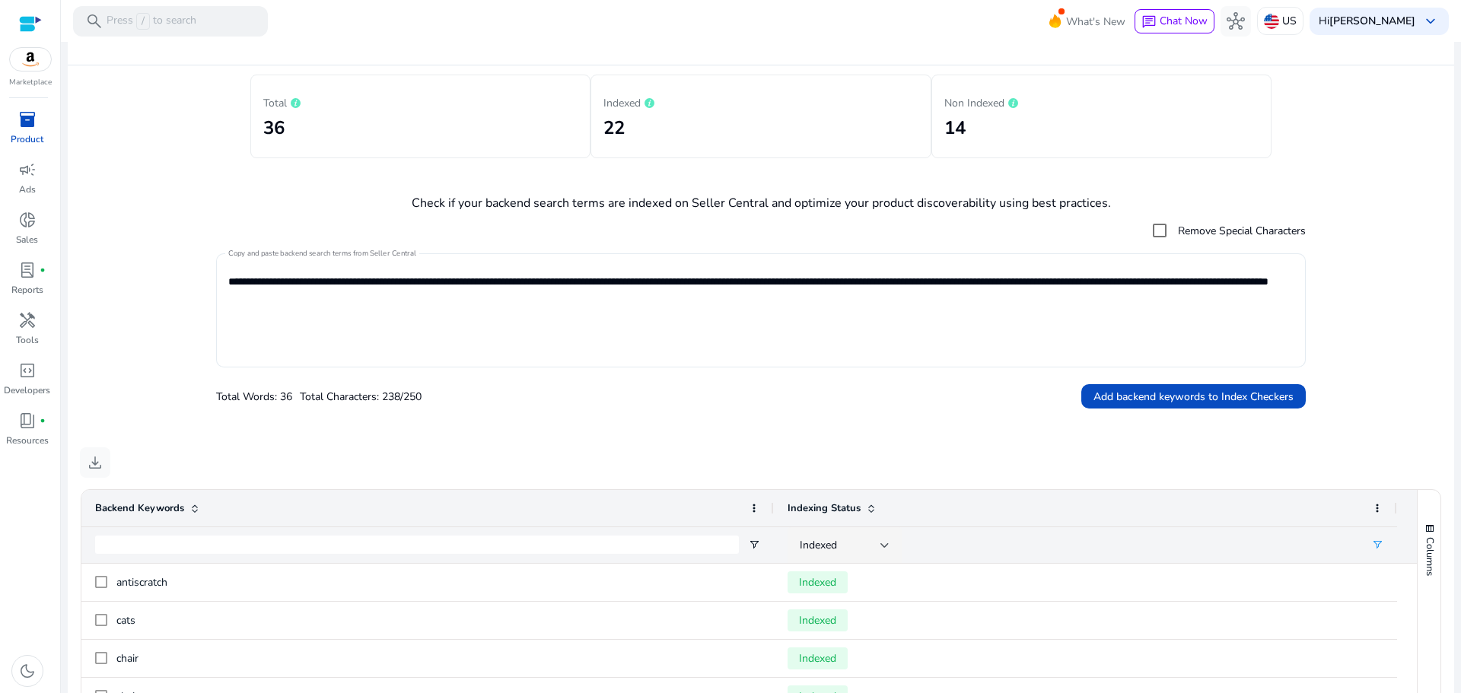
click at [470, 288] on textarea "**********" at bounding box center [760, 310] width 1065 height 99
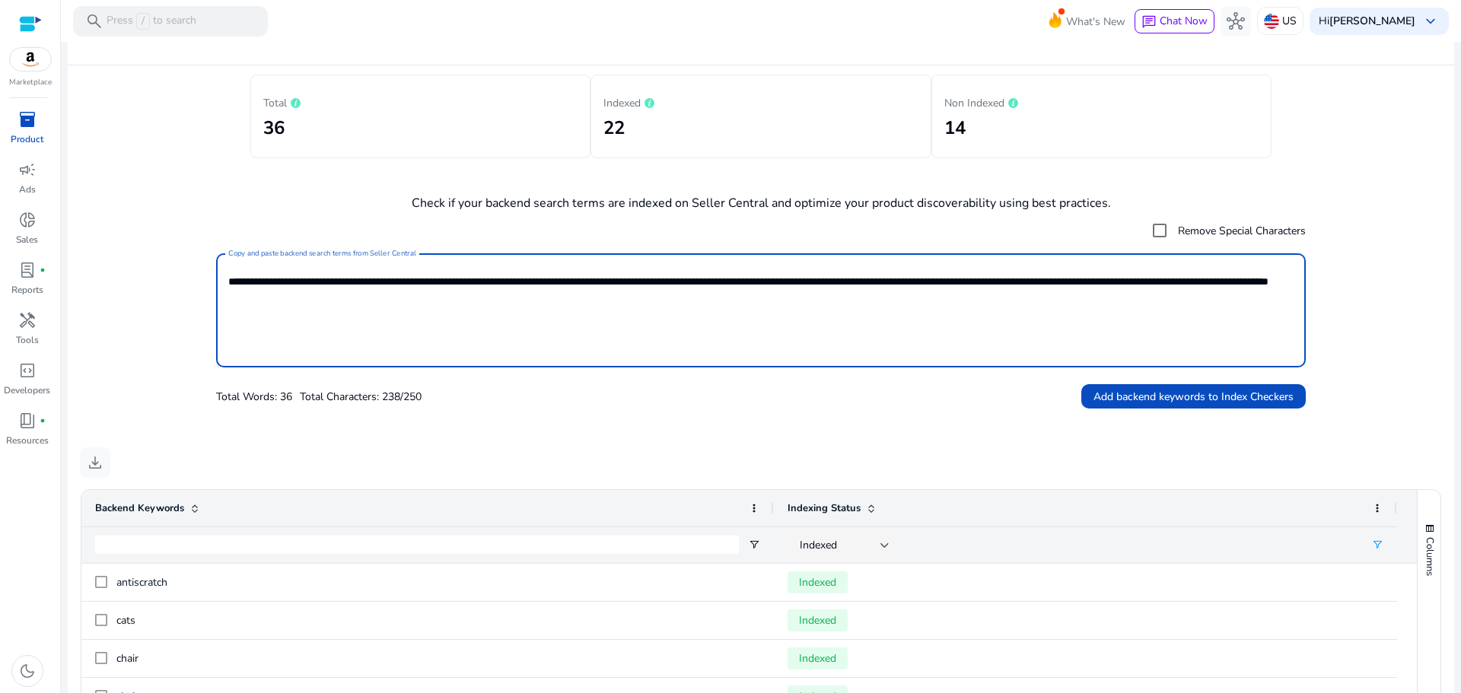
click at [469, 287] on textarea "**********" at bounding box center [760, 310] width 1065 height 99
click at [468, 286] on textarea "**********" at bounding box center [760, 310] width 1065 height 99
click at [470, 287] on textarea "**********" at bounding box center [760, 310] width 1065 height 99
click at [475, 292] on textarea "**********" at bounding box center [760, 310] width 1065 height 99
click at [450, 290] on textarea "**********" at bounding box center [760, 310] width 1065 height 99
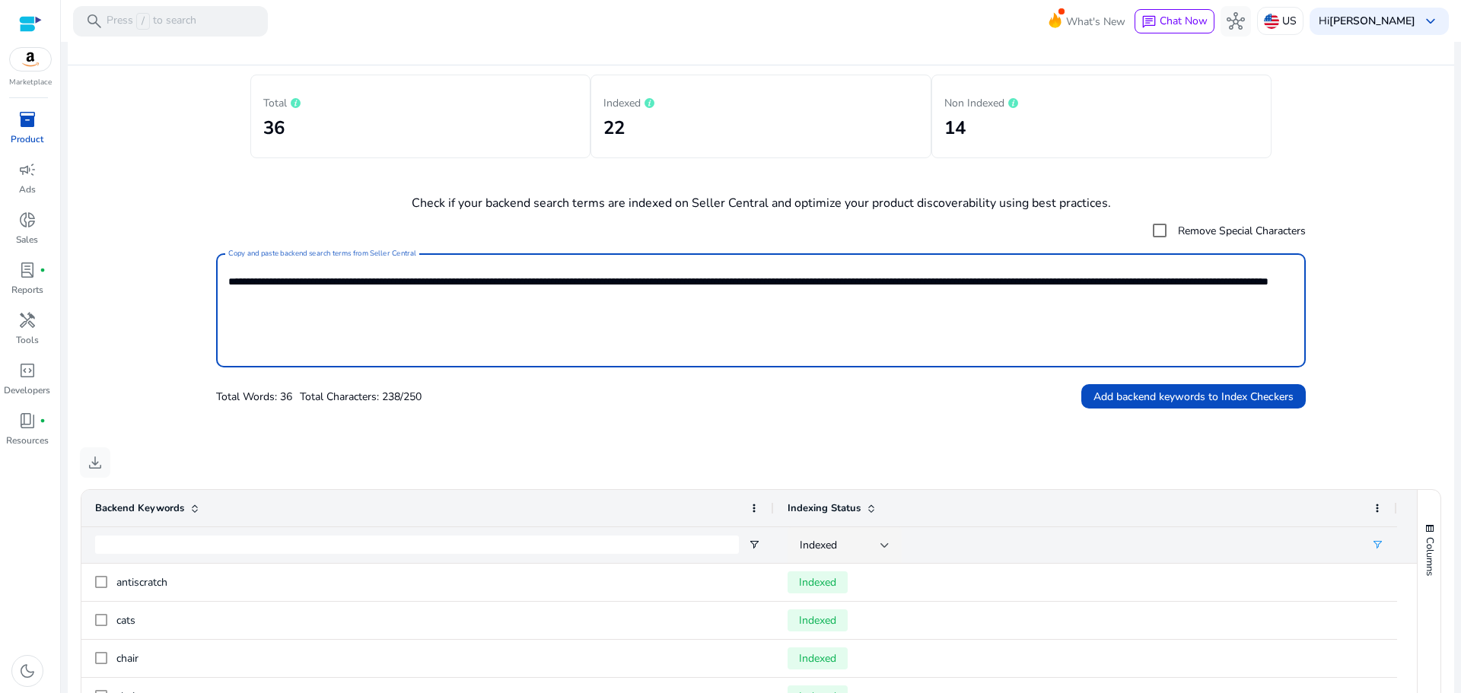
click at [450, 290] on textarea "**********" at bounding box center [760, 310] width 1065 height 99
click at [448, 291] on textarea "**********" at bounding box center [760, 310] width 1065 height 99
click at [451, 289] on textarea "**********" at bounding box center [760, 310] width 1065 height 99
drag, startPoint x: 436, startPoint y: 296, endPoint x: 137, endPoint y: 208, distance: 311.7
click at [141, 218] on form "**********" at bounding box center [761, 312] width 1362 height 194
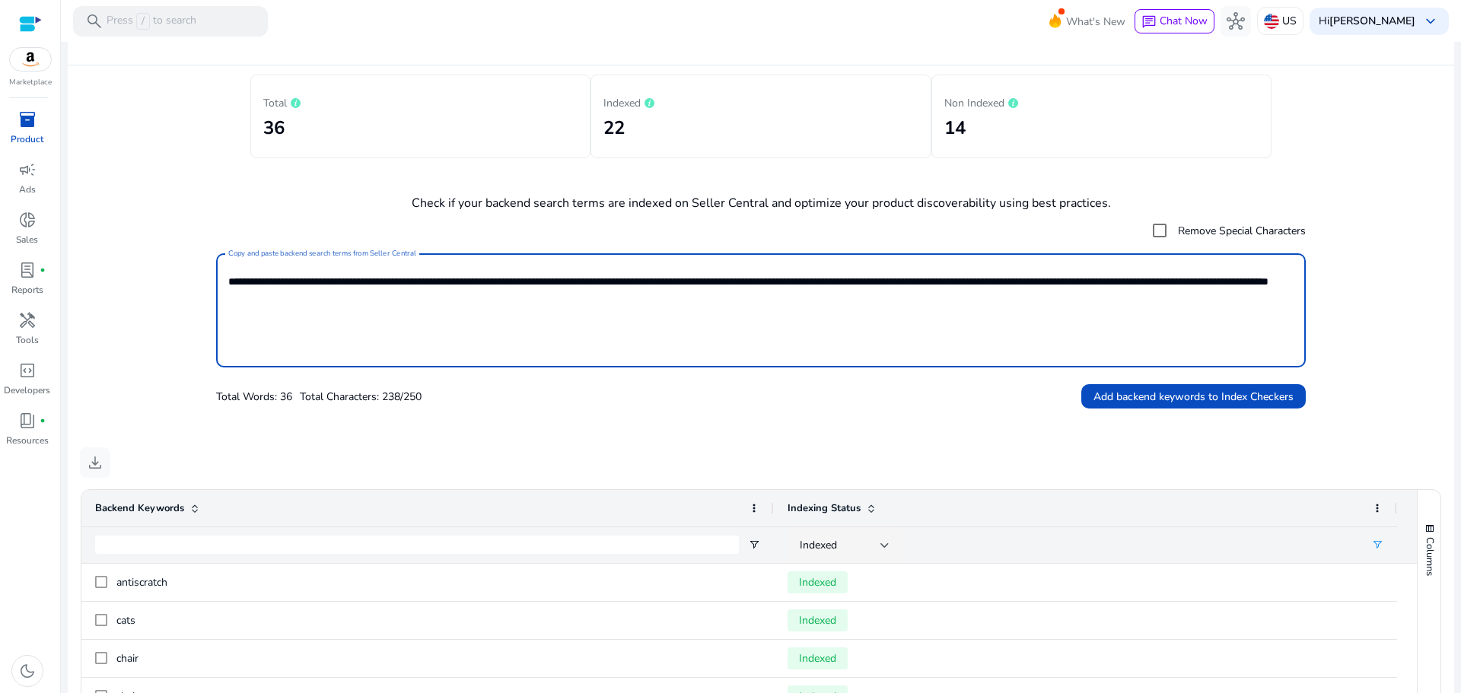
paste textarea
type textarea "**********"
click at [1142, 407] on span at bounding box center [1193, 396] width 224 height 37
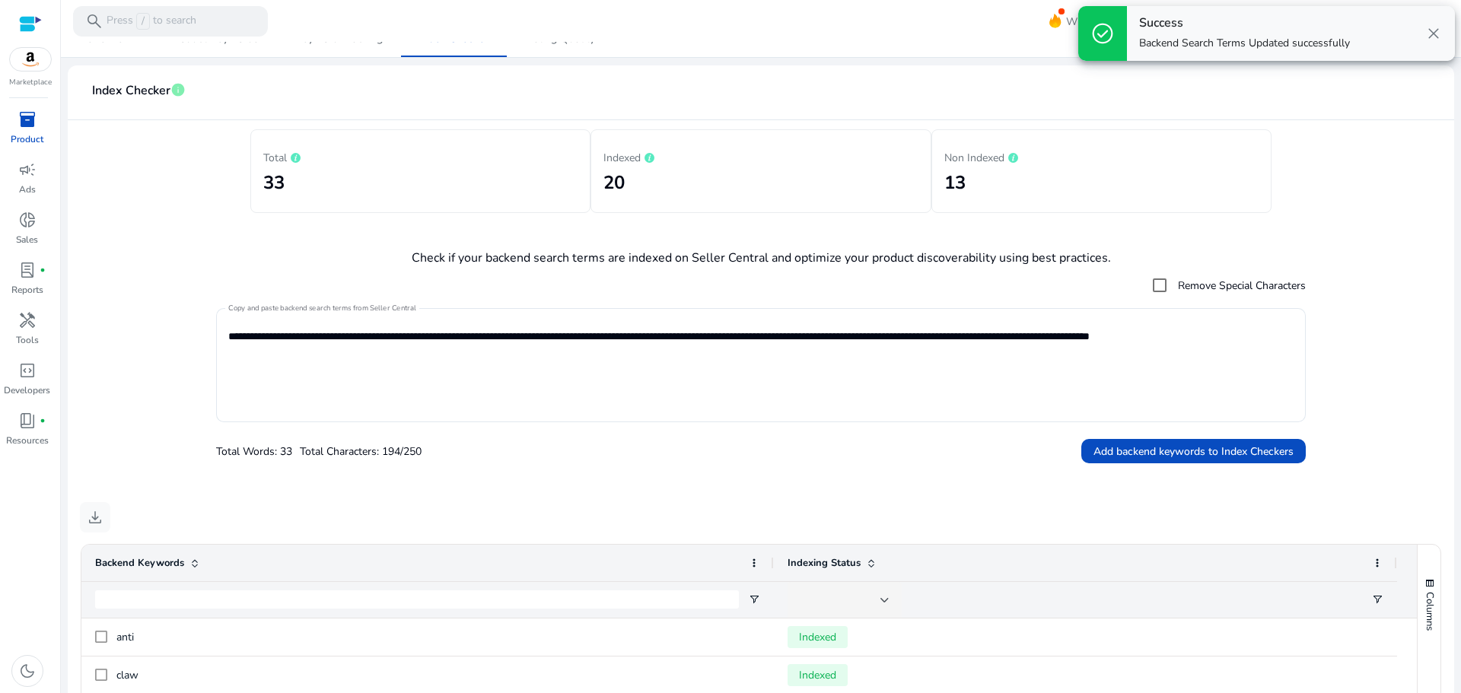
scroll to position [0, 0]
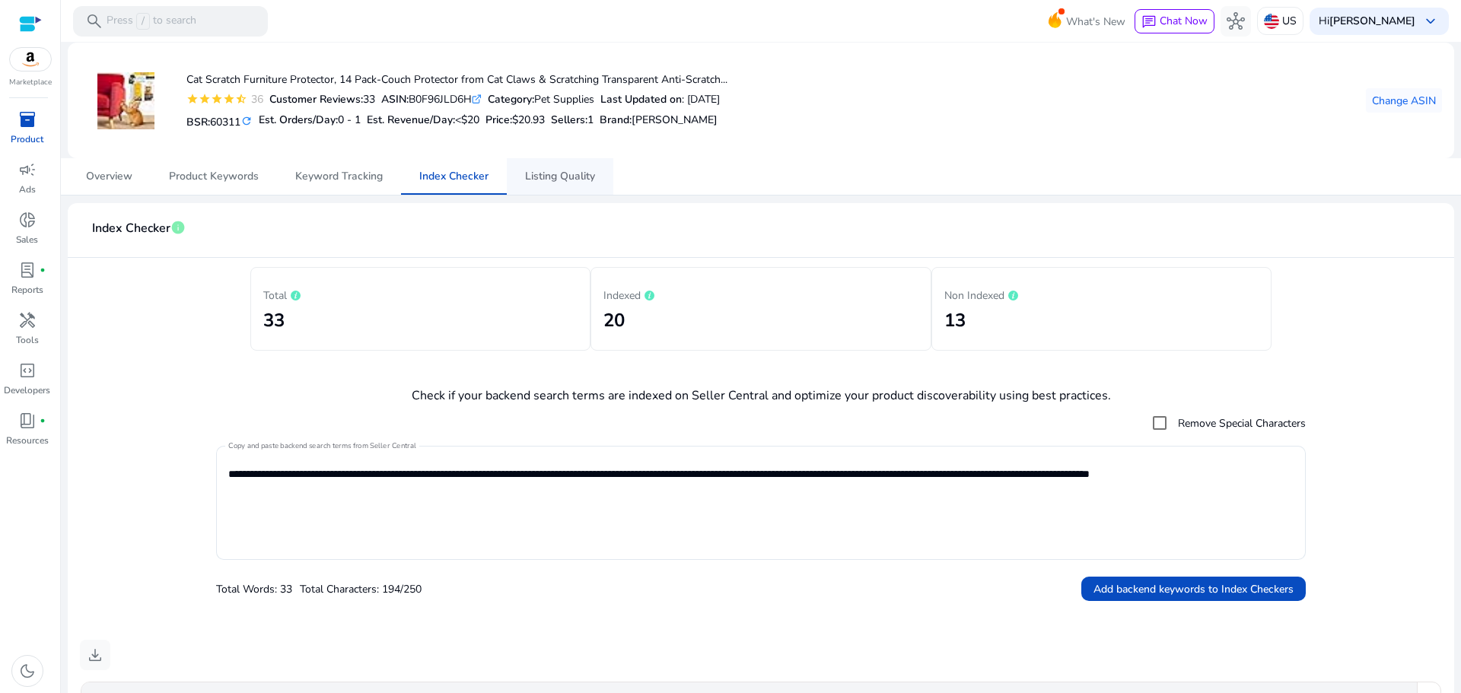
click at [572, 171] on span "Listing Quality" at bounding box center [560, 176] width 70 height 11
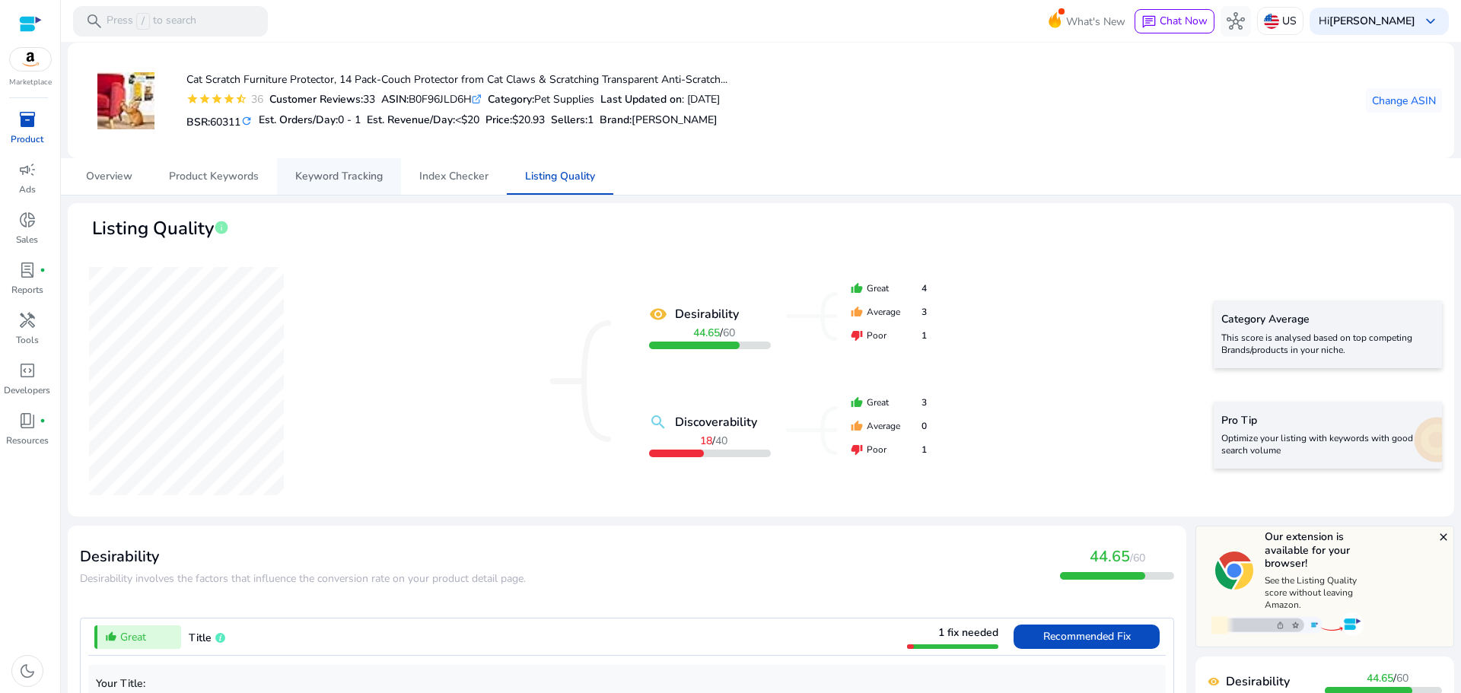
click at [329, 165] on span "Keyword Tracking" at bounding box center [338, 176] width 87 height 37
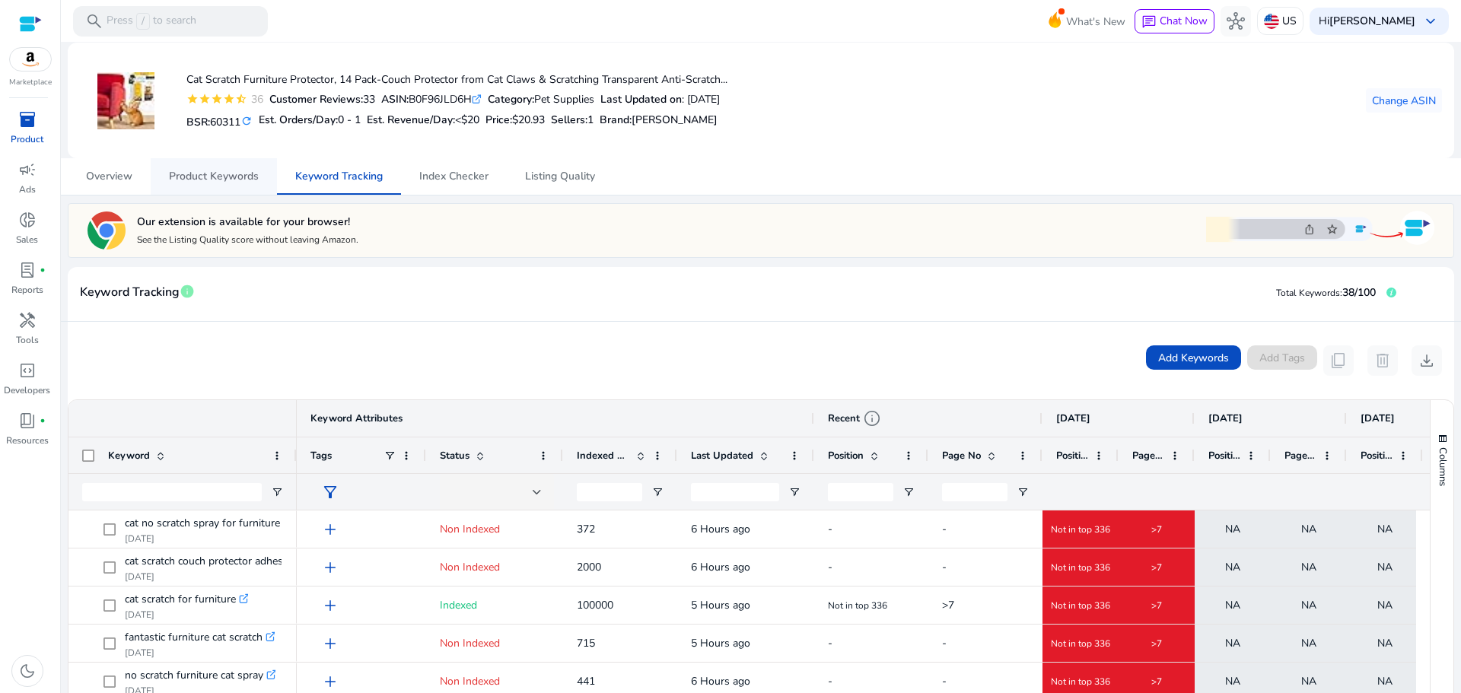
click at [195, 164] on span "Product Keywords" at bounding box center [214, 176] width 90 height 37
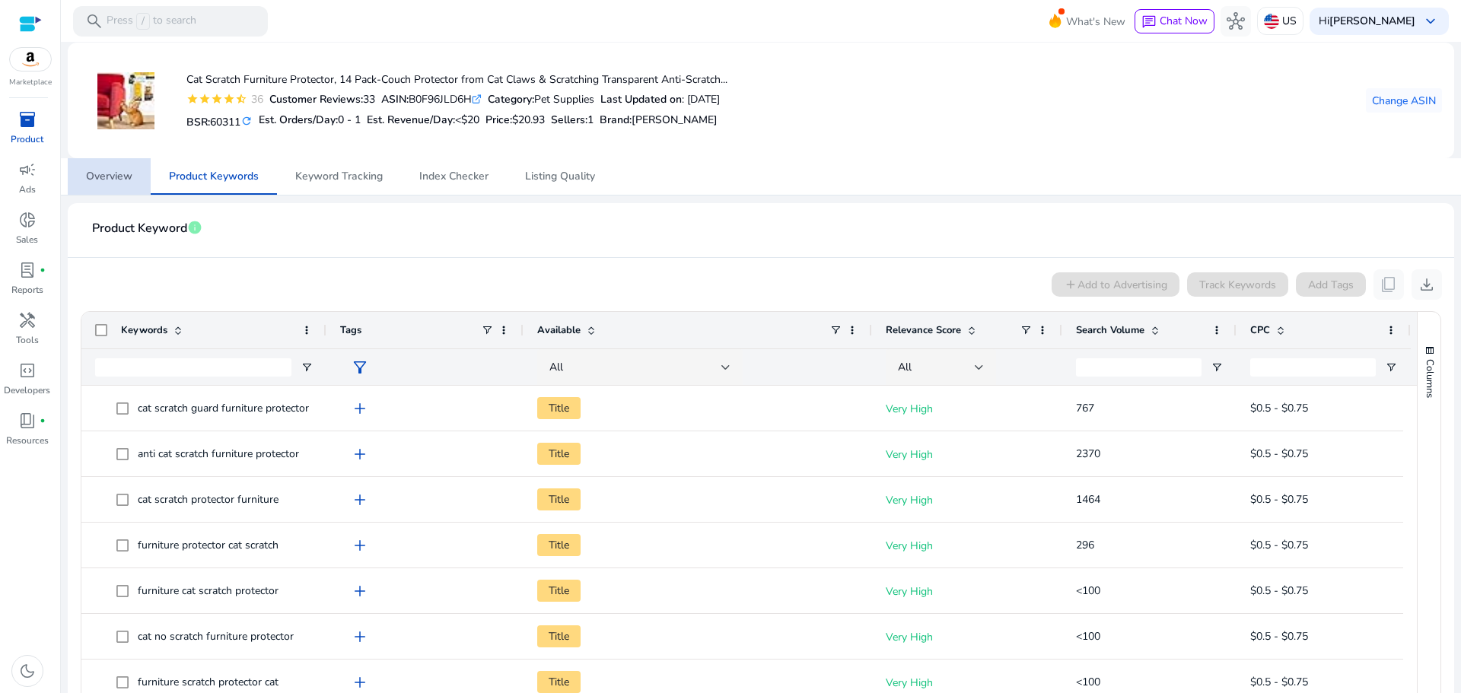
click at [99, 187] on span "Overview" at bounding box center [109, 176] width 46 height 37
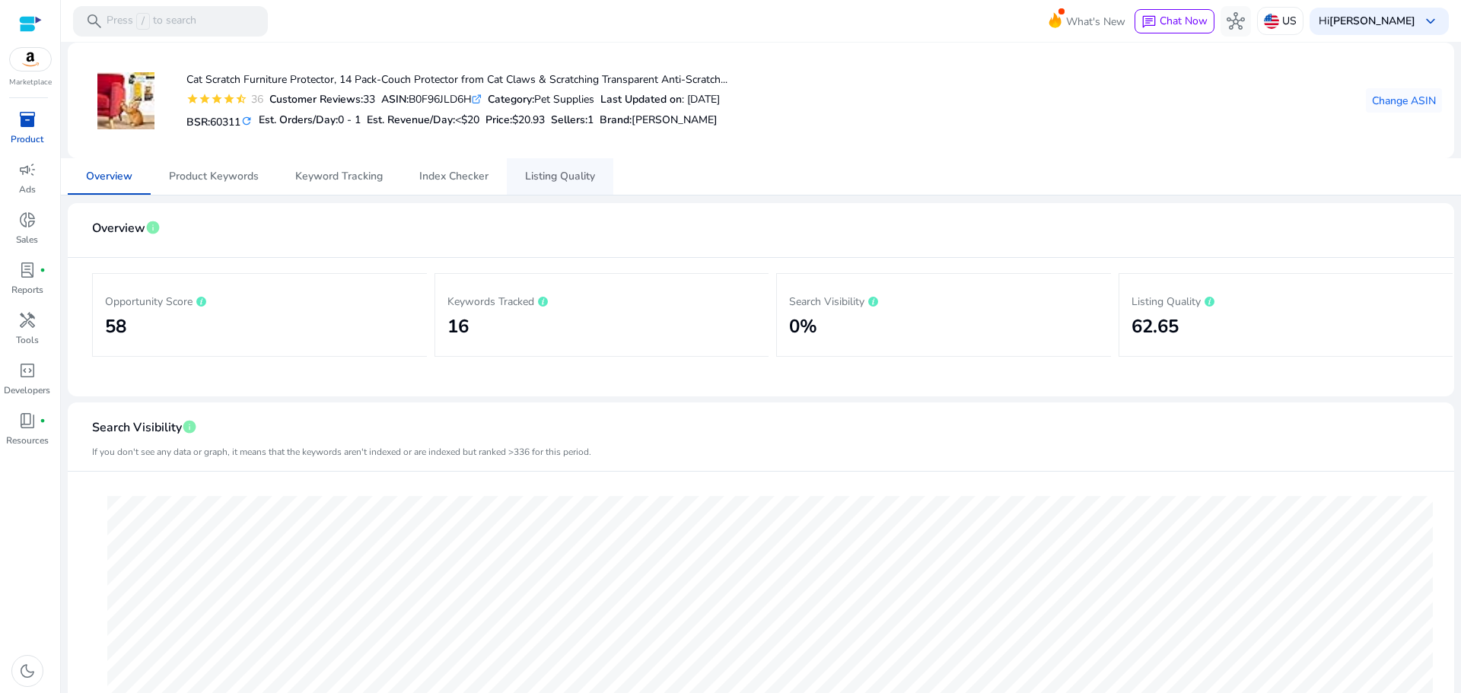
click at [558, 178] on span "Listing Quality" at bounding box center [560, 176] width 70 height 11
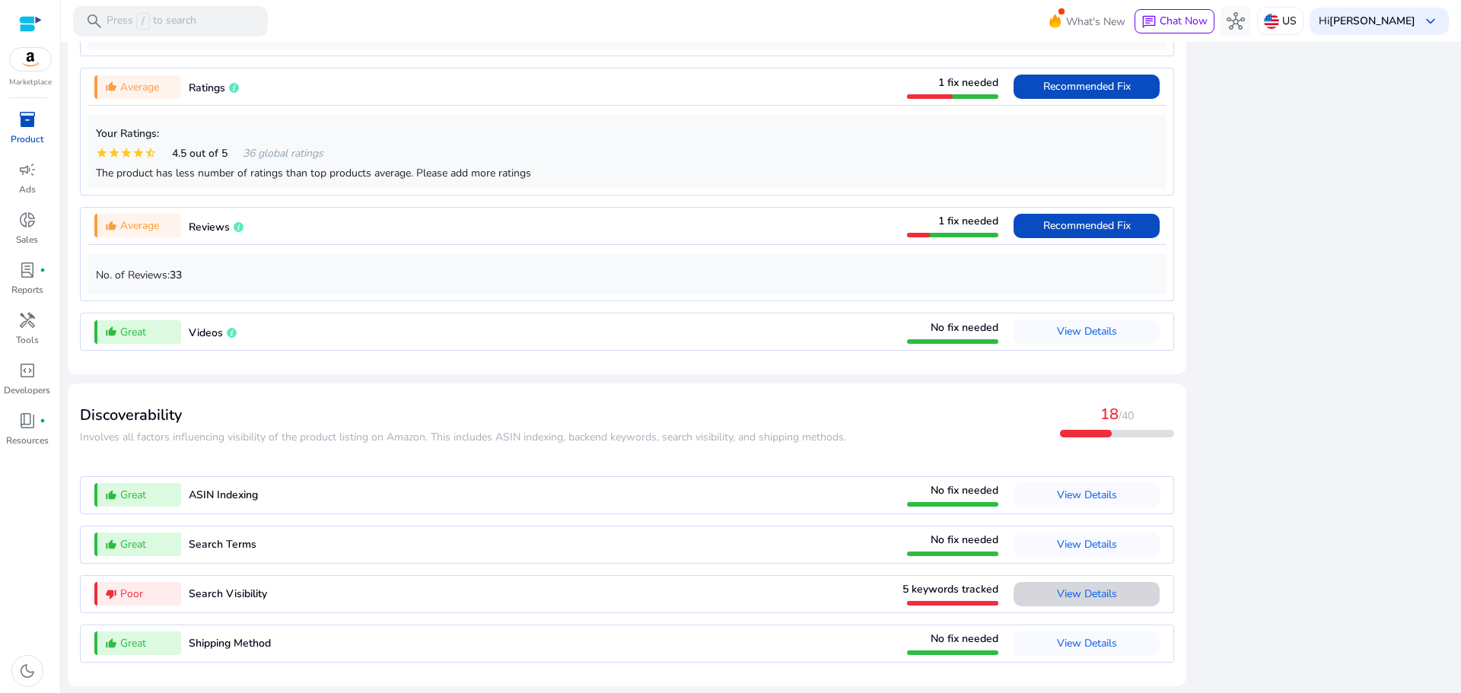
click at [1082, 590] on span "View Details" at bounding box center [1087, 593] width 60 height 14
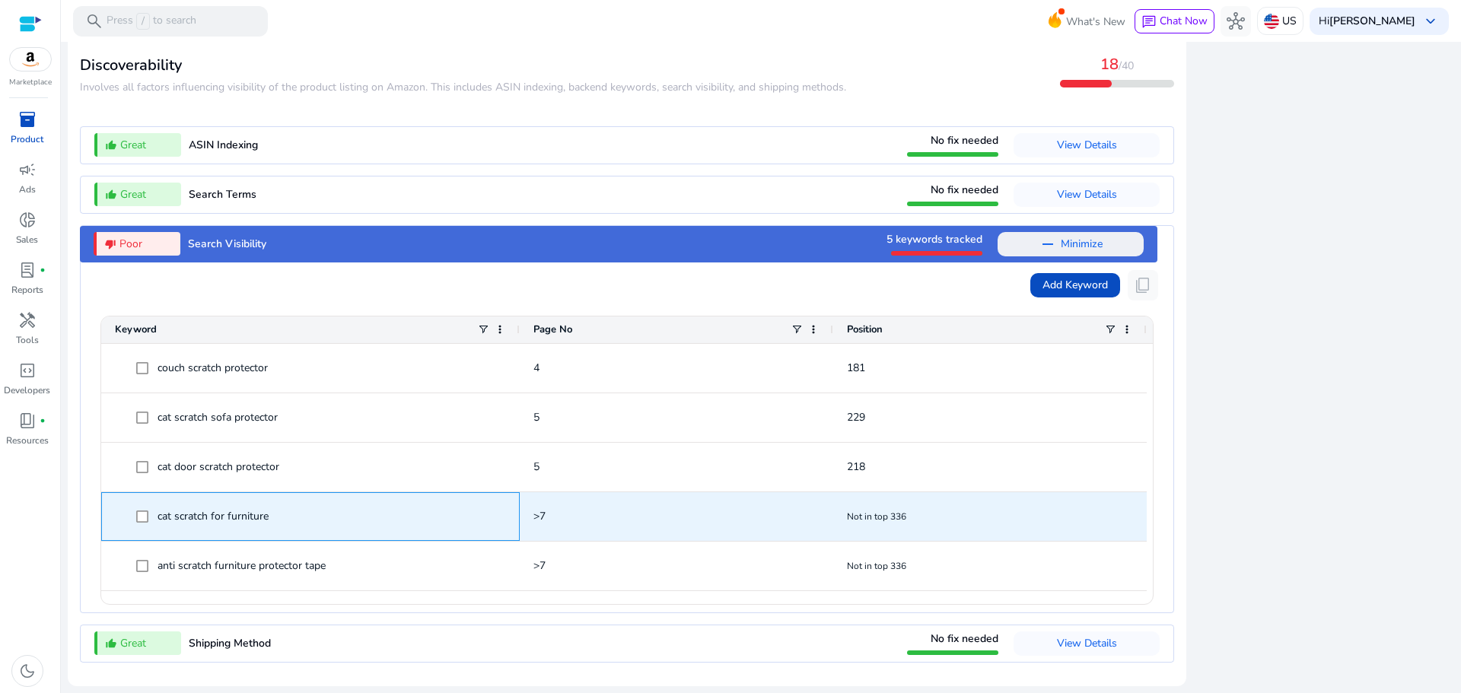
click at [134, 520] on span "cat scratch for furniture" at bounding box center [310, 516] width 391 height 31
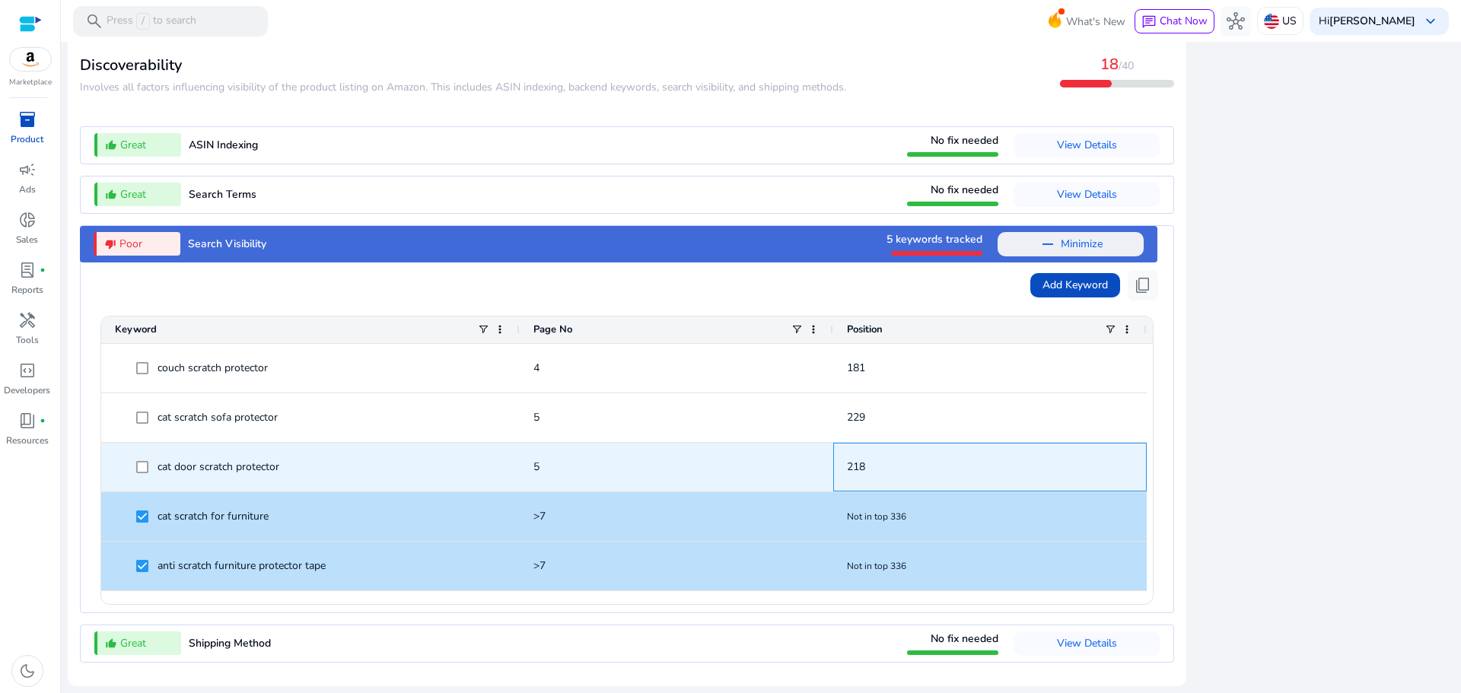
click at [1054, 477] on span "218" at bounding box center [990, 466] width 286 height 31
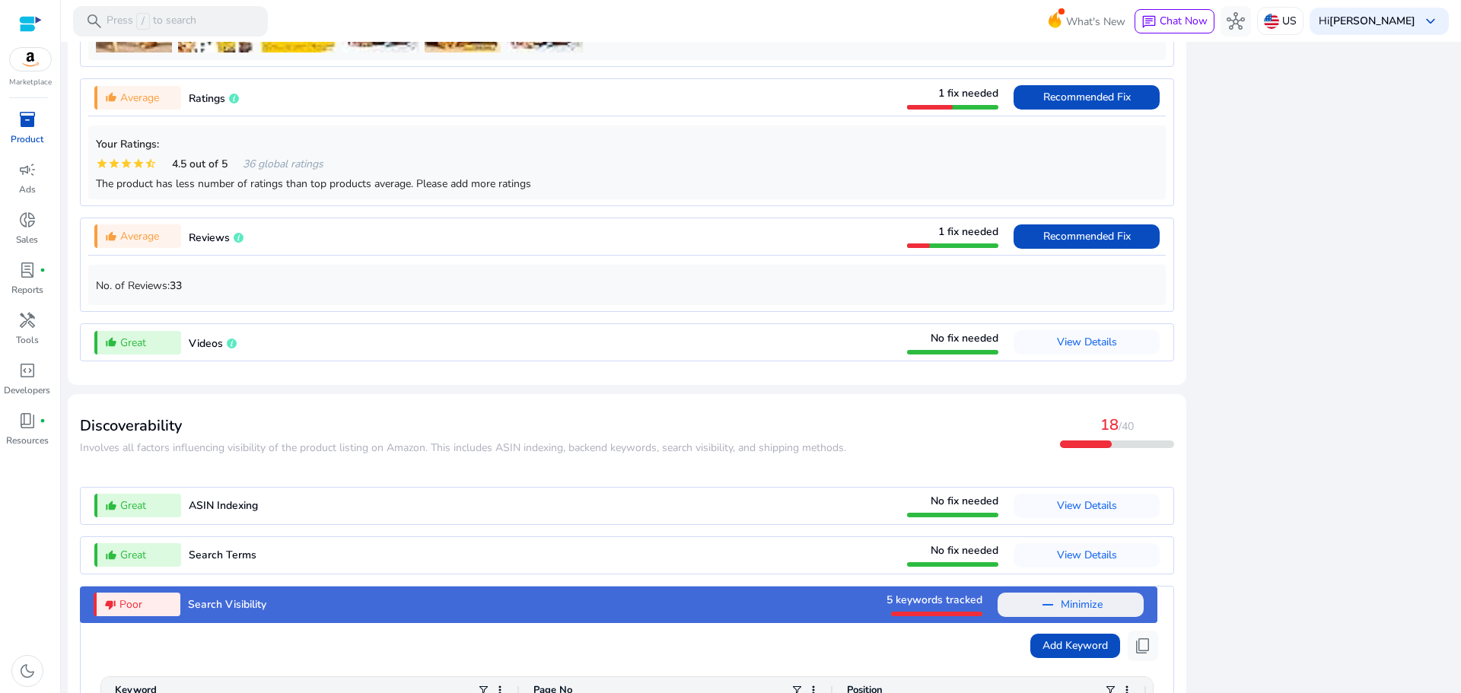
scroll to position [1257, 0]
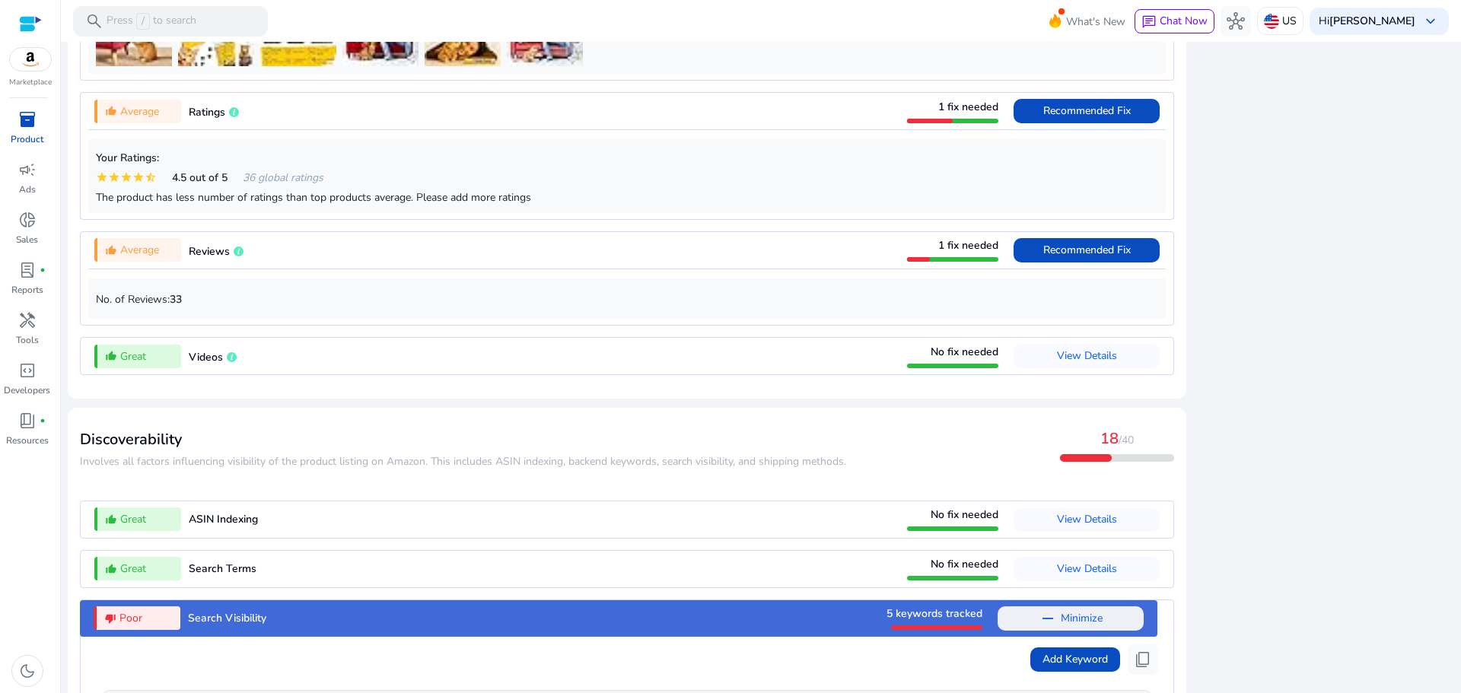
click at [1436, 412] on div "close Our extension is available for your browser! See the Listing Quality scor…" at bounding box center [1324, 167] width 259 height 1797
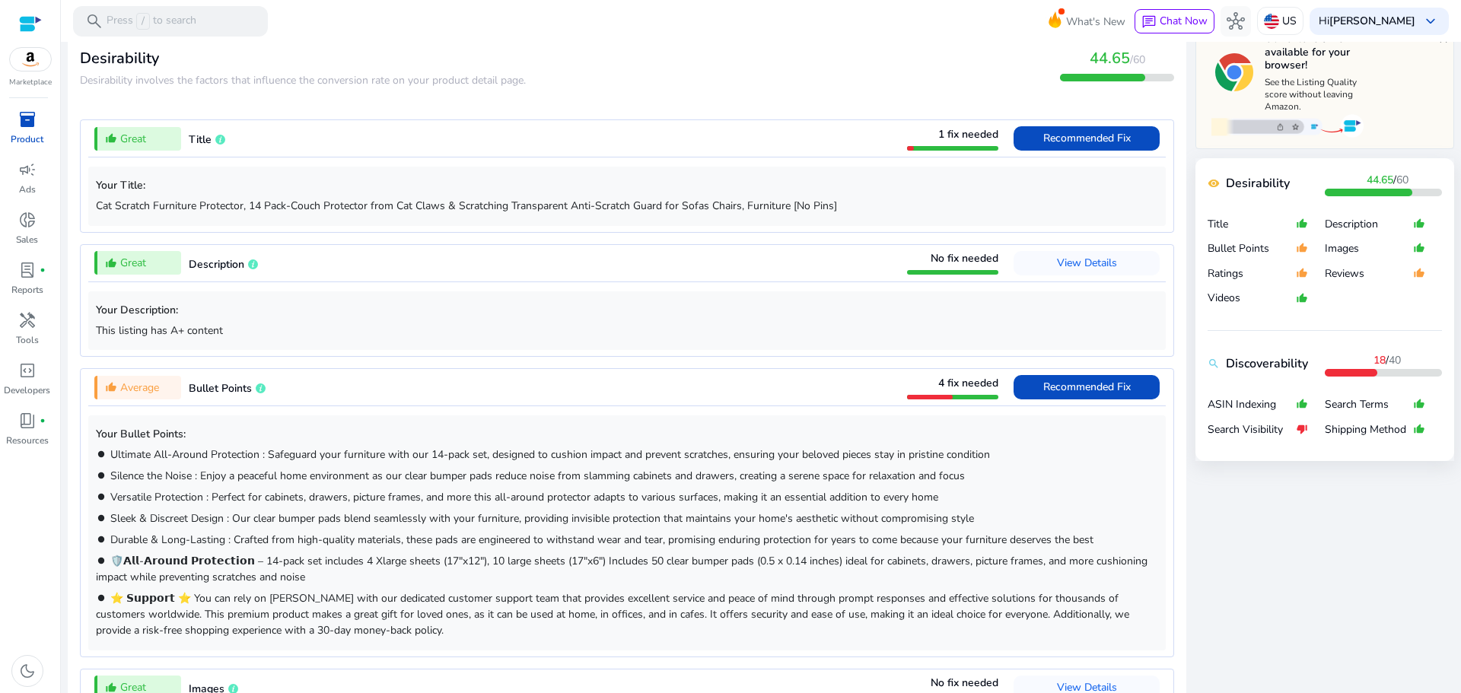
scroll to position [496, 0]
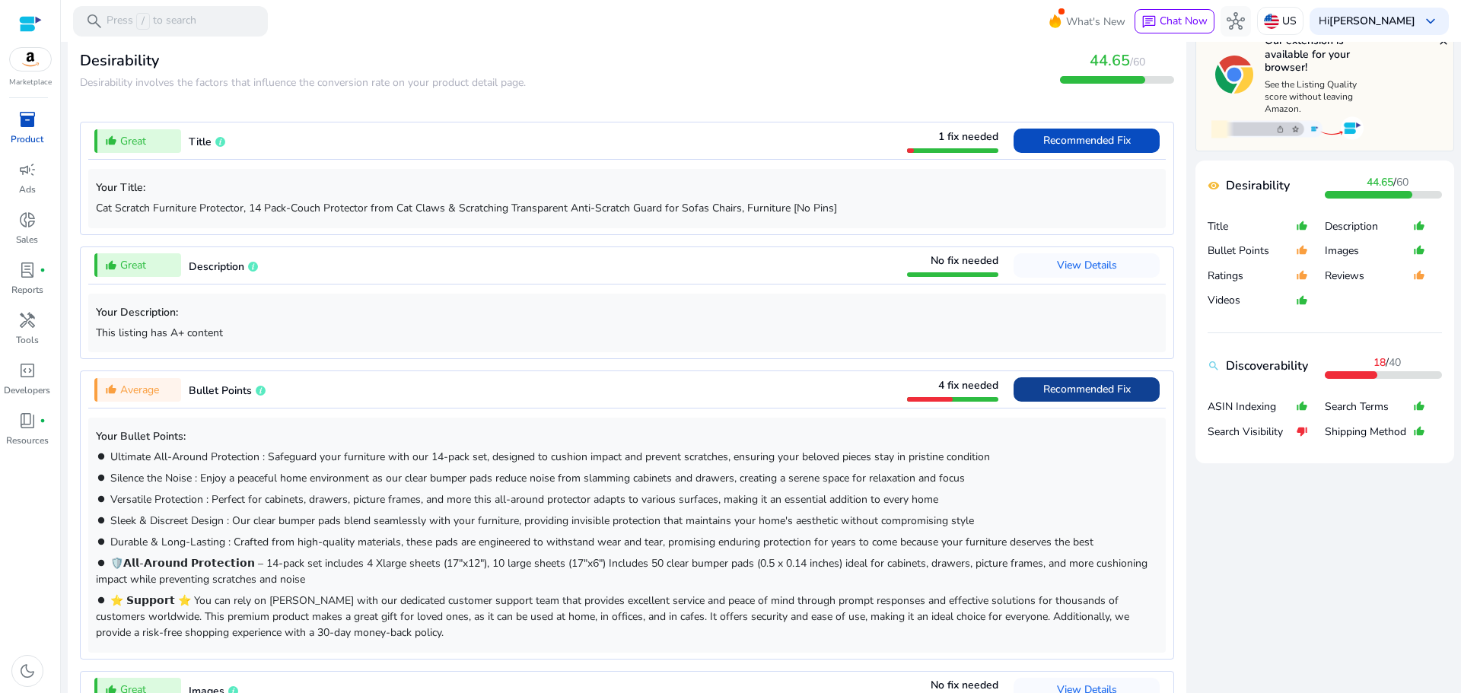
click at [1043, 386] on span "Recommended Fix" at bounding box center [1086, 389] width 87 height 14
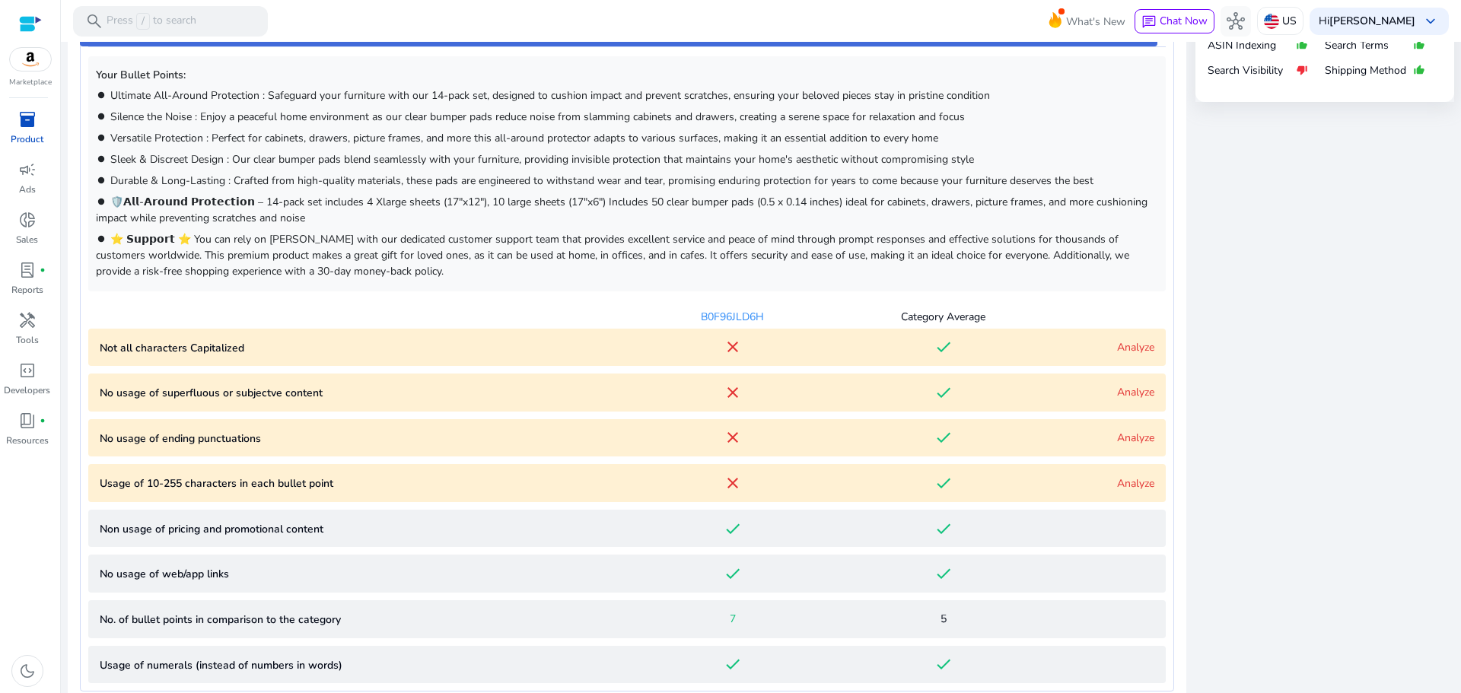
scroll to position [866, 0]
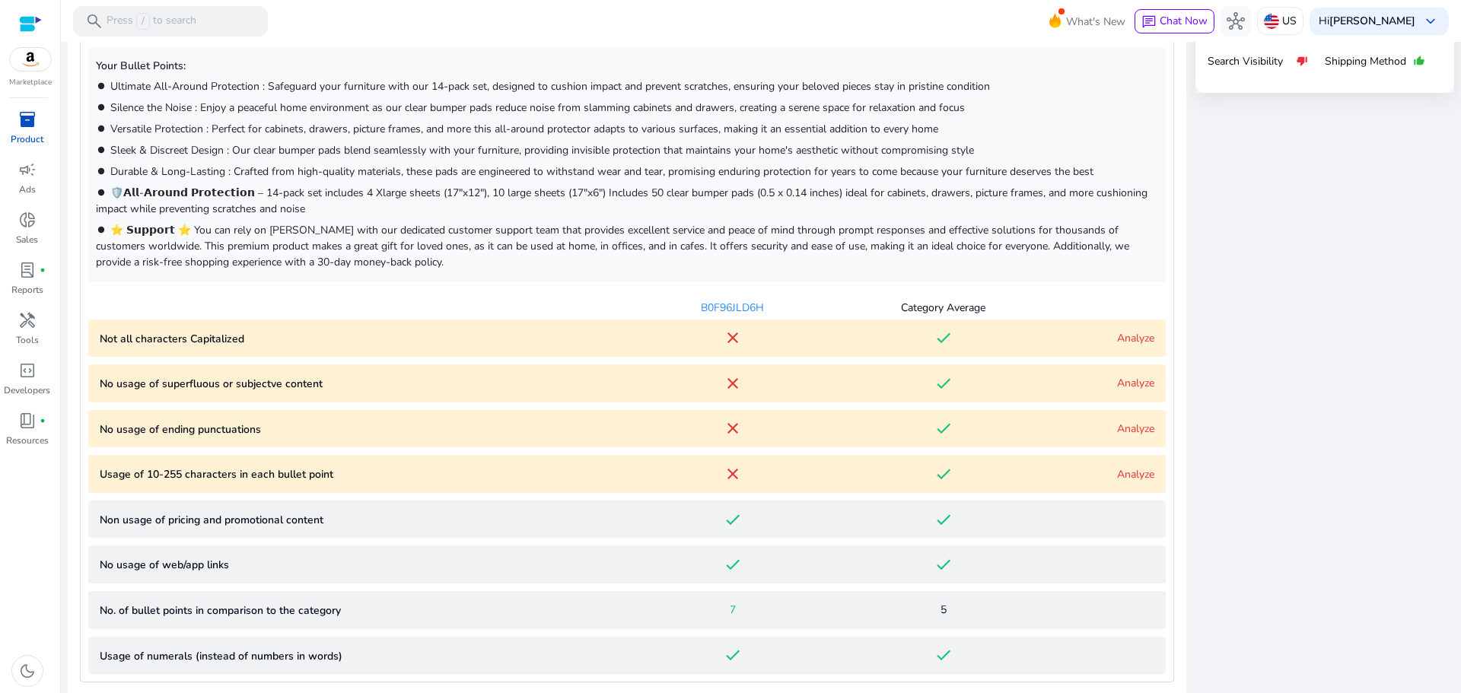
click at [1129, 343] on link "Analyze" at bounding box center [1135, 338] width 37 height 14
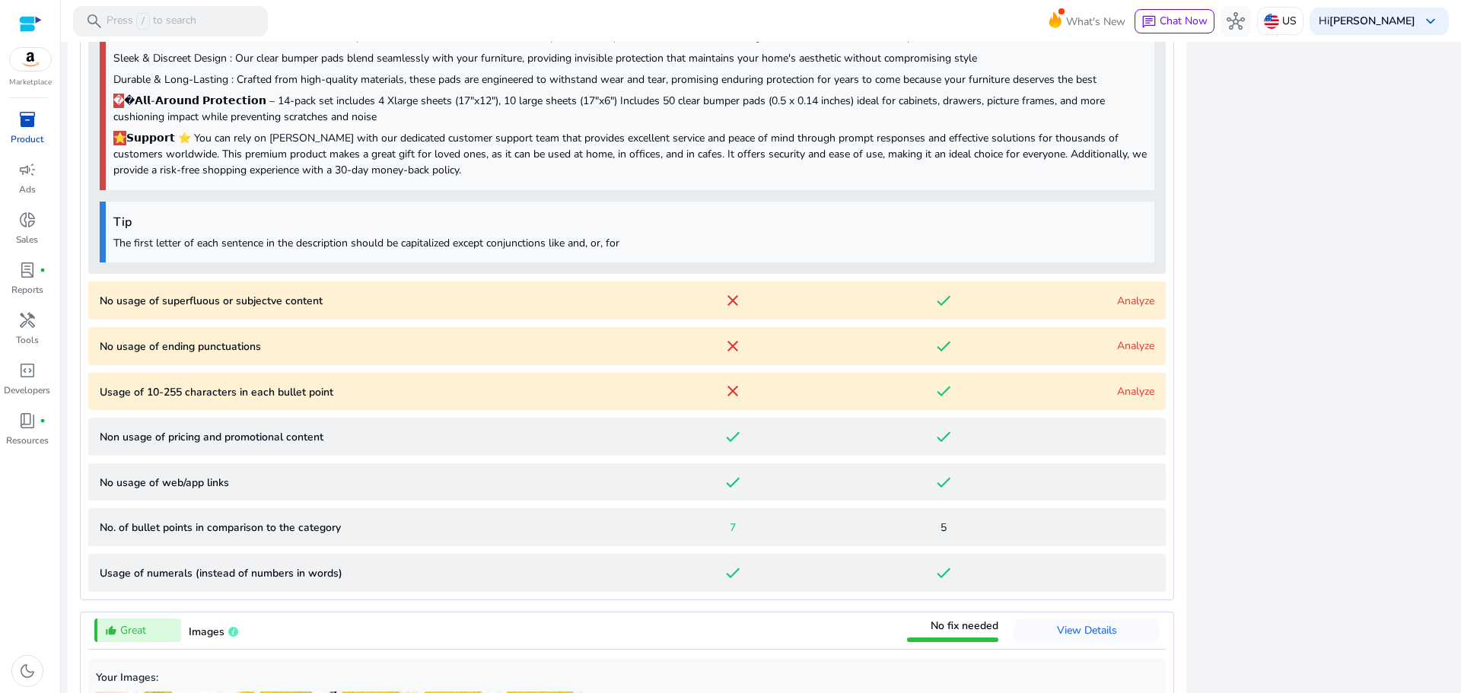
scroll to position [1490, 0]
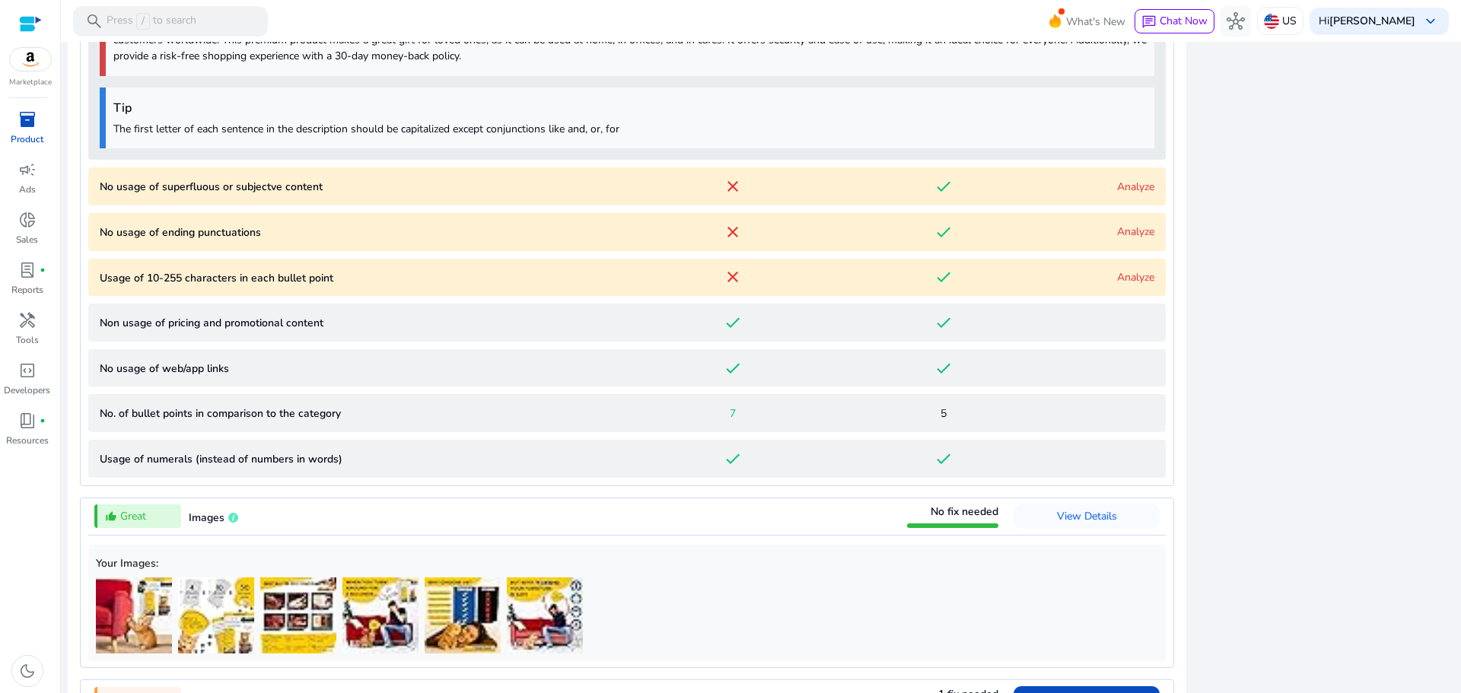
click at [1130, 183] on link "Analyze" at bounding box center [1135, 187] width 37 height 14
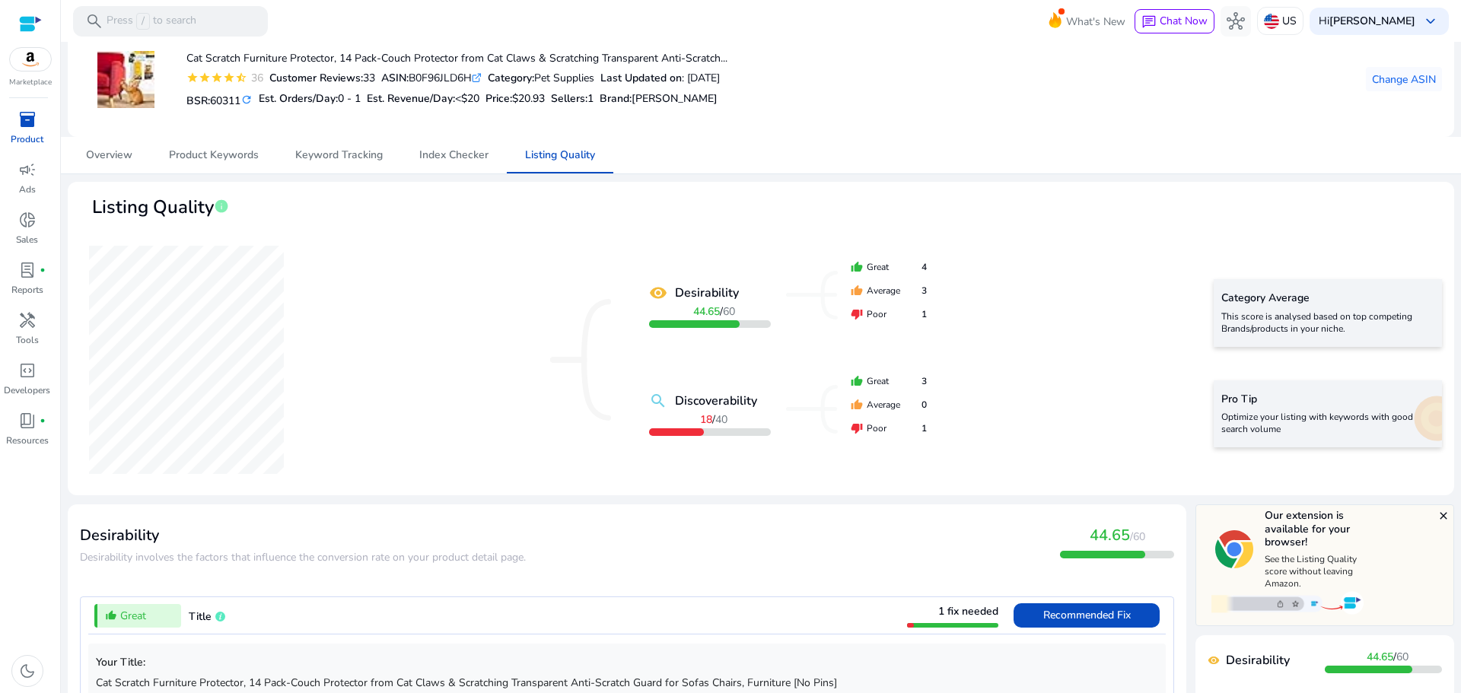
scroll to position [0, 0]
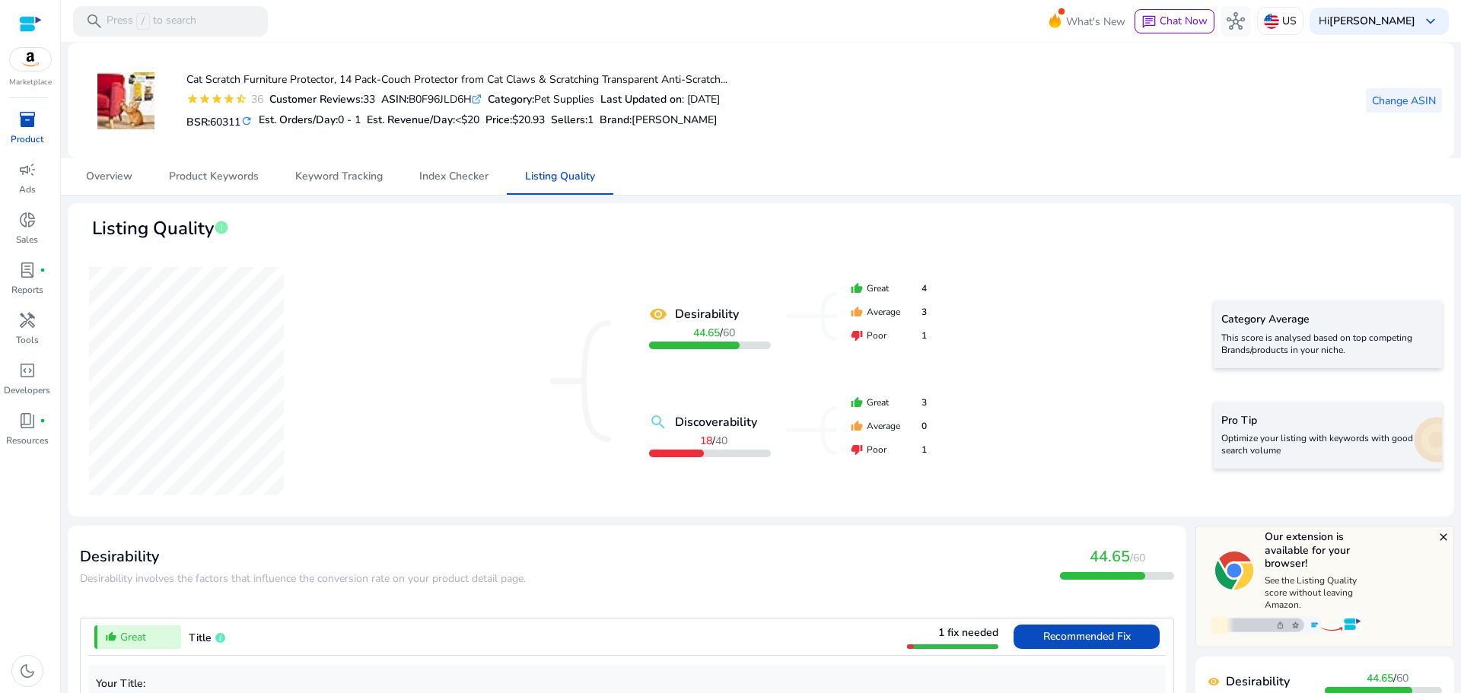
click at [1375, 96] on span "Change ASIN" at bounding box center [1404, 101] width 64 height 16
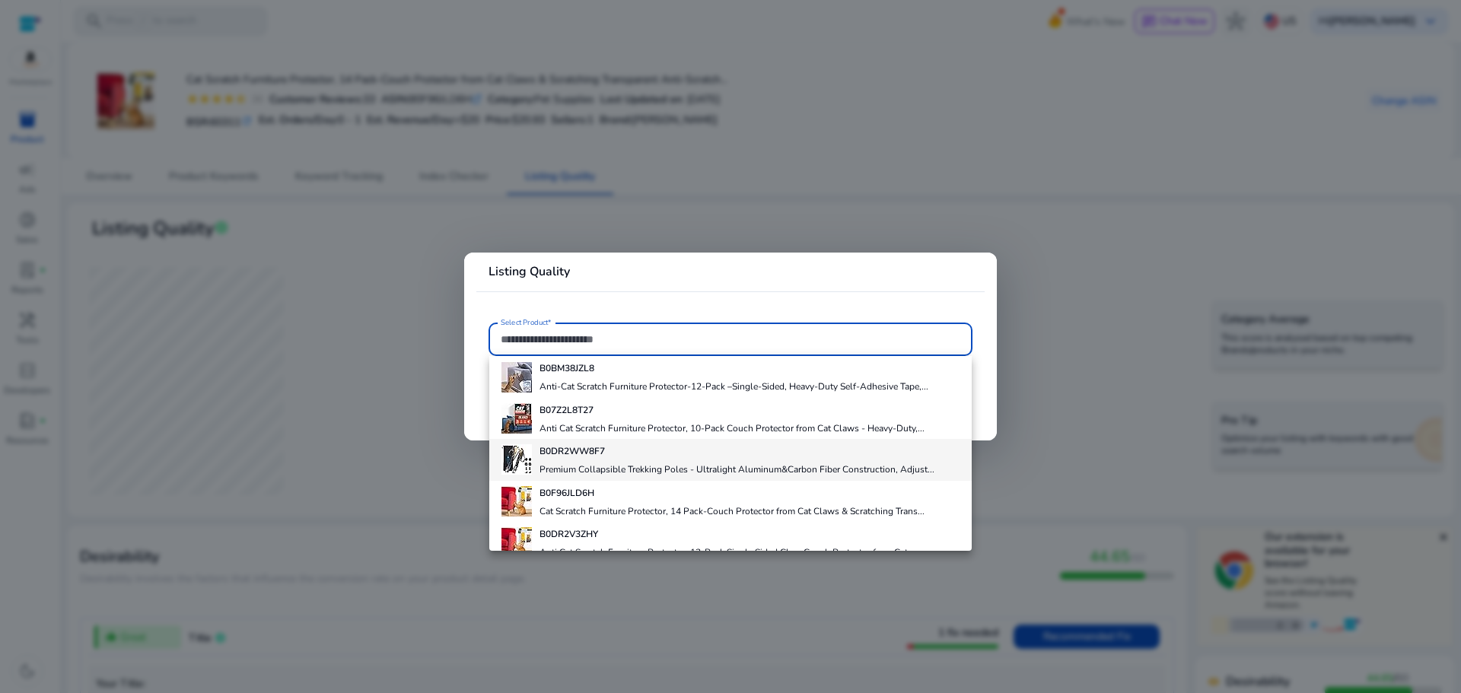
scroll to position [65, 0]
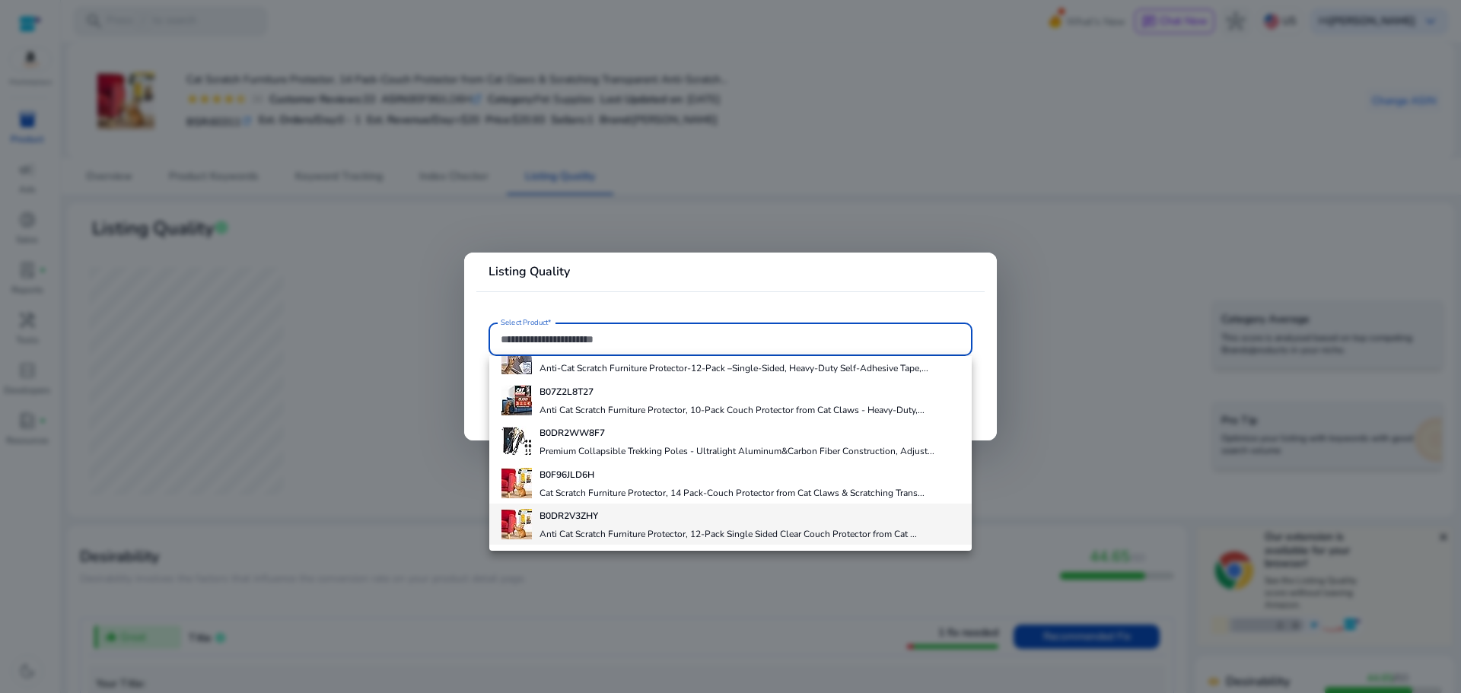
click at [609, 525] on div "B0DR2V3ZHY Anti Cat Scratch Furniture Protector, 12-Pack Single Sided Clear Cou…" at bounding box center [727, 524] width 377 height 41
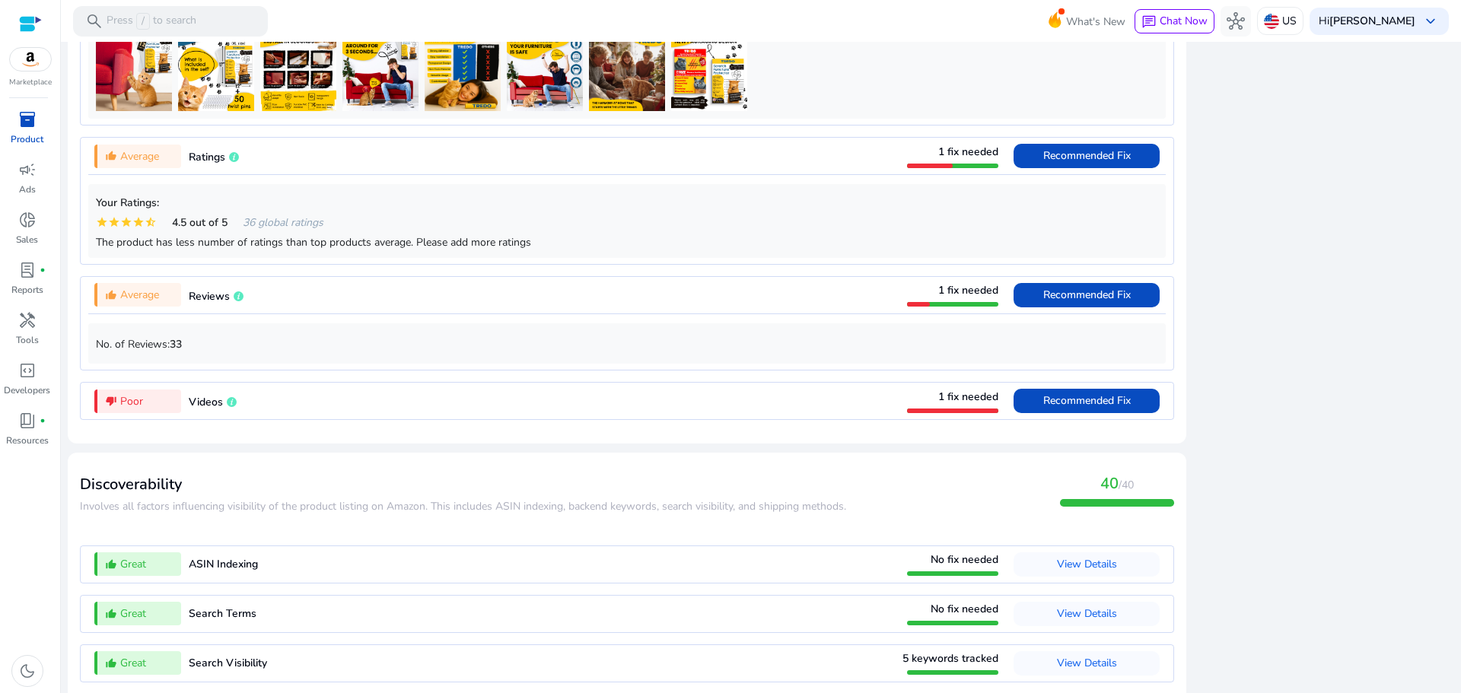
scroll to position [1216, 0]
click at [1024, 410] on span at bounding box center [1086, 401] width 146 height 37
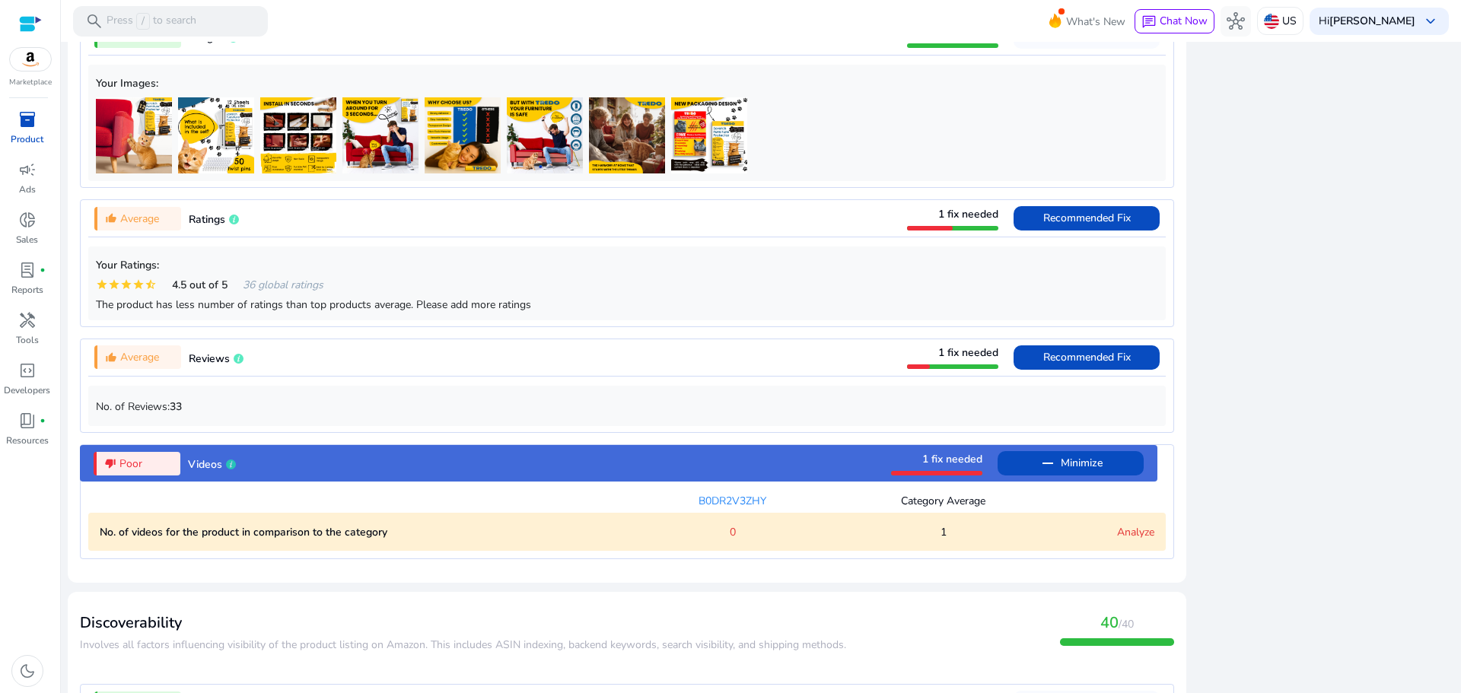
scroll to position [1140, 0]
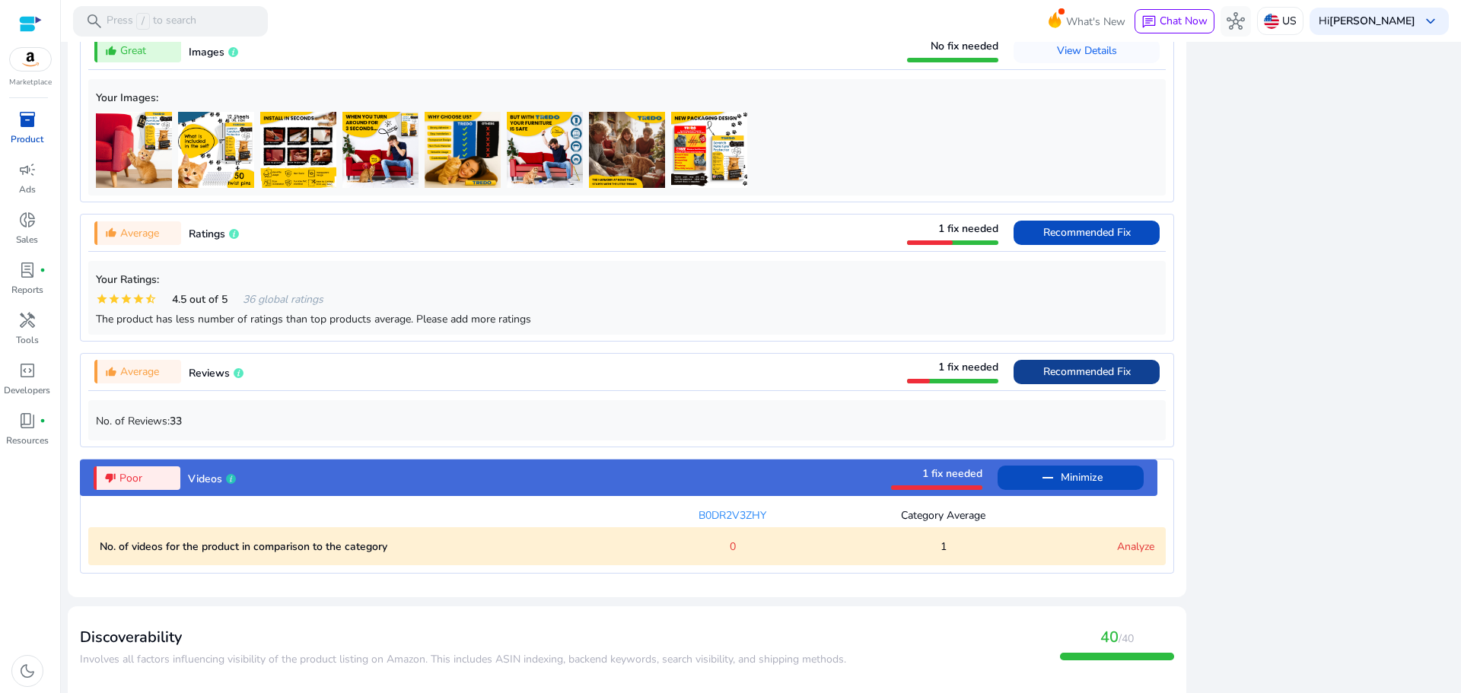
click at [1043, 366] on span "Recommended Fix" at bounding box center [1086, 372] width 87 height 24
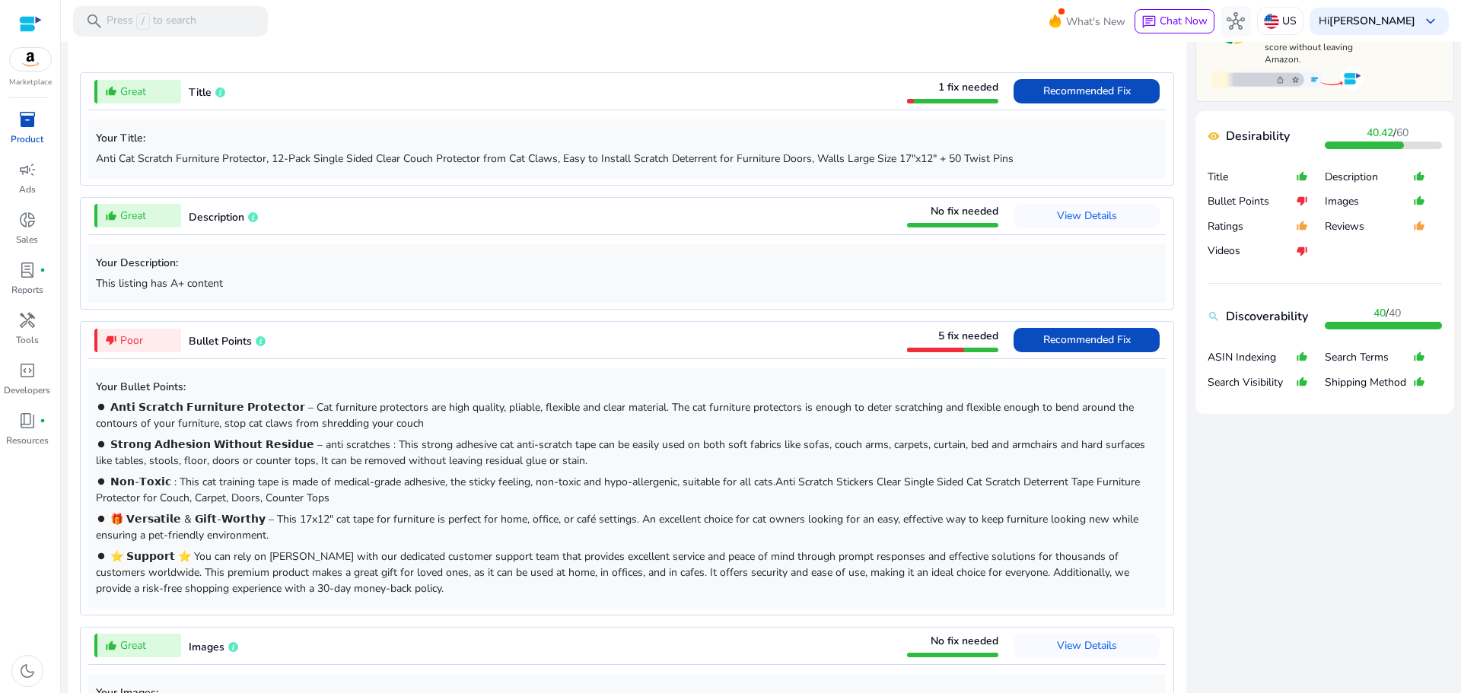
scroll to position [510, 0]
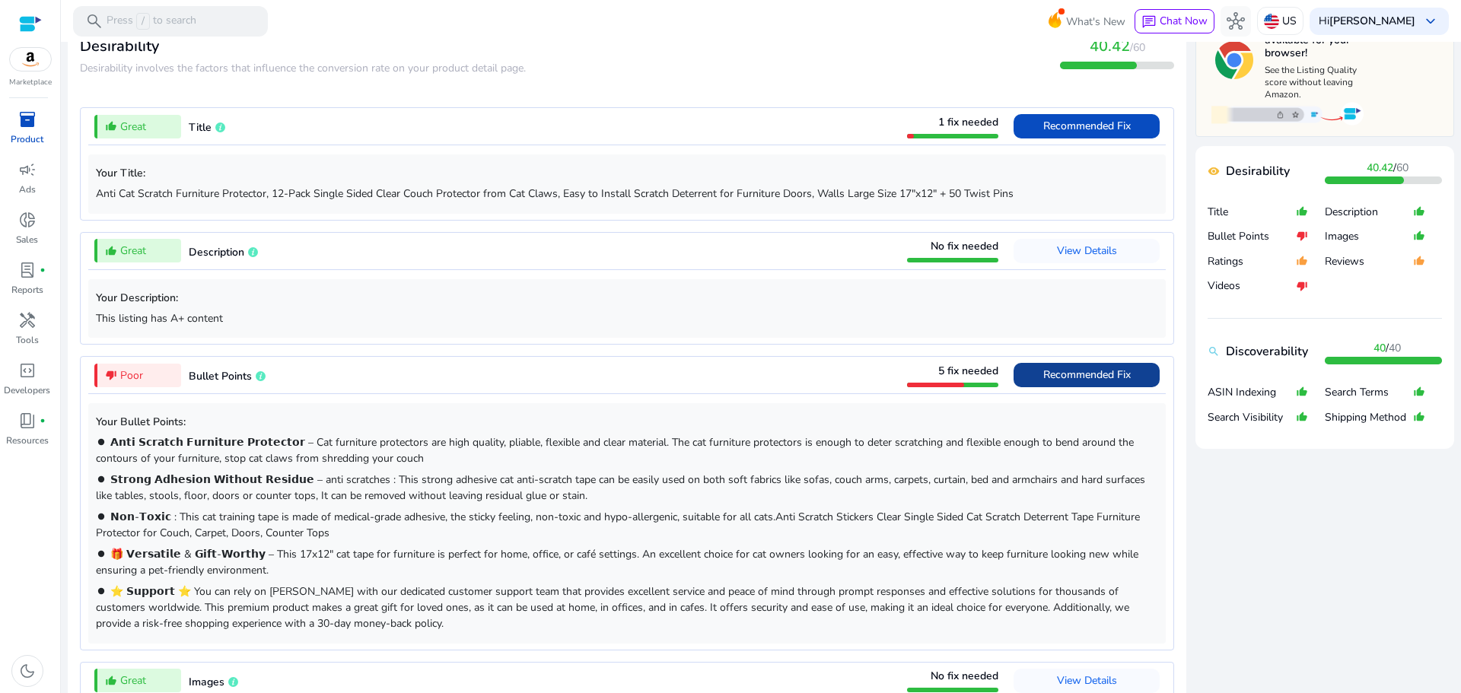
click at [1064, 375] on span "Recommended Fix" at bounding box center [1086, 374] width 87 height 14
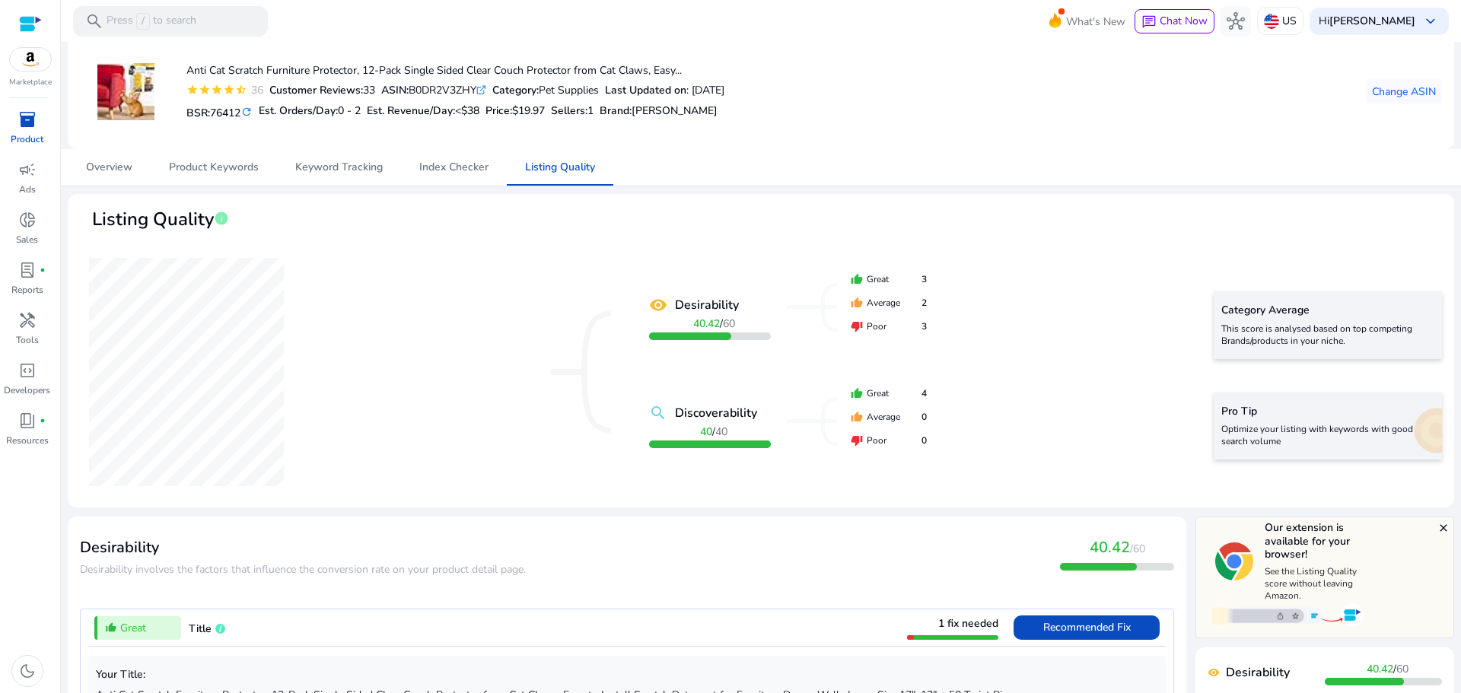
scroll to position [0, 0]
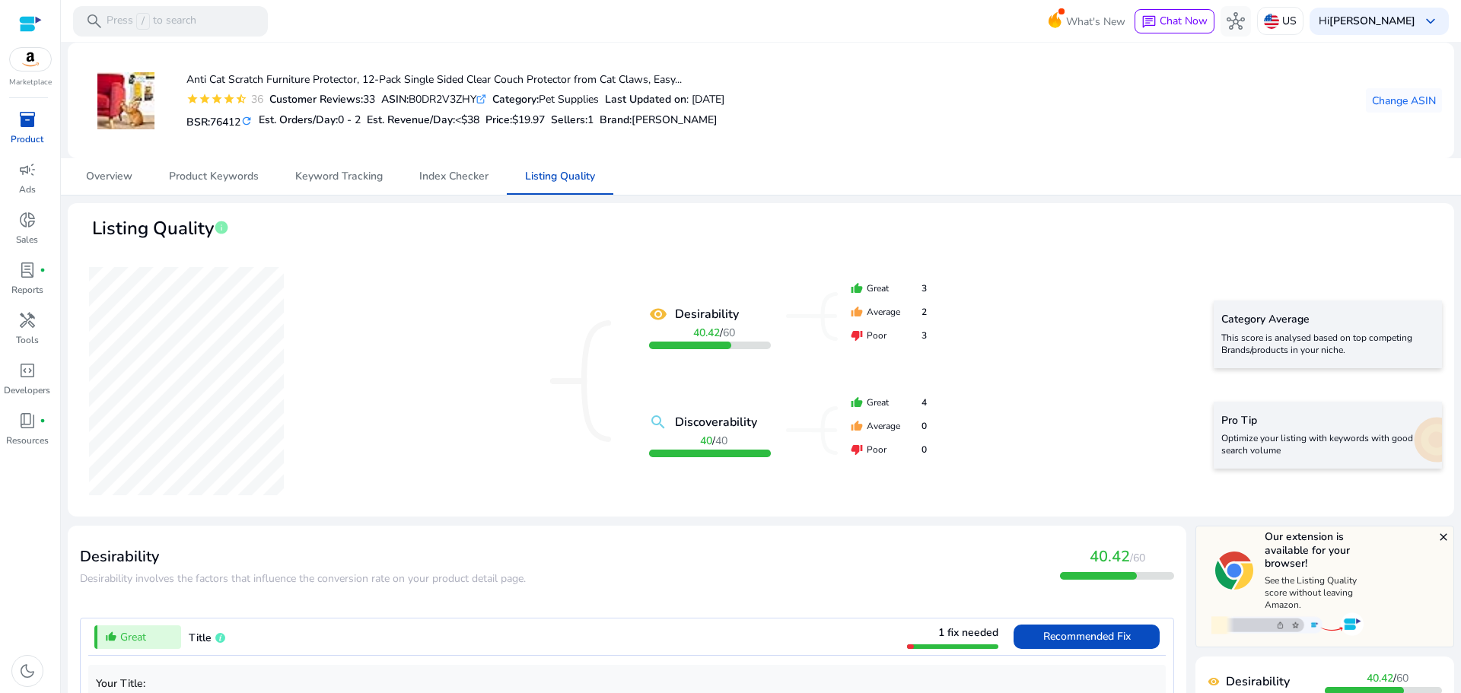
click at [30, 75] on div "Marketplace" at bounding box center [30, 44] width 60 height 88
click at [30, 65] on img at bounding box center [30, 59] width 41 height 23
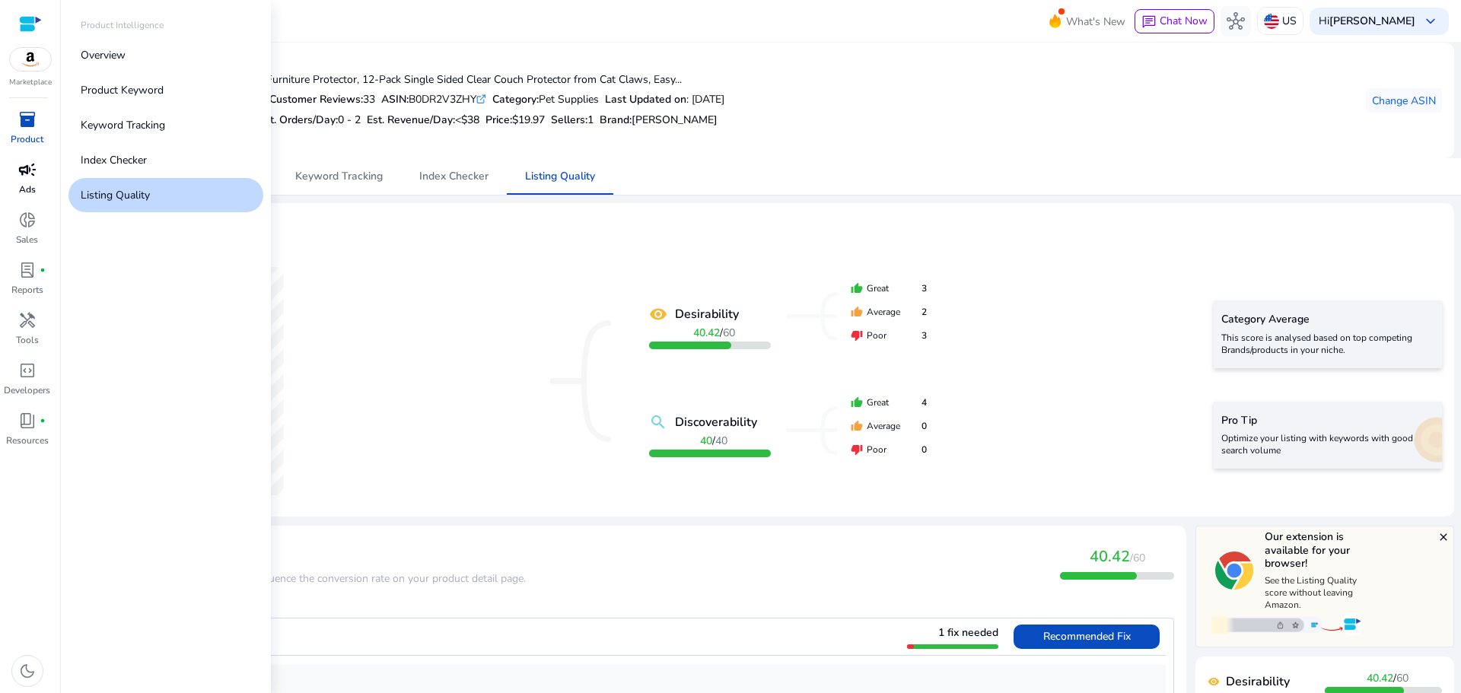
click at [33, 170] on span "campaign" at bounding box center [27, 170] width 18 height 18
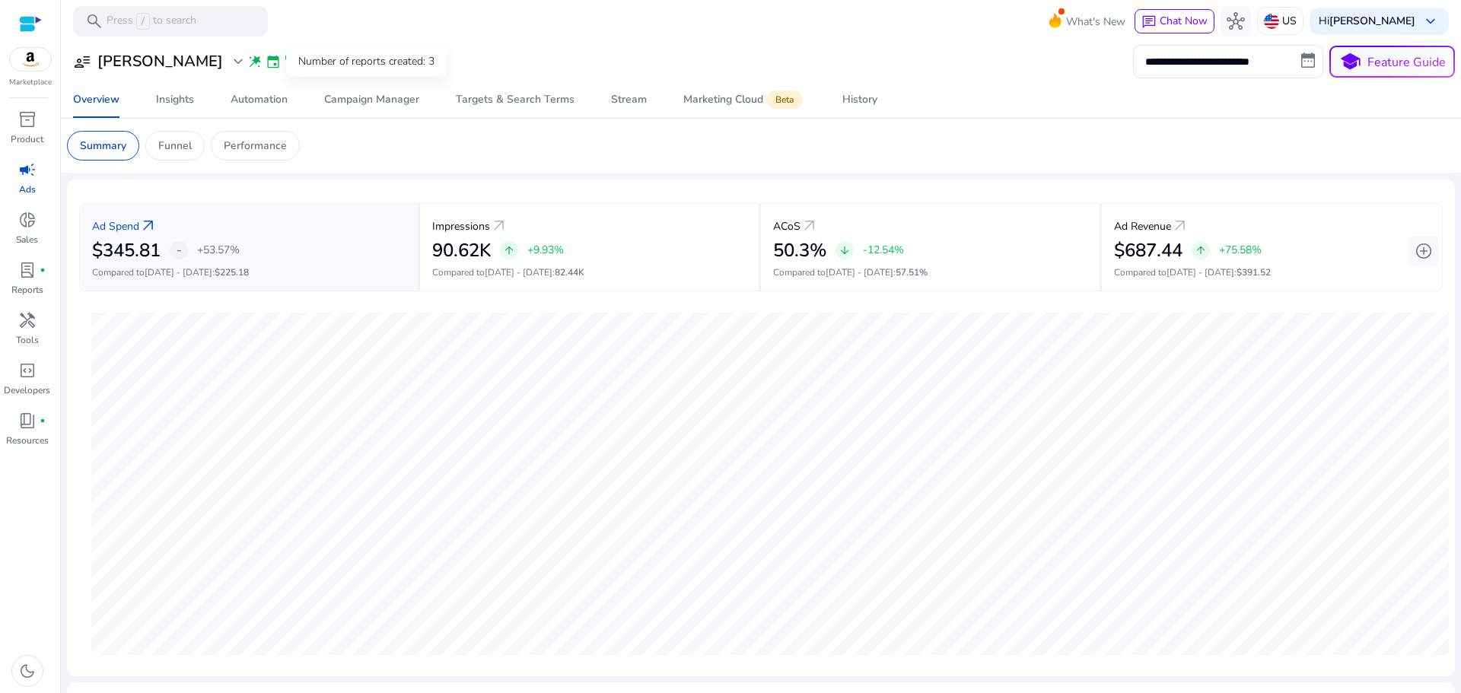
click at [339, 62] on span "lab_profile" at bounding box center [346, 61] width 15 height 15
click at [229, 63] on span "expand_more" at bounding box center [238, 61] width 18 height 18
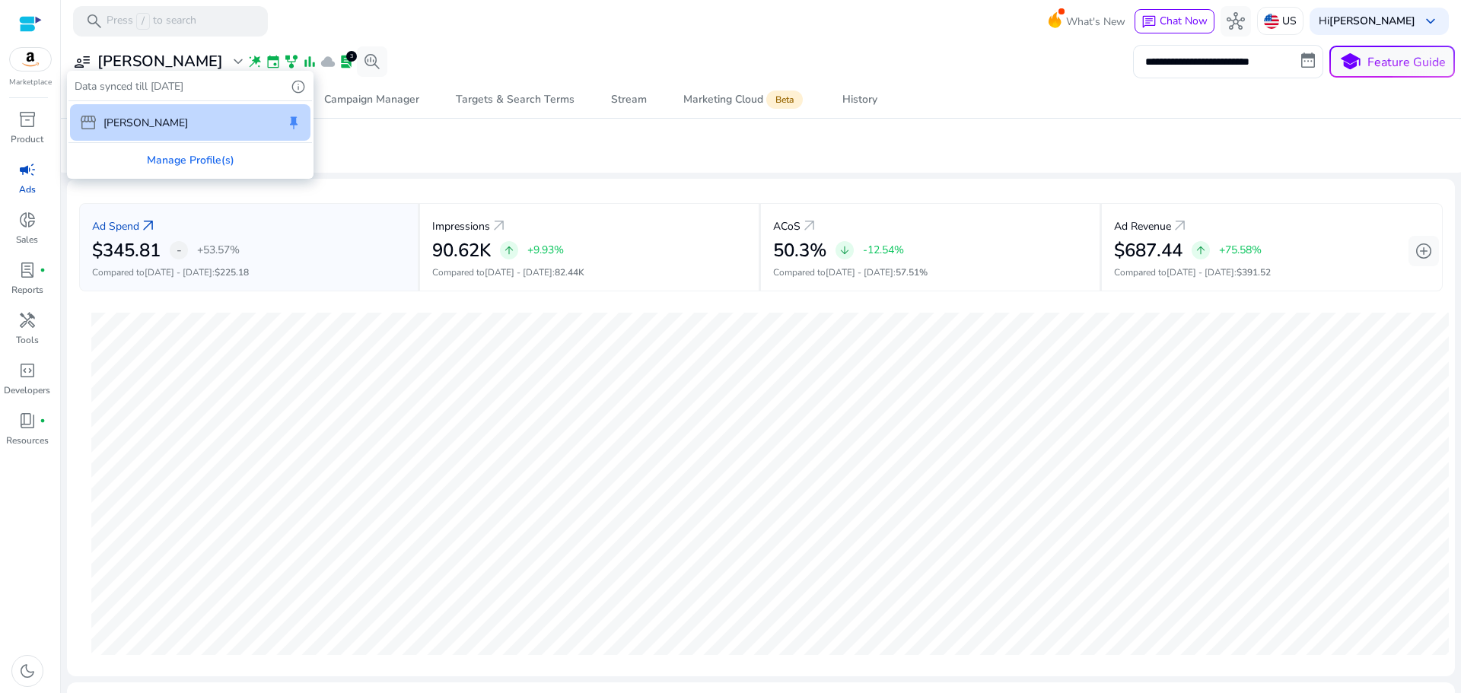
click at [164, 63] on div at bounding box center [730, 346] width 1461 height 693
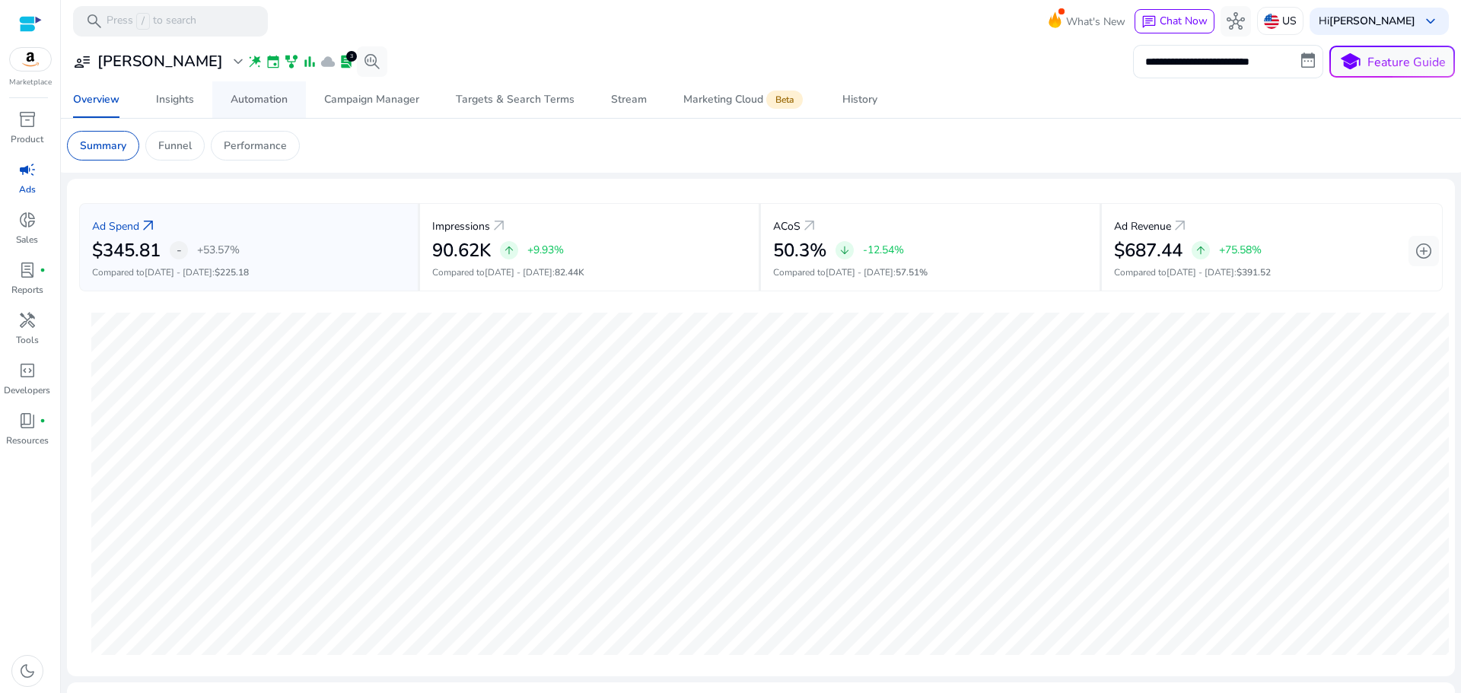
click at [245, 103] on div "Automation" at bounding box center [258, 99] width 57 height 11
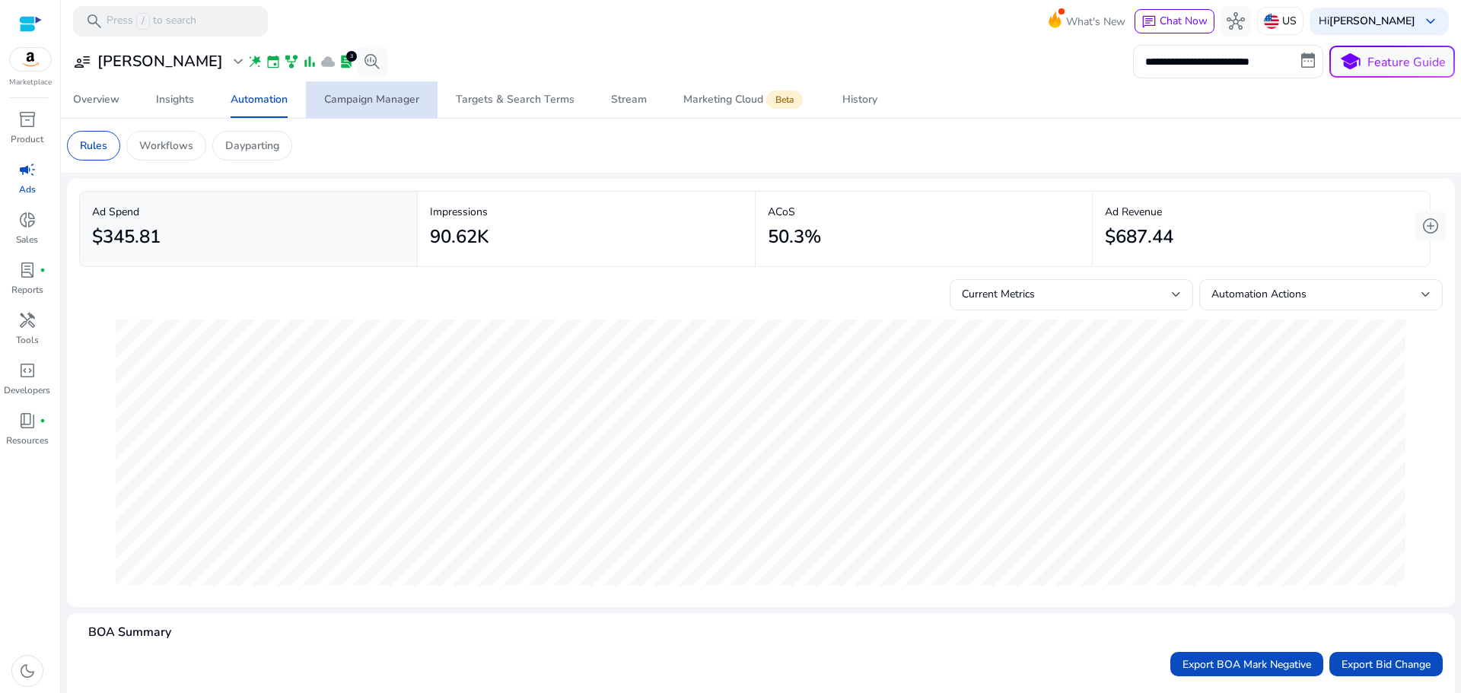
click at [383, 100] on div "Campaign Manager" at bounding box center [371, 99] width 95 height 11
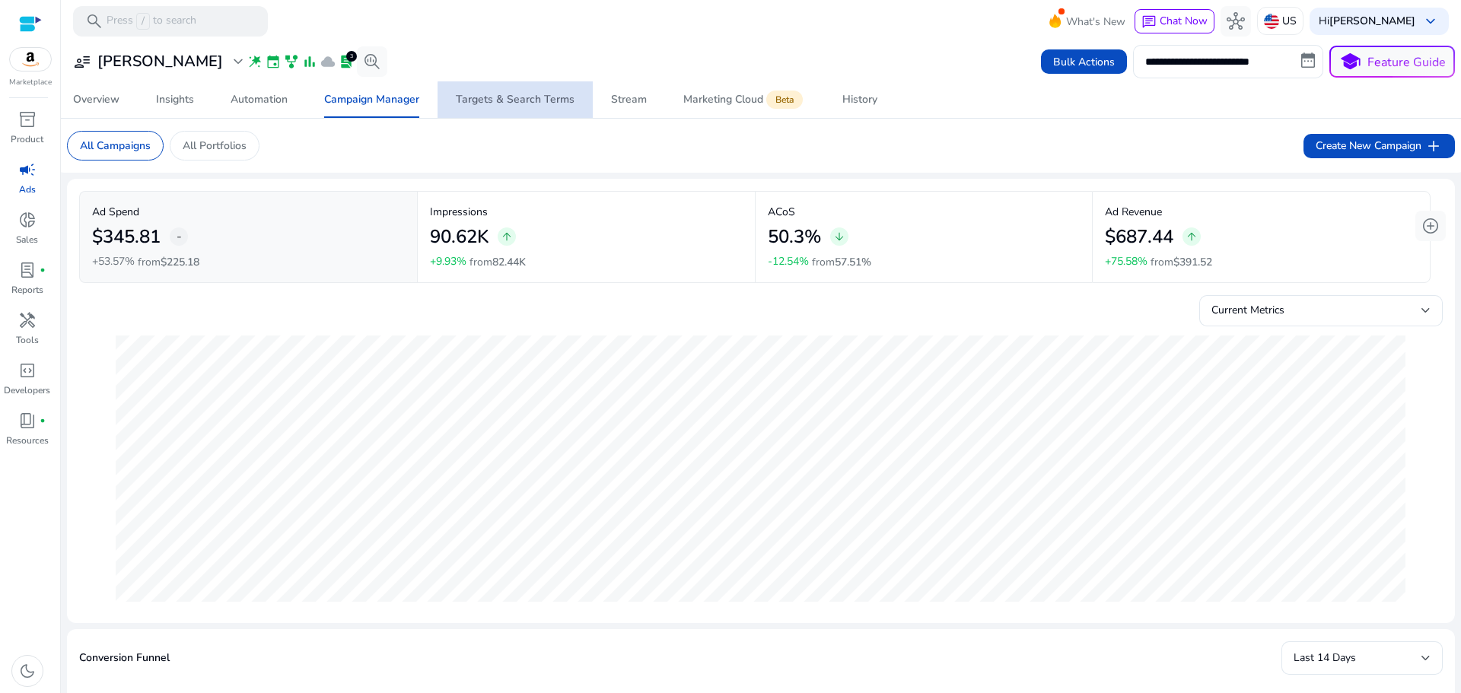
click at [571, 107] on span "Targets & Search Terms" at bounding box center [515, 99] width 119 height 37
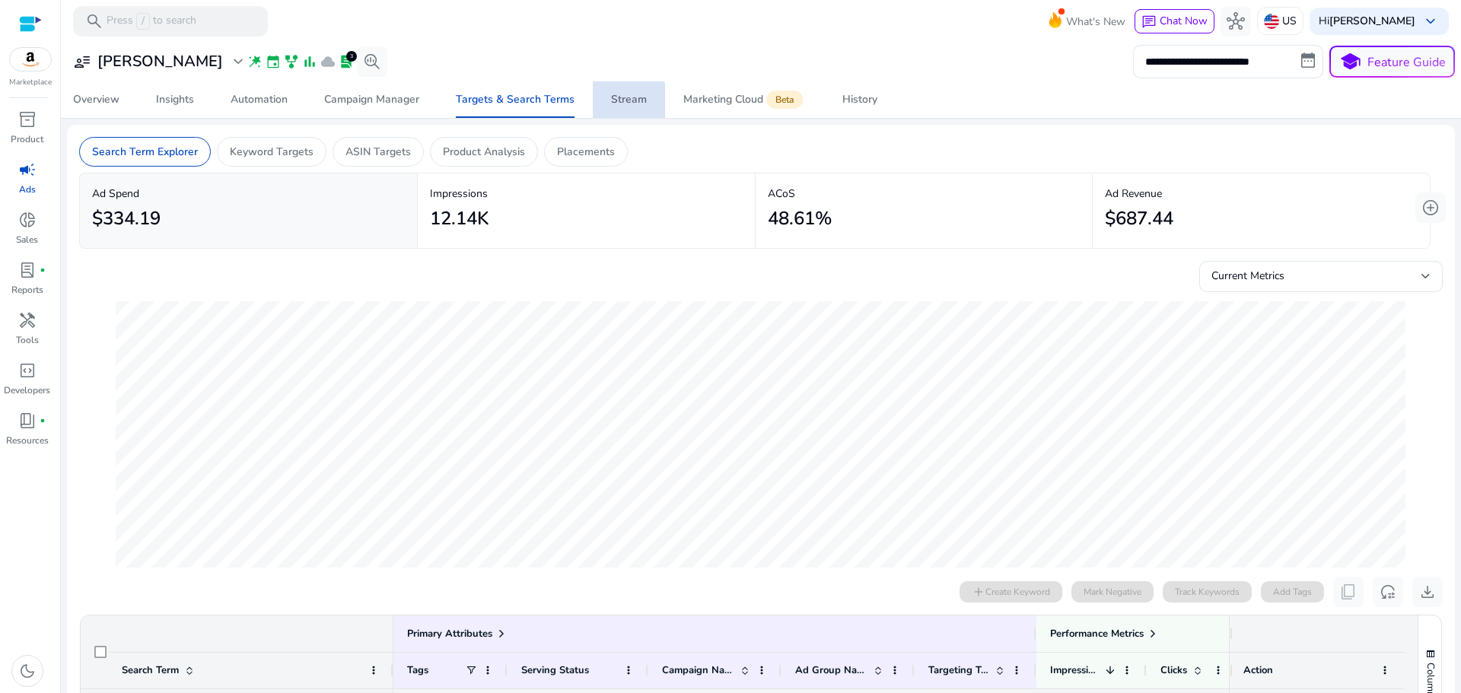
click at [612, 102] on div "Stream" at bounding box center [629, 99] width 36 height 11
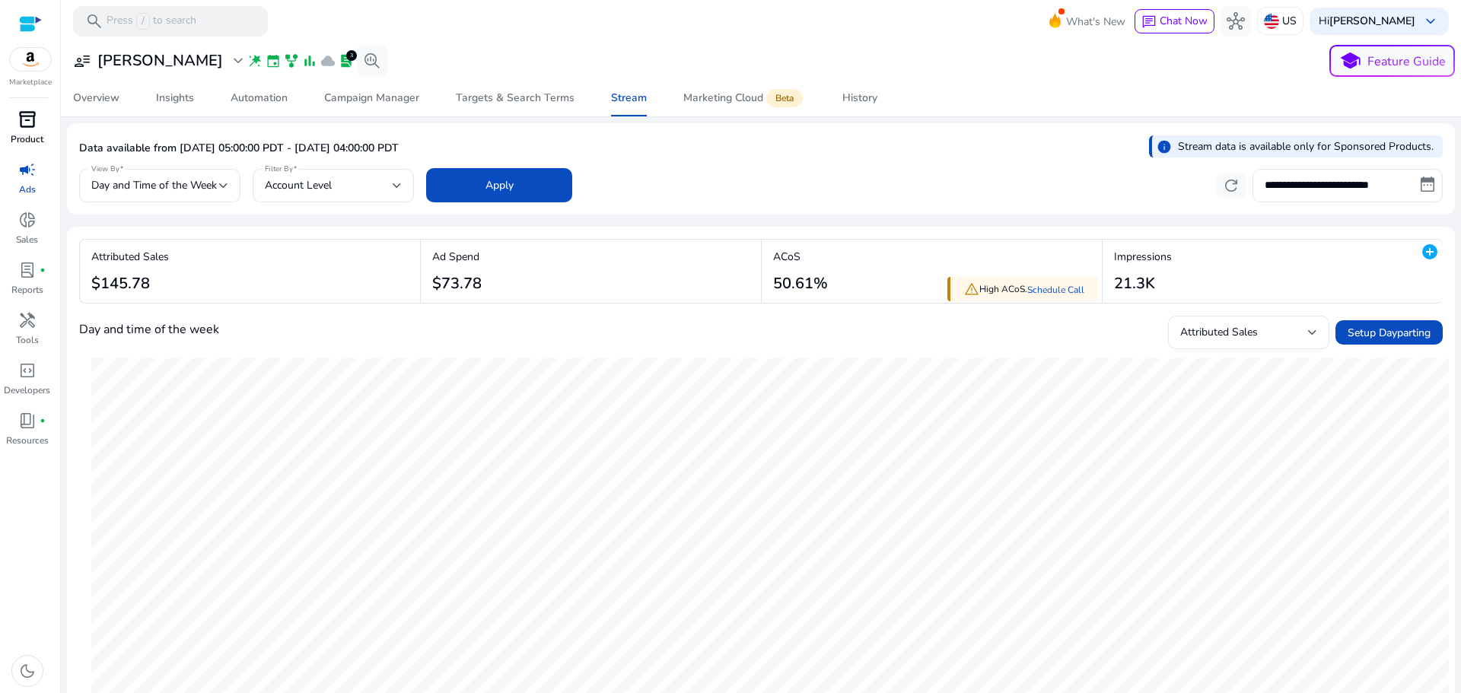
click at [17, 130] on div "inventory_2" at bounding box center [27, 119] width 43 height 24
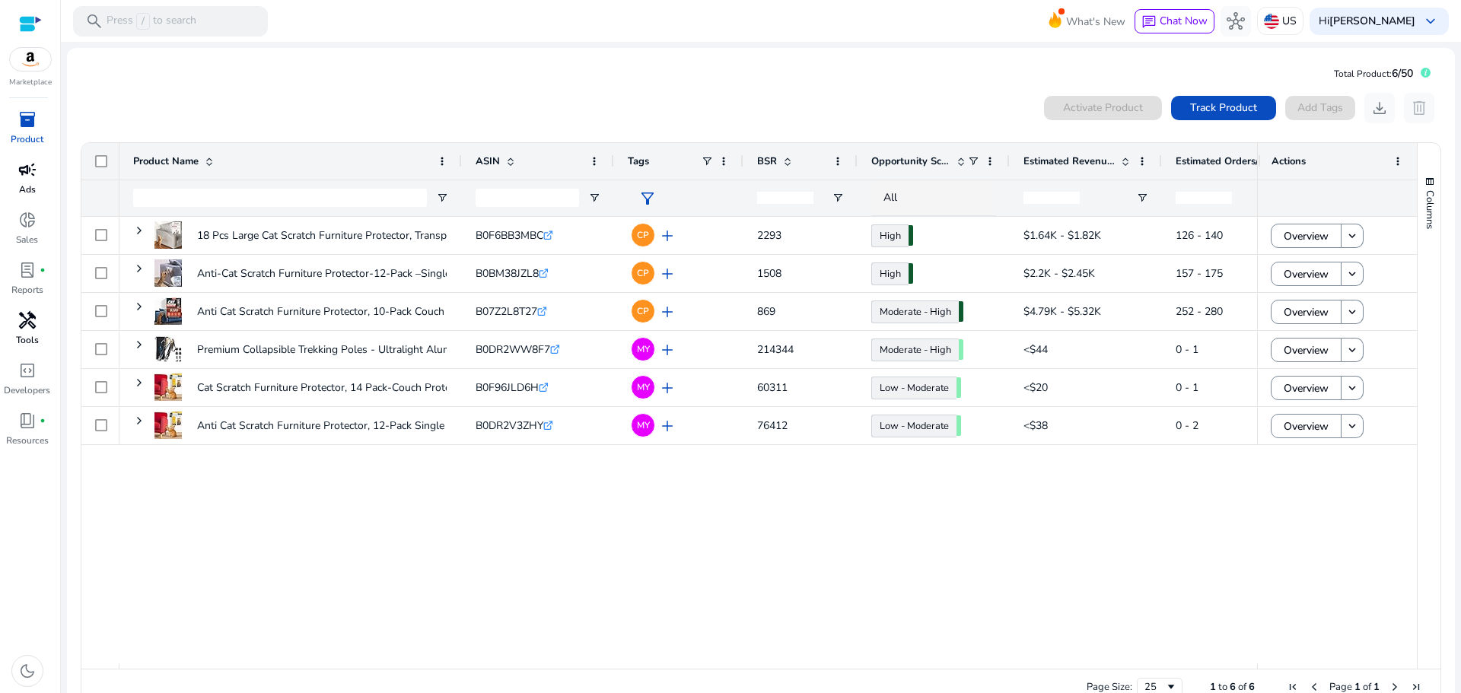
click at [33, 324] on span "handyman" at bounding box center [27, 320] width 18 height 18
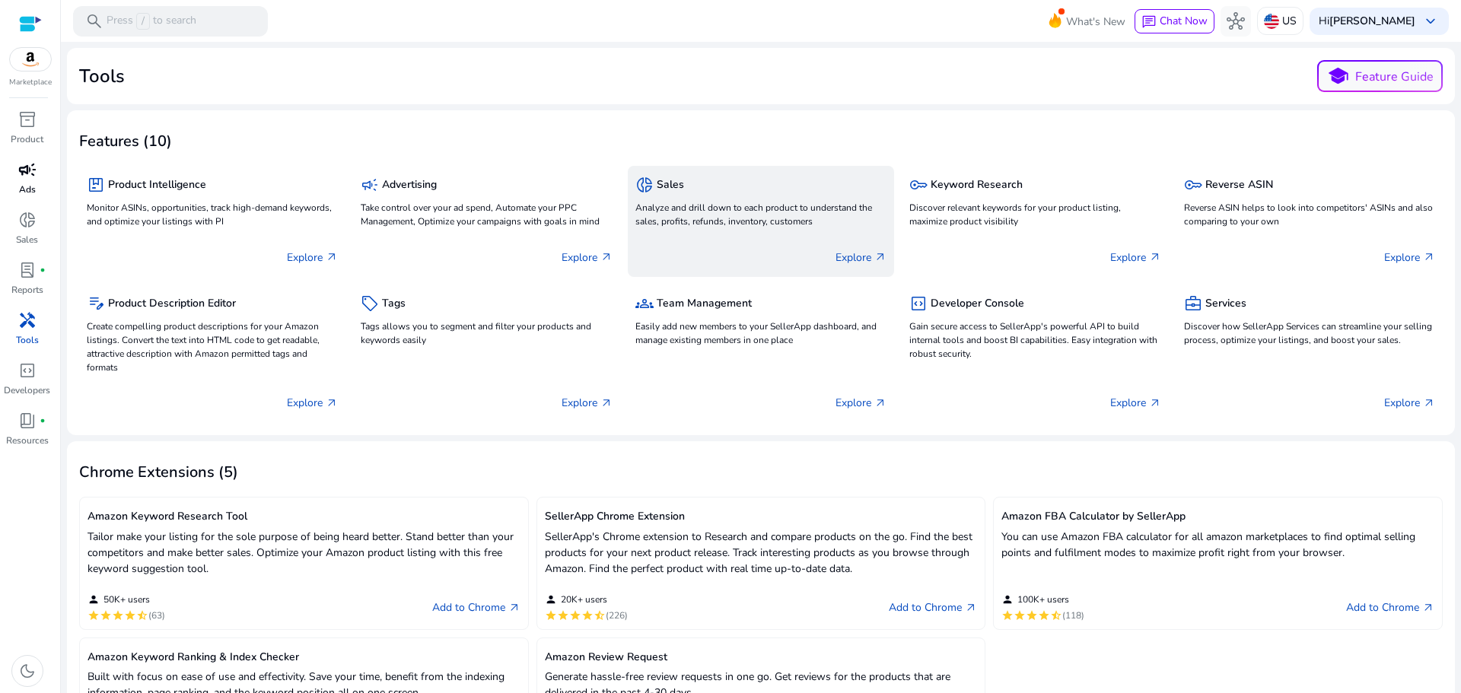
click at [743, 237] on div "Explore arrow_outward" at bounding box center [760, 251] width 251 height 38
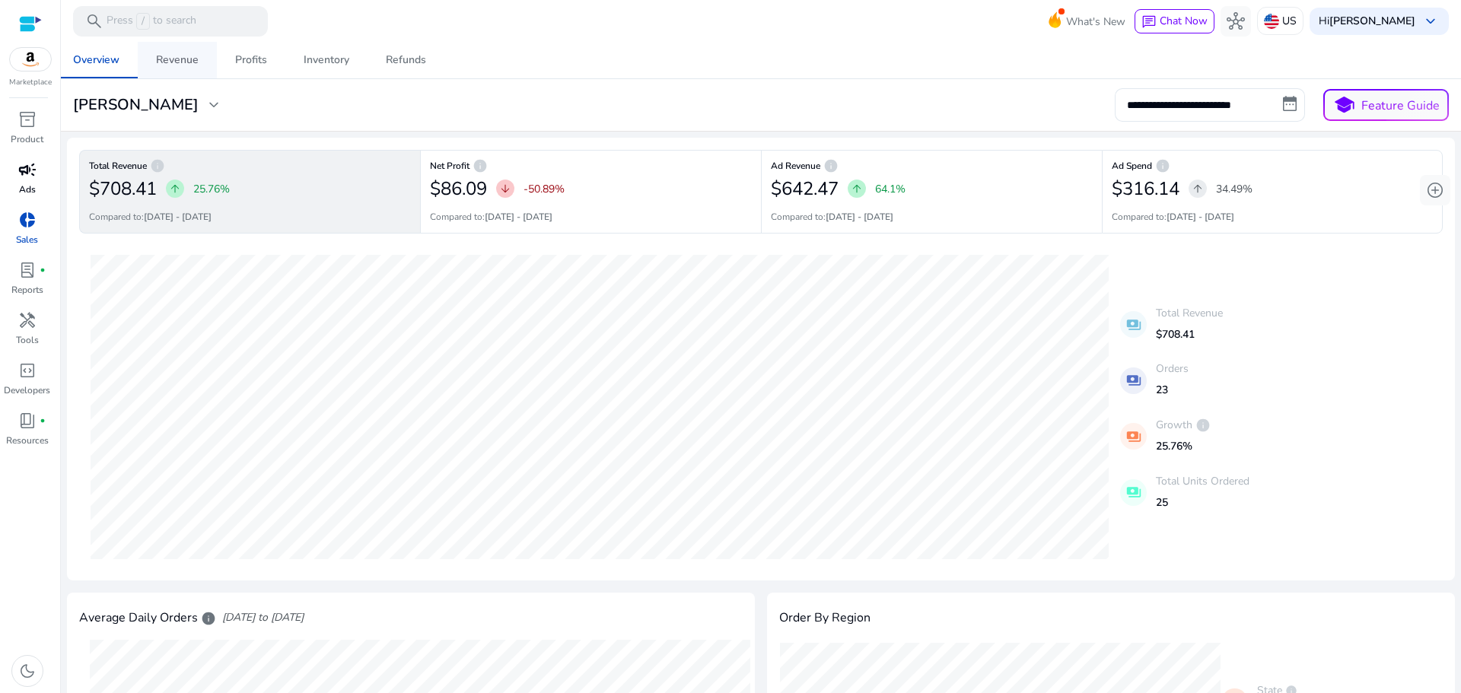
click at [197, 63] on div "Revenue" at bounding box center [177, 60] width 43 height 11
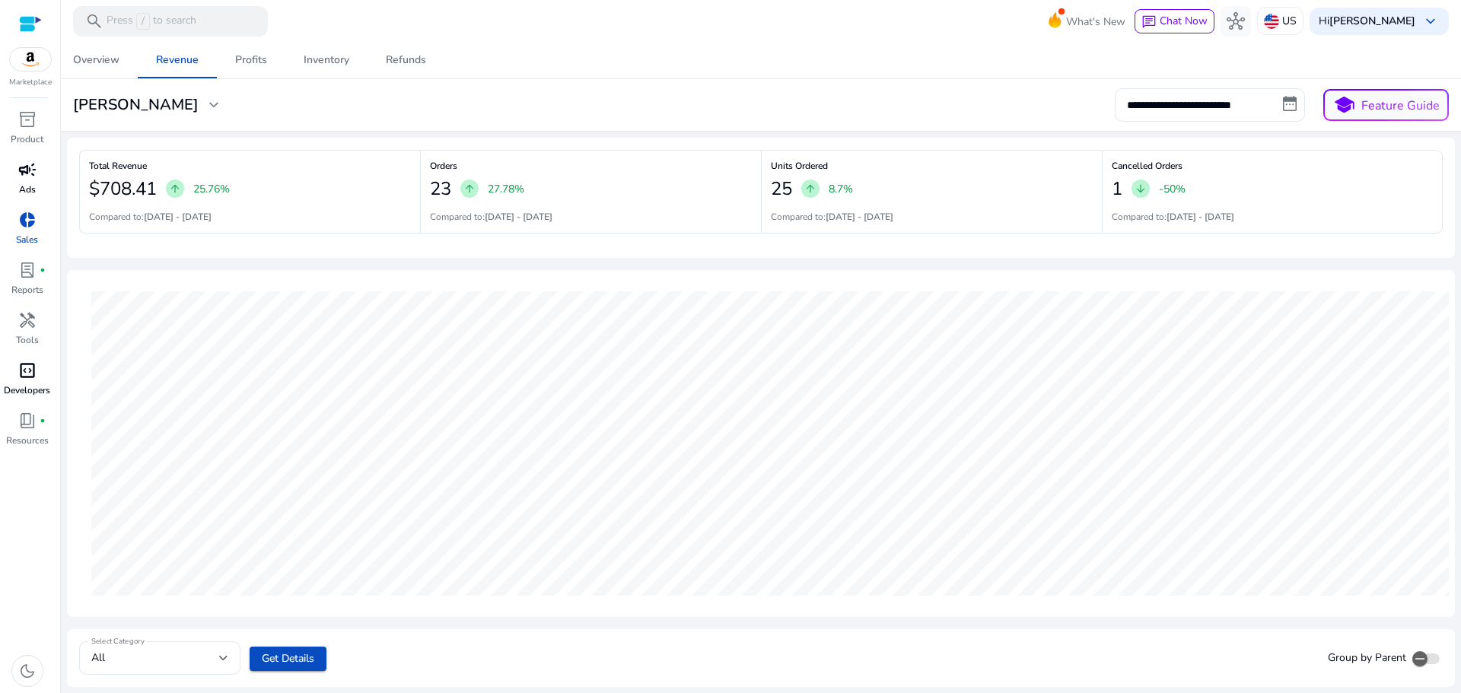
click at [29, 391] on p "Developers" at bounding box center [27, 390] width 46 height 14
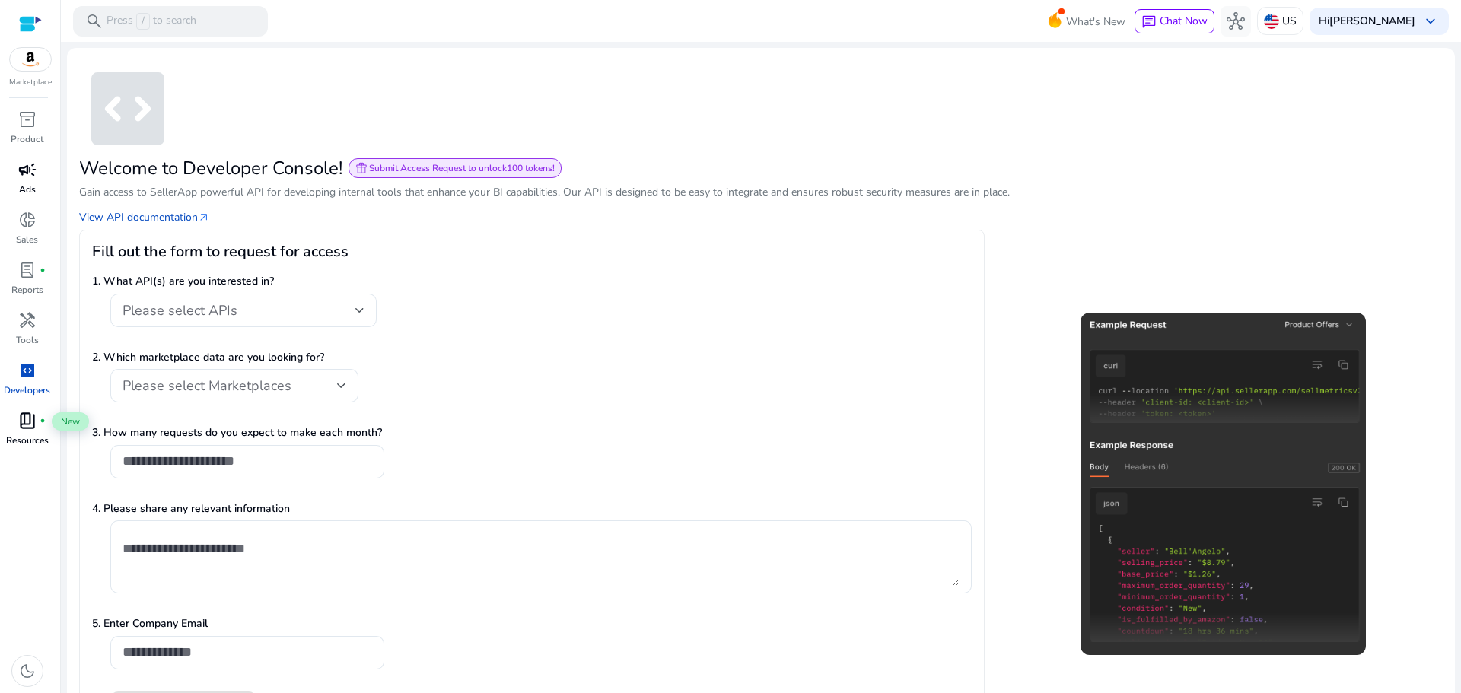
click at [37, 430] on div "book_4 fiber_manual_record" at bounding box center [27, 420] width 43 height 24
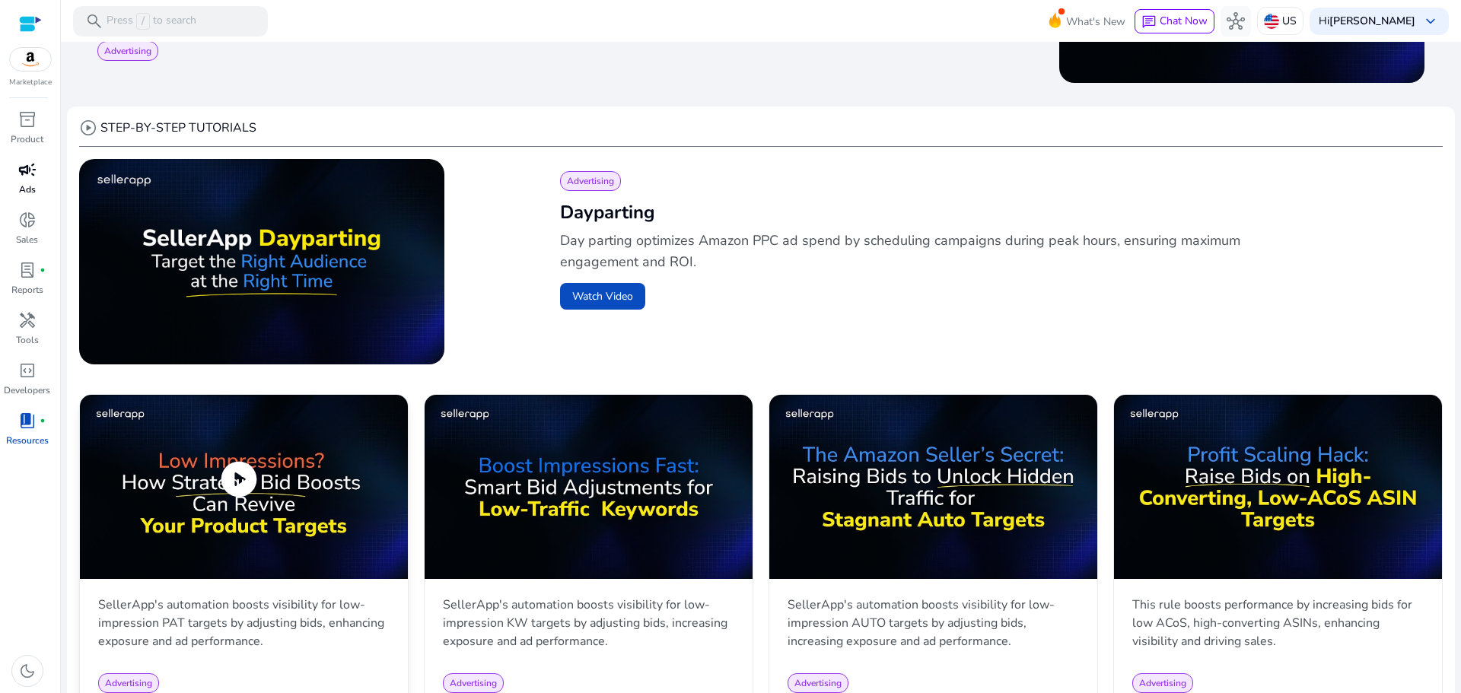
scroll to position [380, 0]
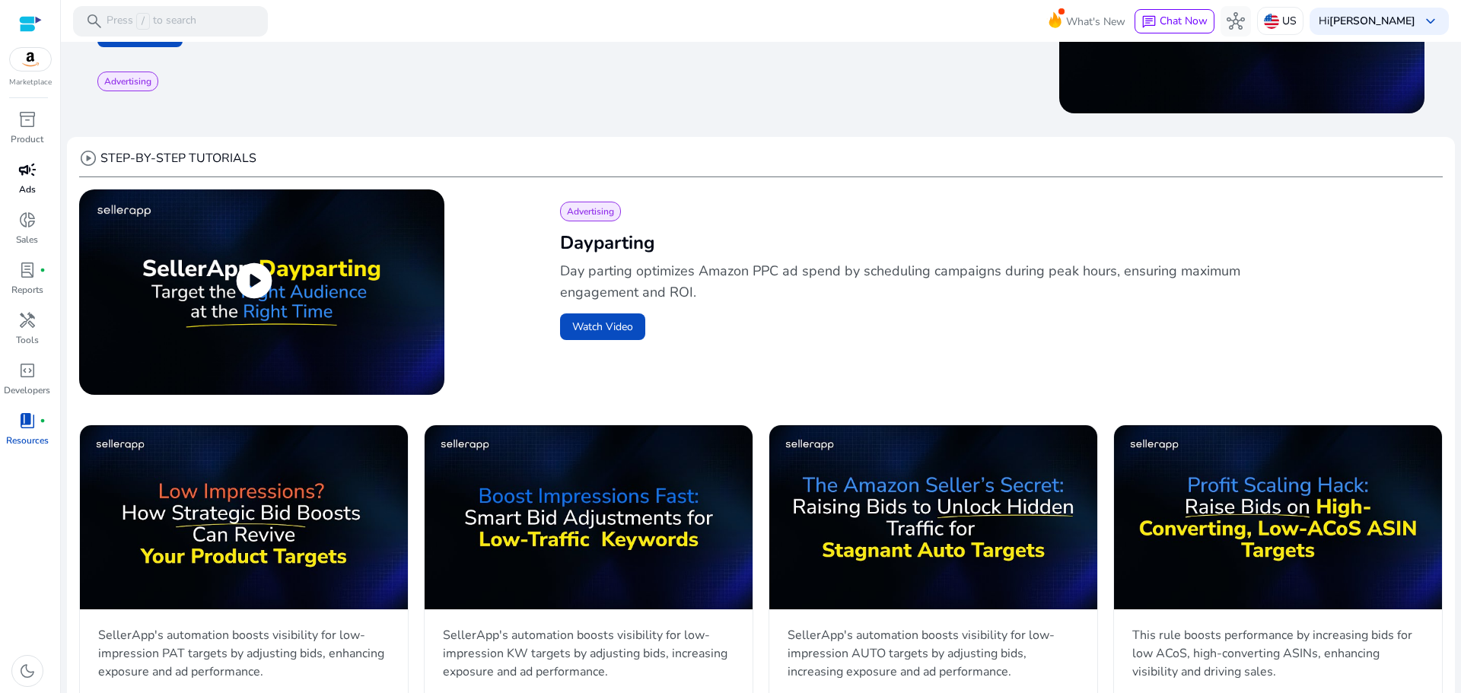
click at [253, 278] on span "play_circle" at bounding box center [254, 280] width 43 height 43
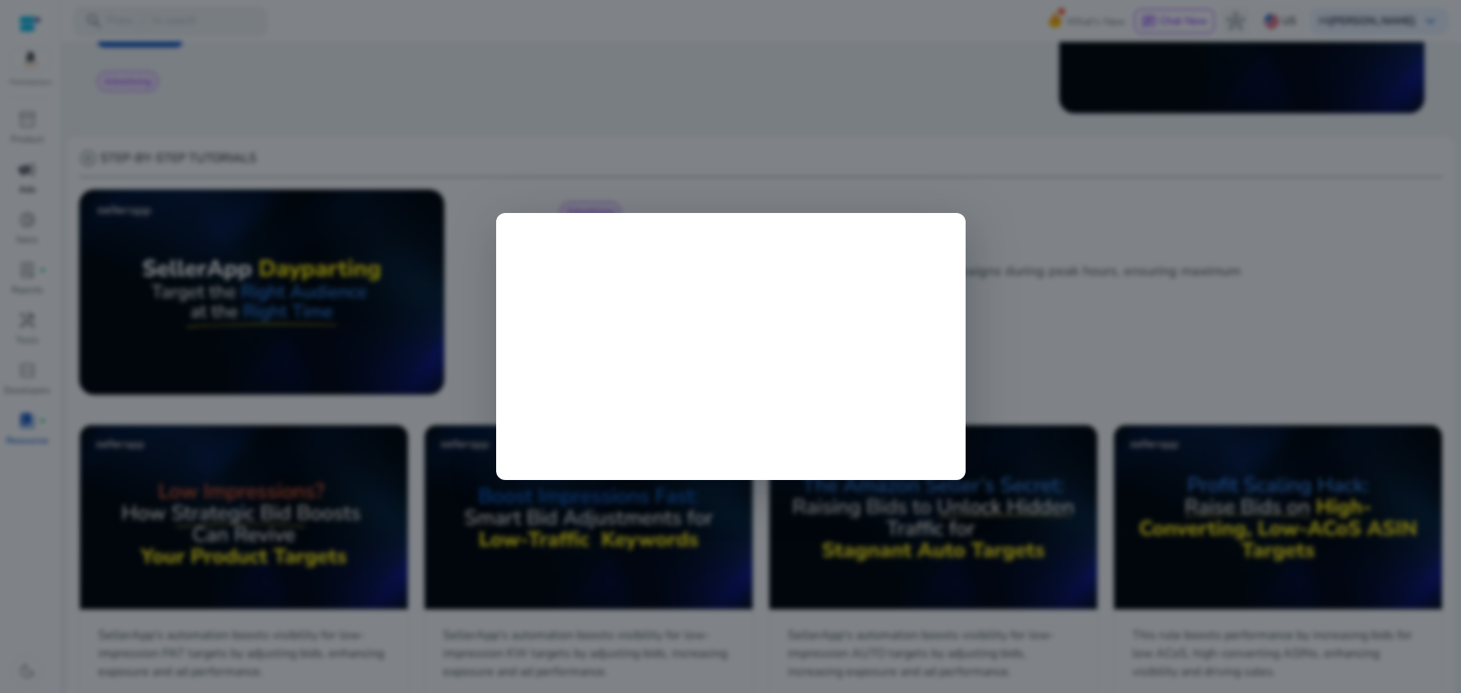
click at [589, 110] on div at bounding box center [730, 346] width 1461 height 693
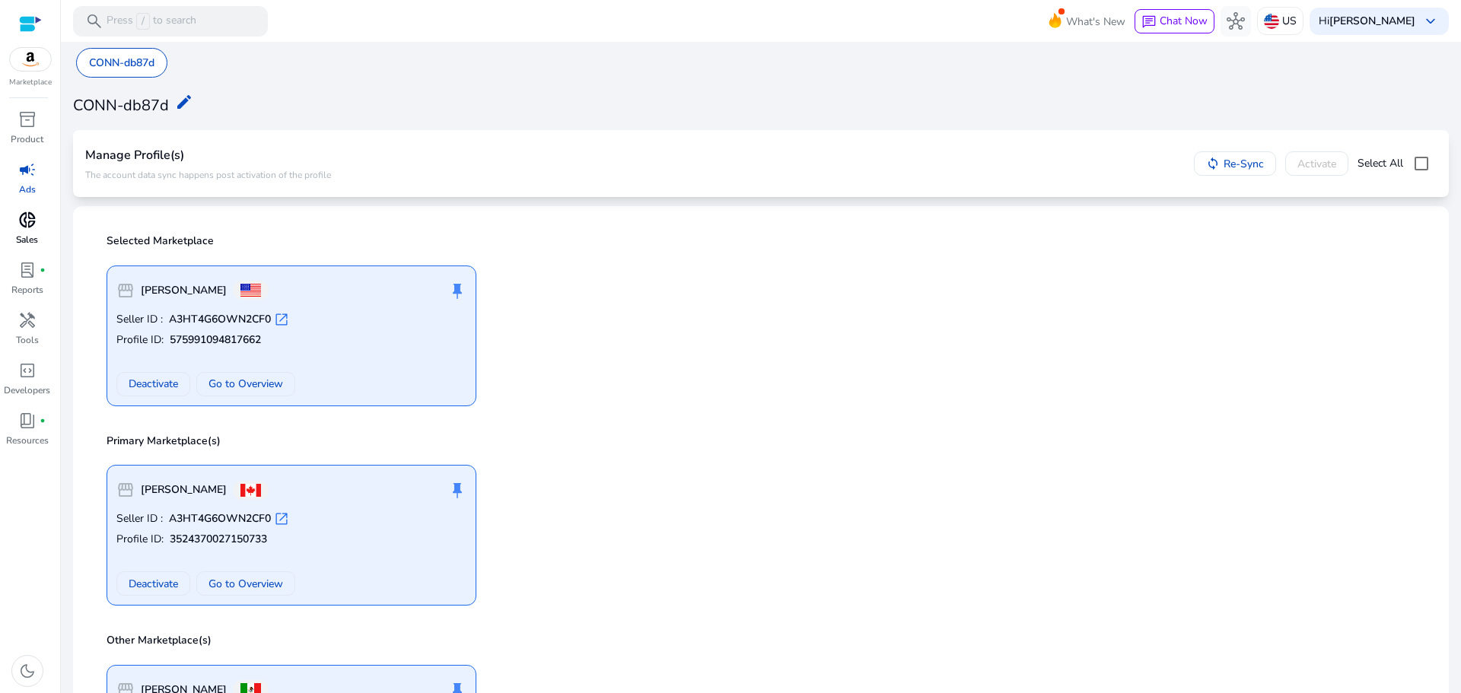
click at [21, 229] on span "donut_small" at bounding box center [27, 220] width 18 height 18
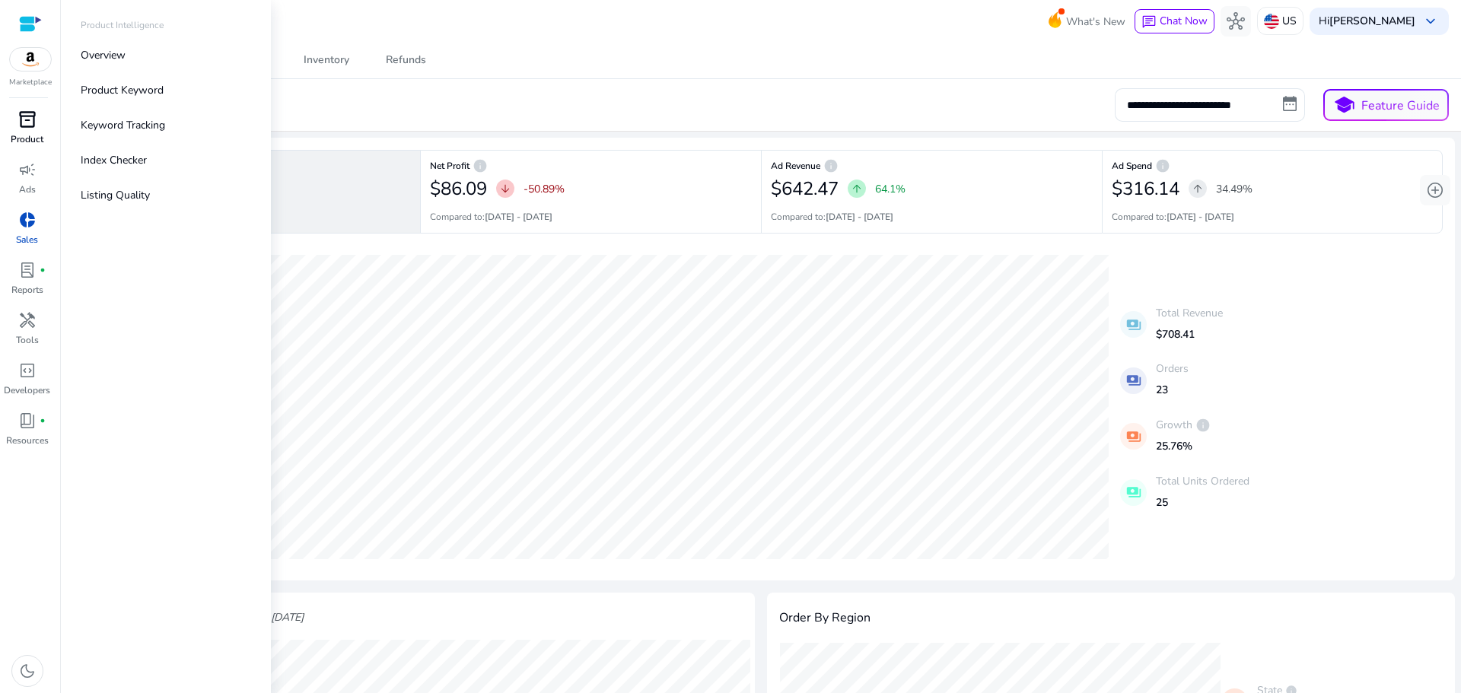
click at [27, 128] on span "inventory_2" at bounding box center [27, 119] width 18 height 18
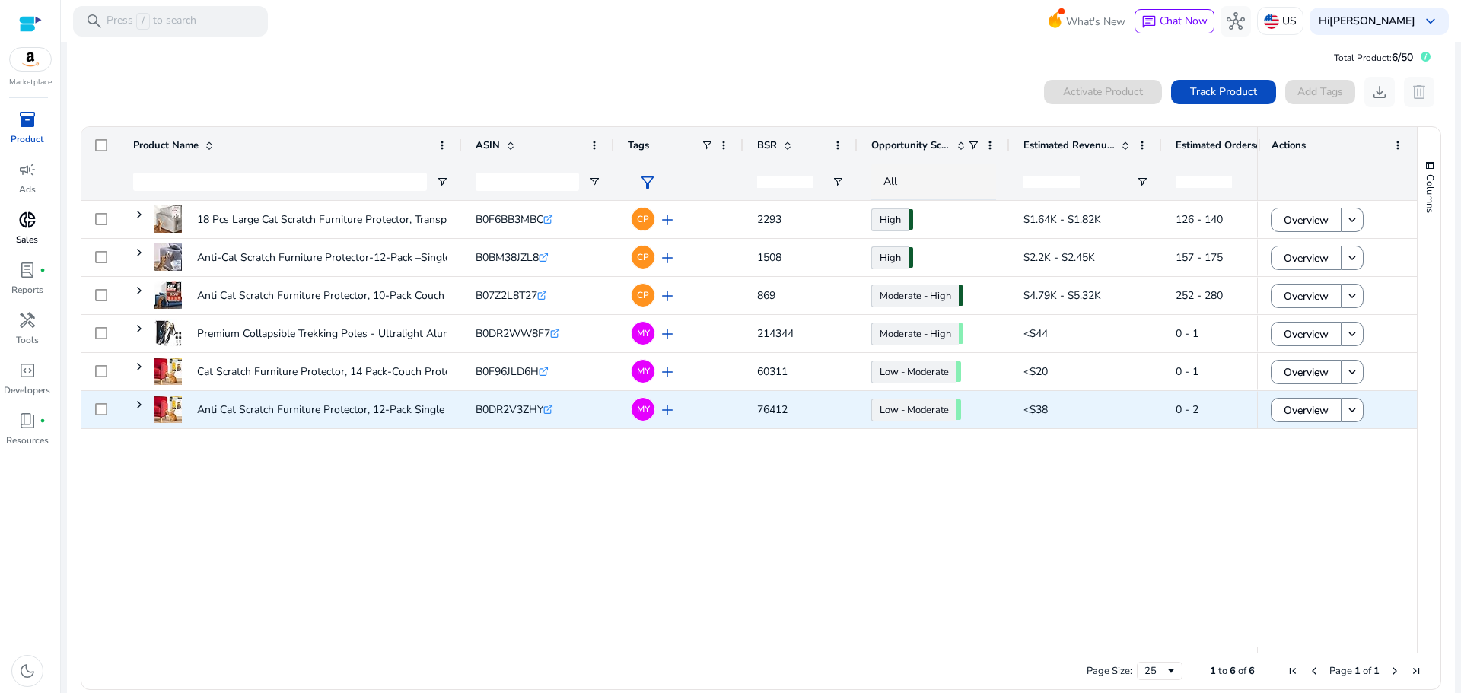
scroll to position [33, 0]
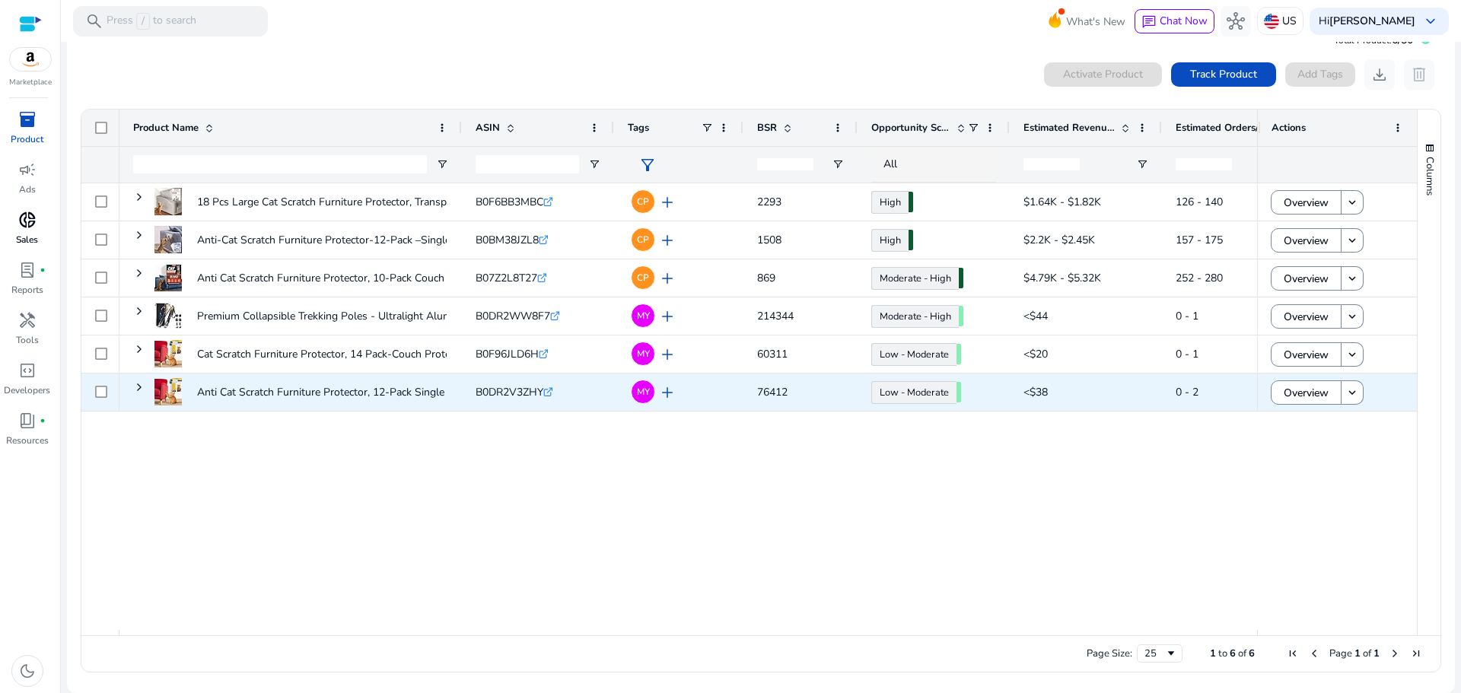
click at [1226, 394] on span "0 - 2" at bounding box center [1237, 392] width 125 height 31
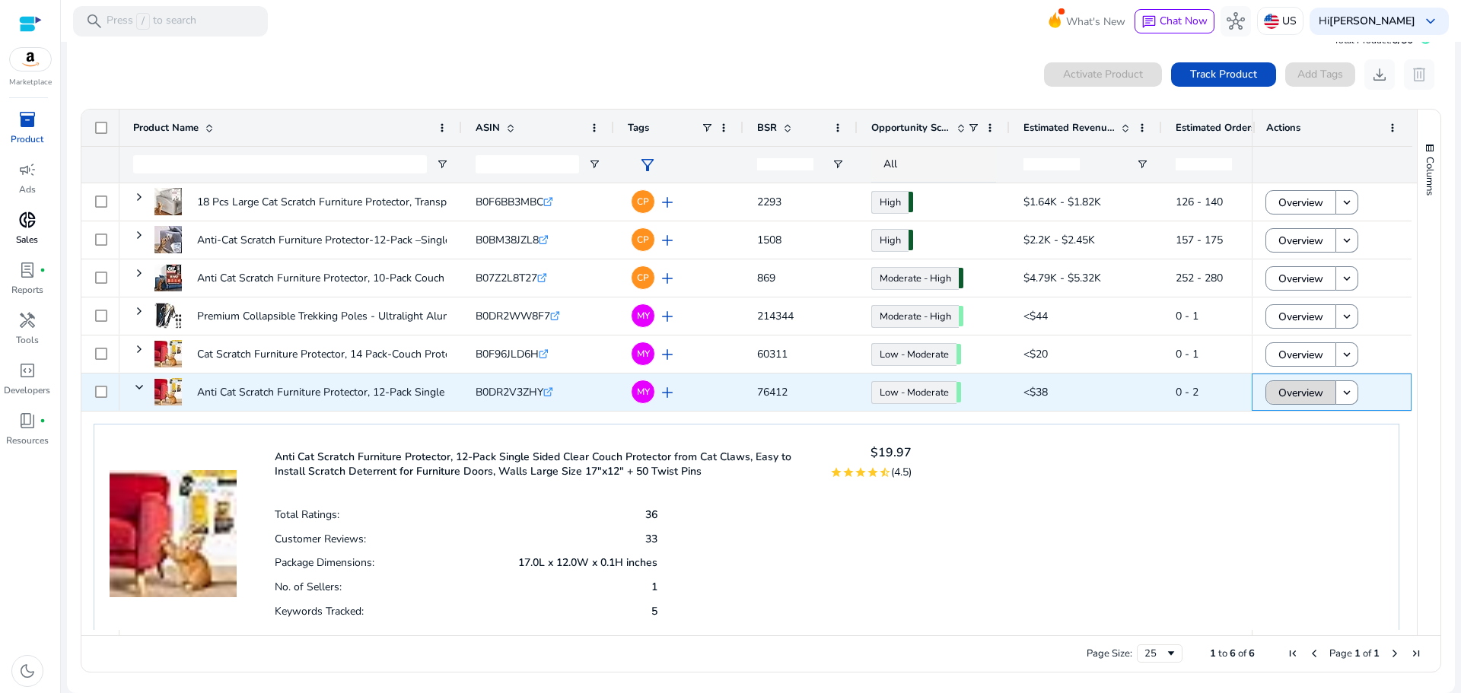
click at [1314, 396] on span "Overview" at bounding box center [1300, 392] width 45 height 31
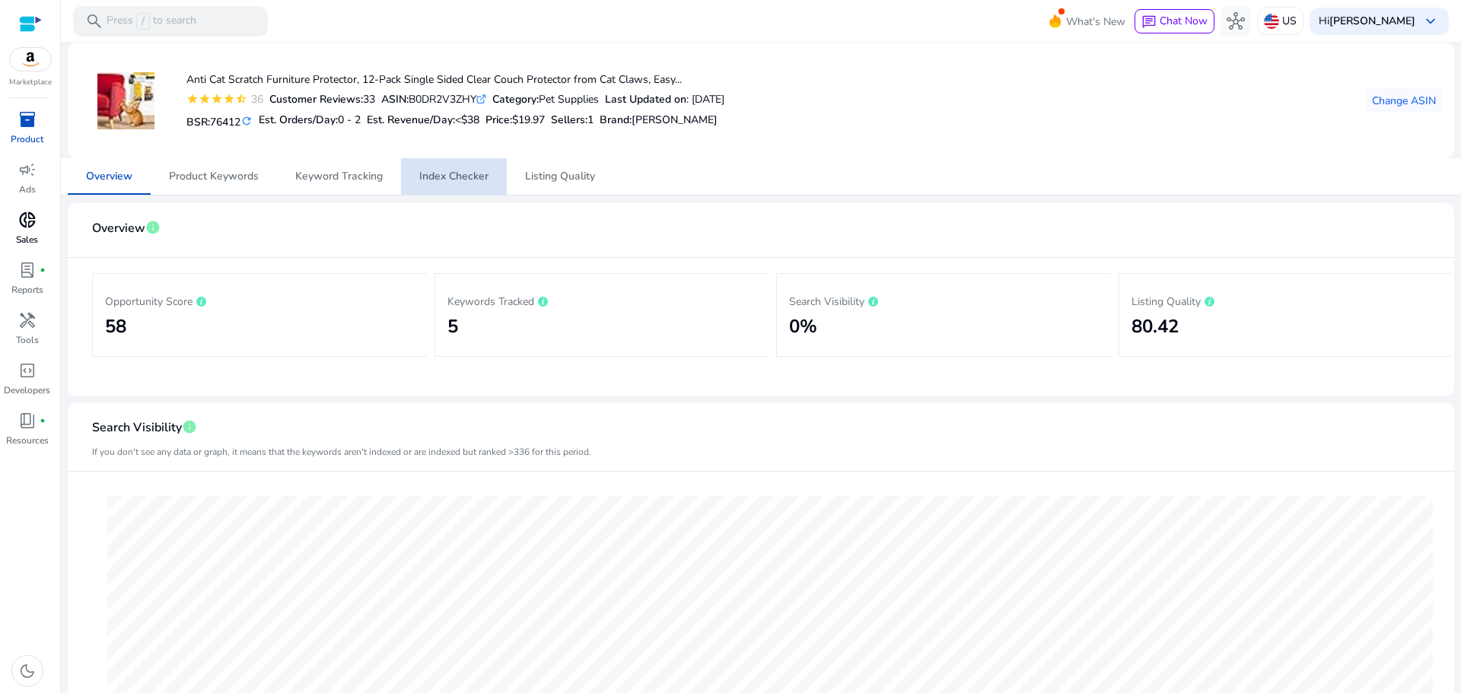
click at [450, 167] on span "Index Checker" at bounding box center [453, 176] width 69 height 37
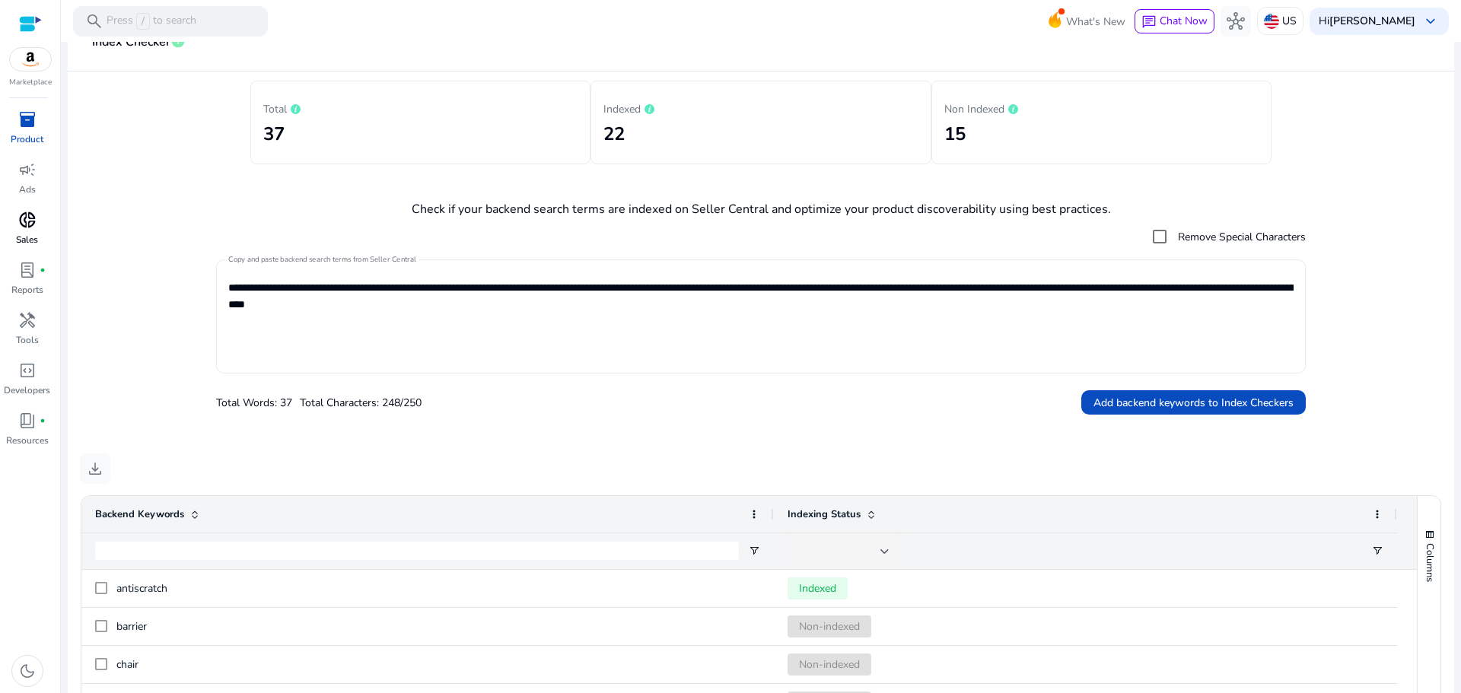
scroll to position [380, 0]
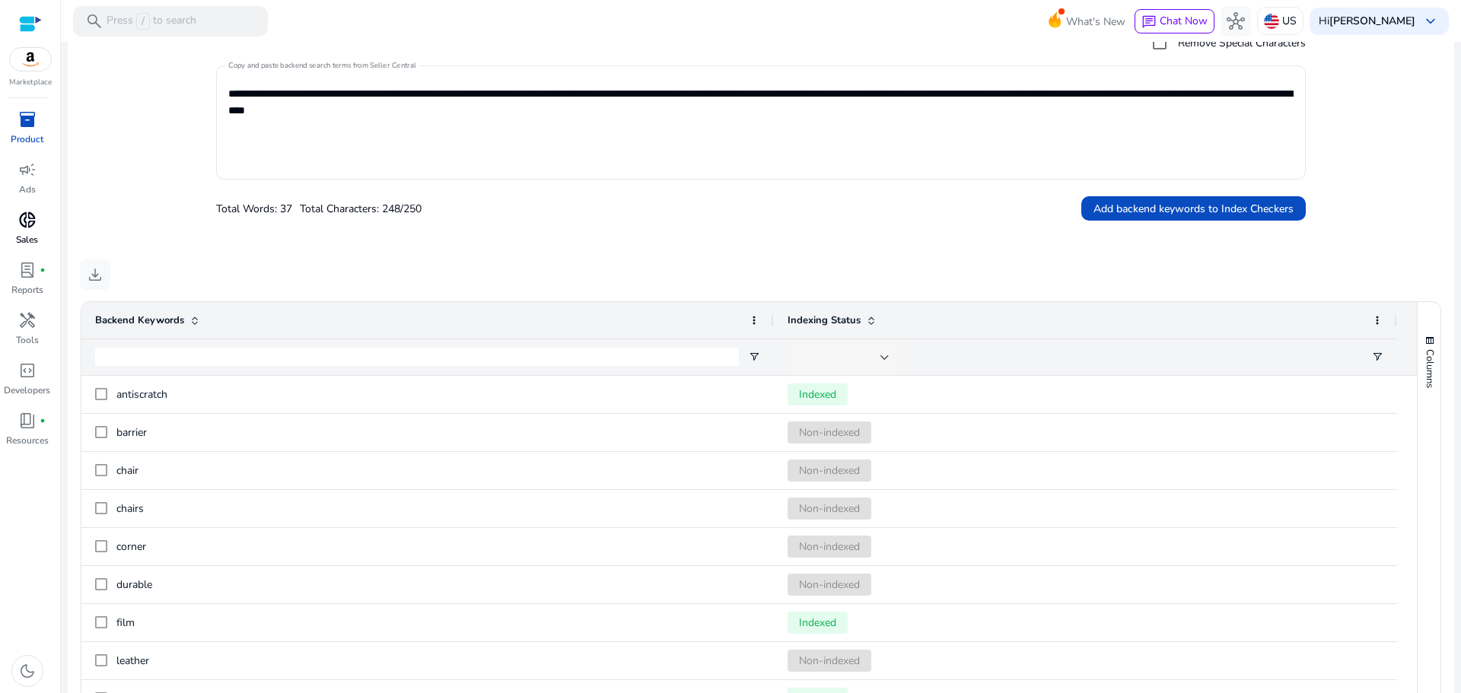
click at [833, 354] on div at bounding box center [839, 357] width 81 height 17
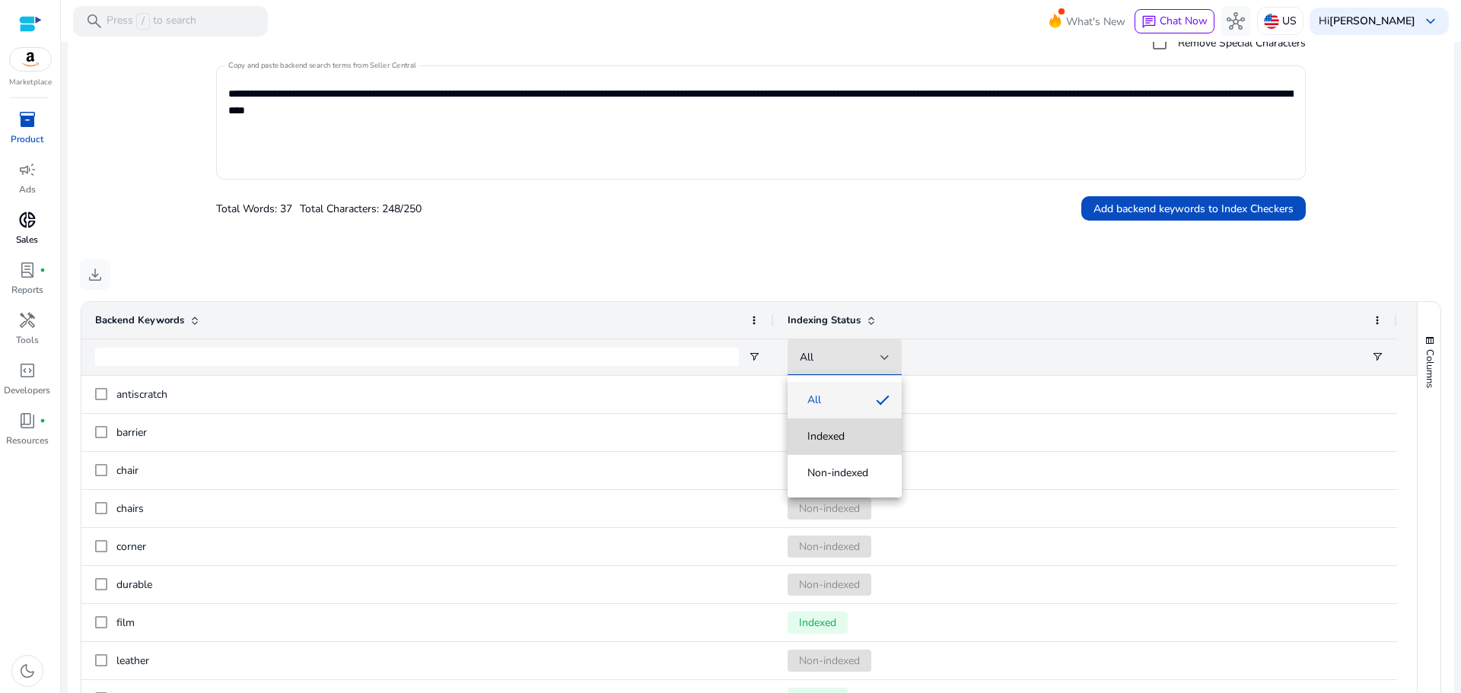
click at [847, 439] on span "Indexed" at bounding box center [844, 436] width 90 height 15
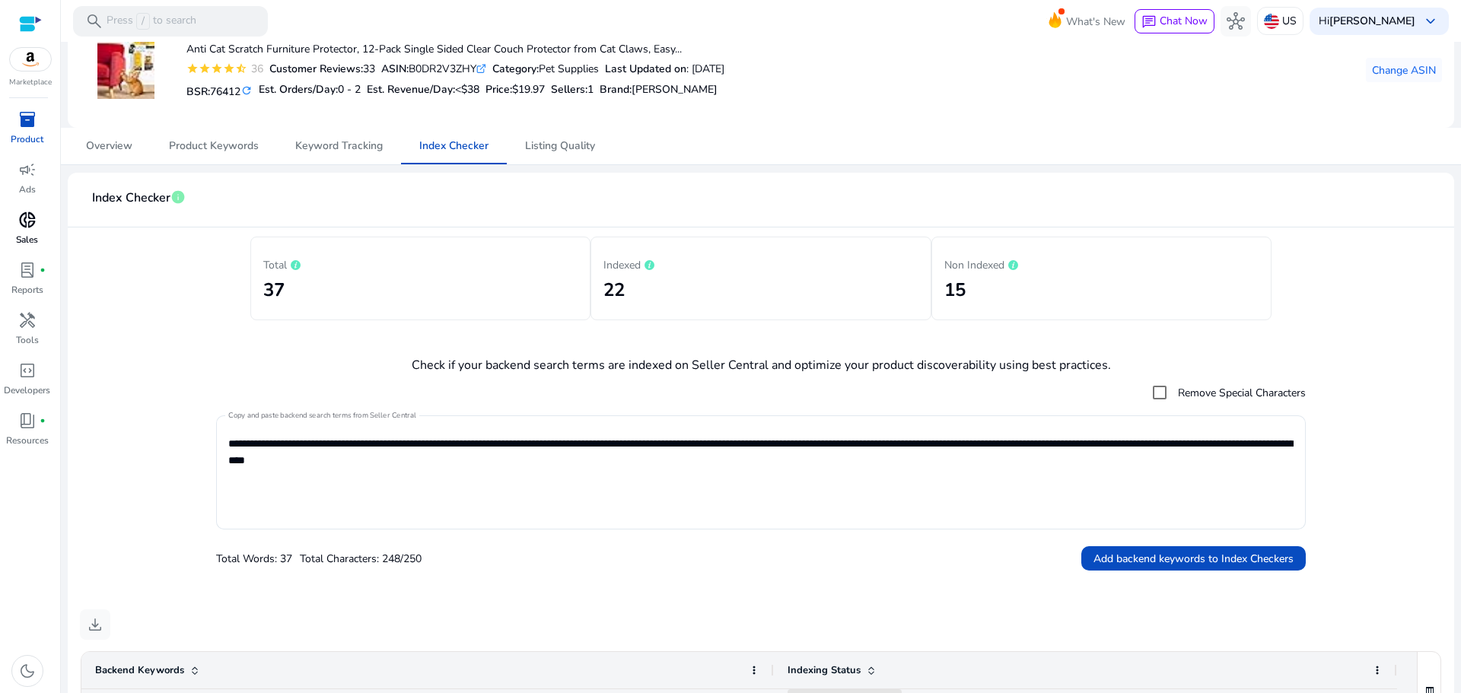
scroll to position [0, 0]
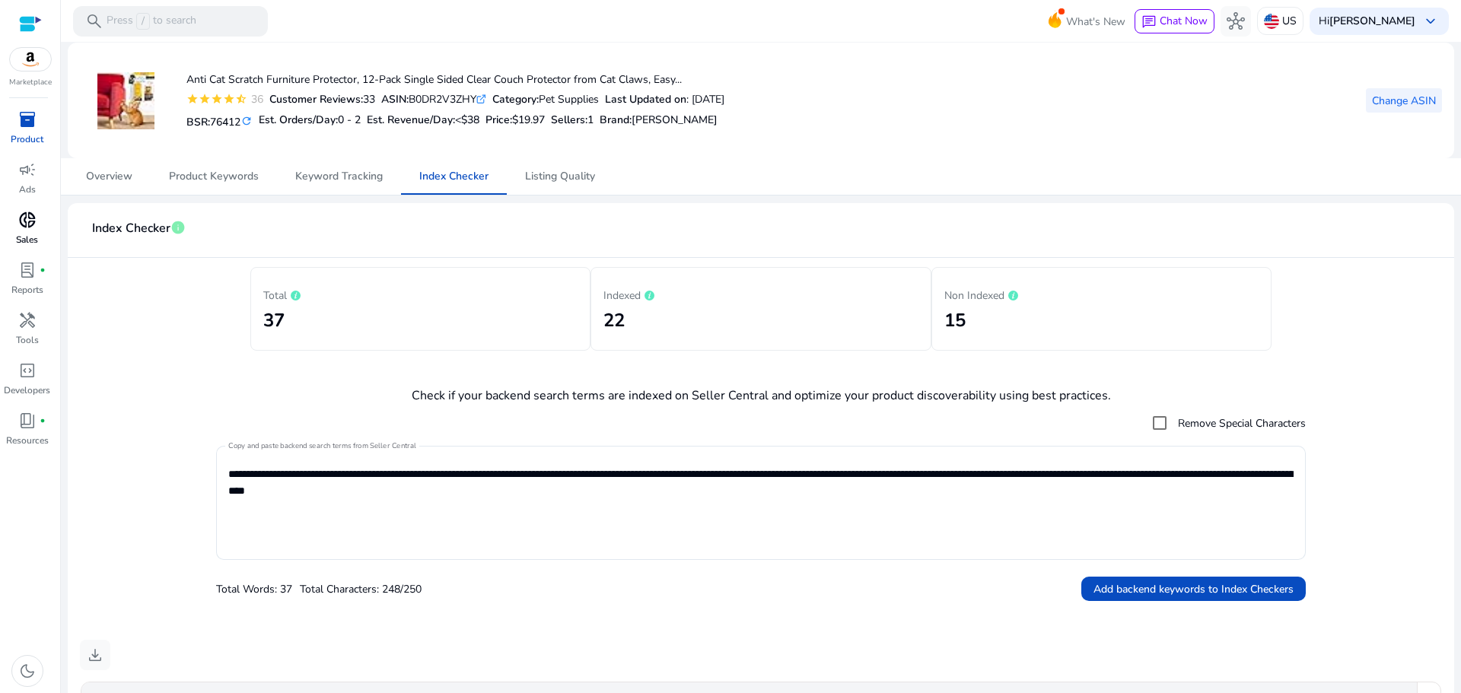
click at [1385, 99] on span "Change ASIN" at bounding box center [1404, 101] width 64 height 16
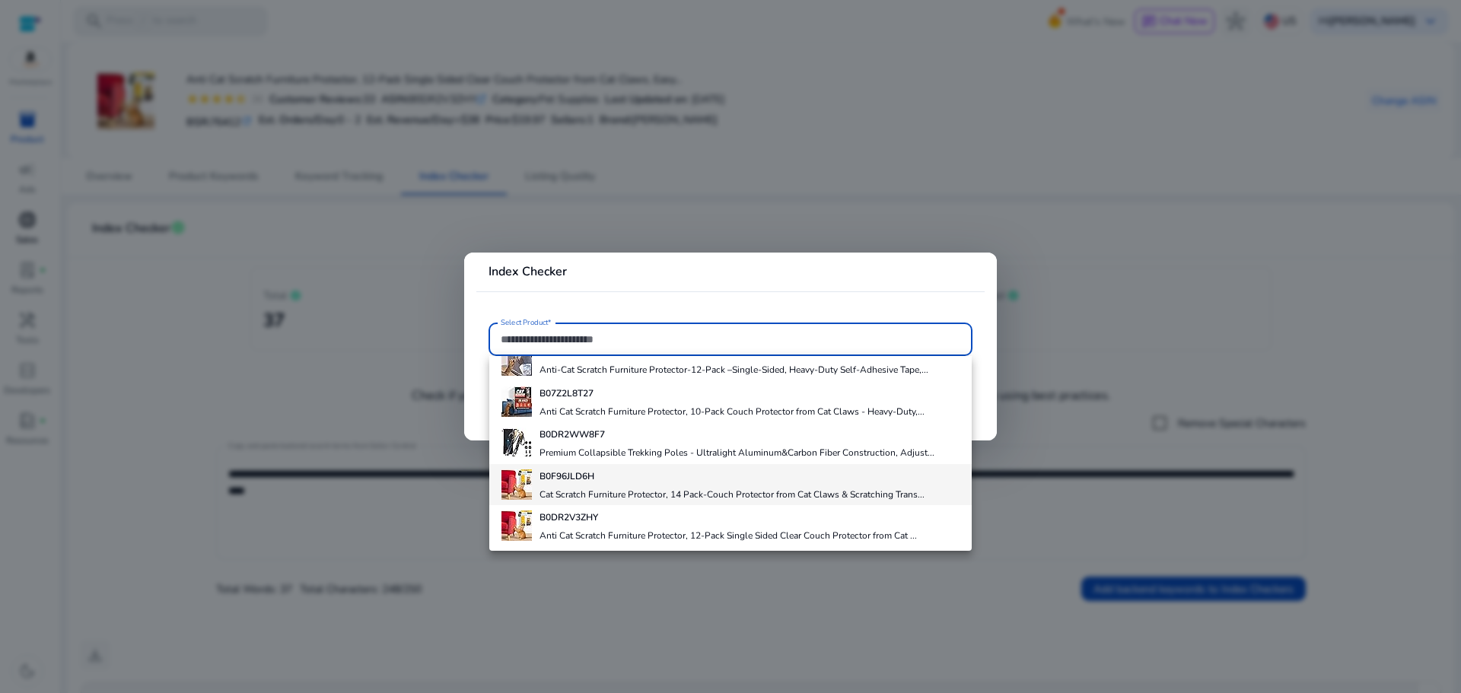
scroll to position [65, 0]
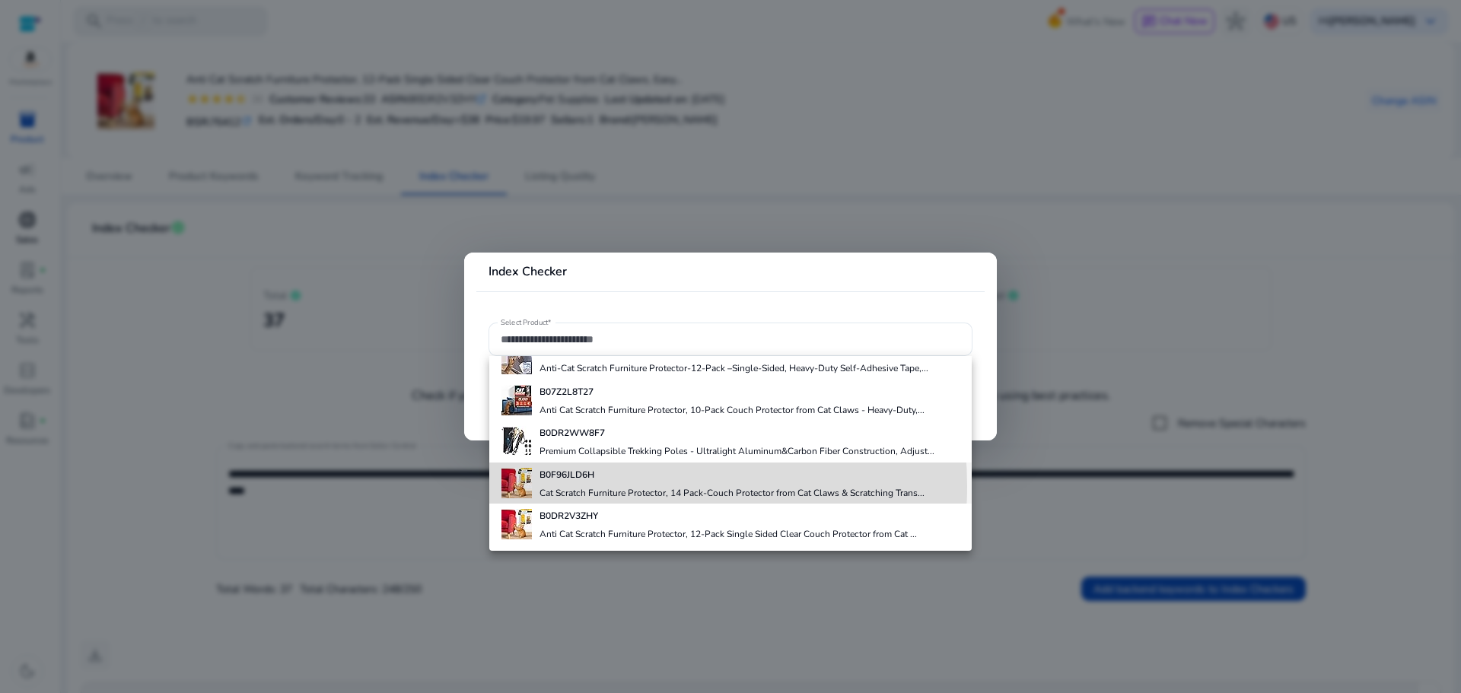
click at [593, 487] on h4 "Cat Scratch Furniture Protector, 14 Pack-Couch Protector from Cat Claws & Scrat…" at bounding box center [731, 493] width 385 height 12
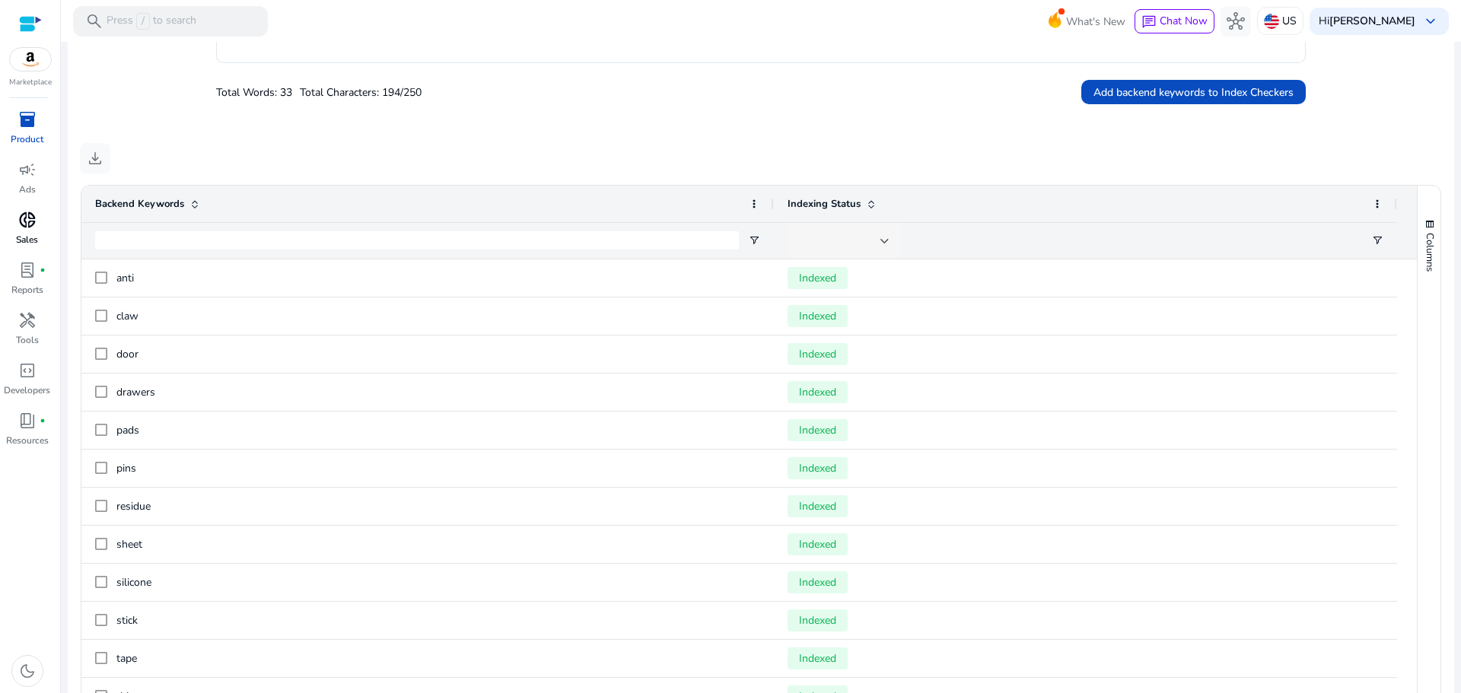
click at [825, 230] on div at bounding box center [844, 241] width 90 height 37
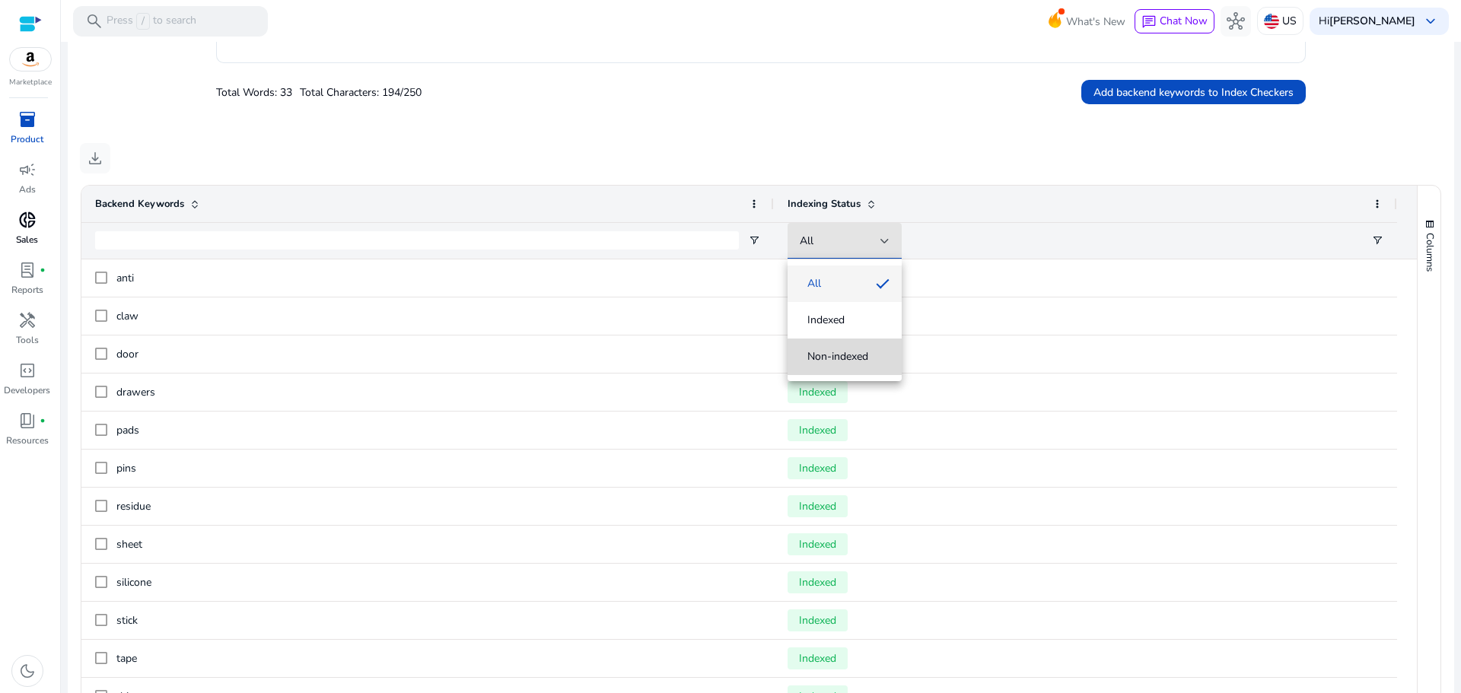
click at [828, 364] on mat-option "Non-indexed" at bounding box center [844, 357] width 114 height 37
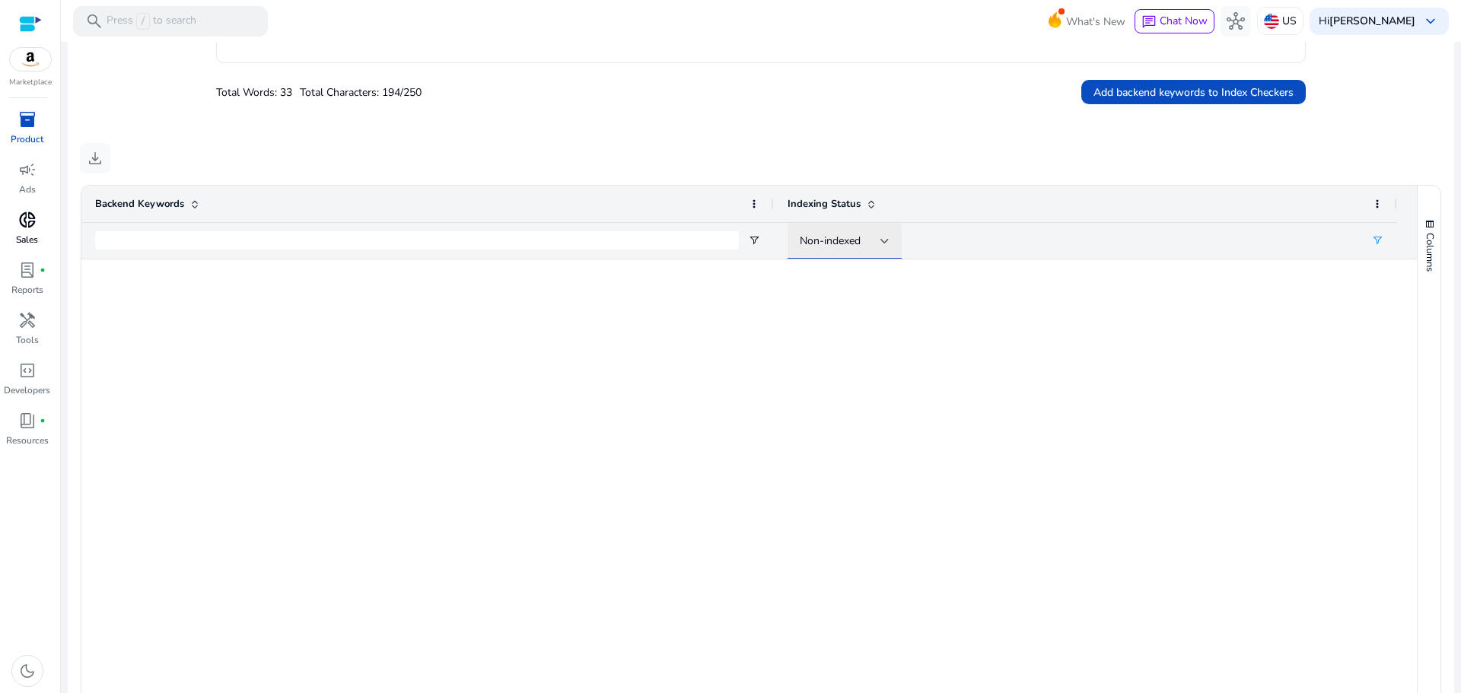
click at [834, 244] on span "Non-indexed" at bounding box center [829, 241] width 61 height 14
click at [847, 313] on span "Indexed" at bounding box center [844, 320] width 90 height 15
